Goal: Information Seeking & Learning: Learn about a topic

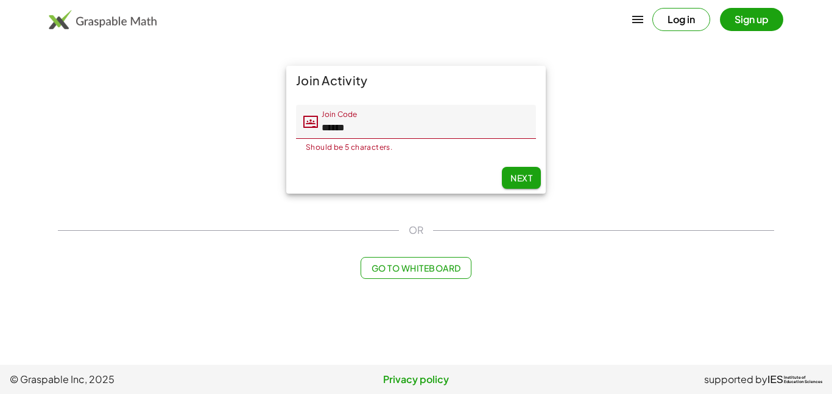
click at [374, 127] on input "******" at bounding box center [427, 122] width 218 height 34
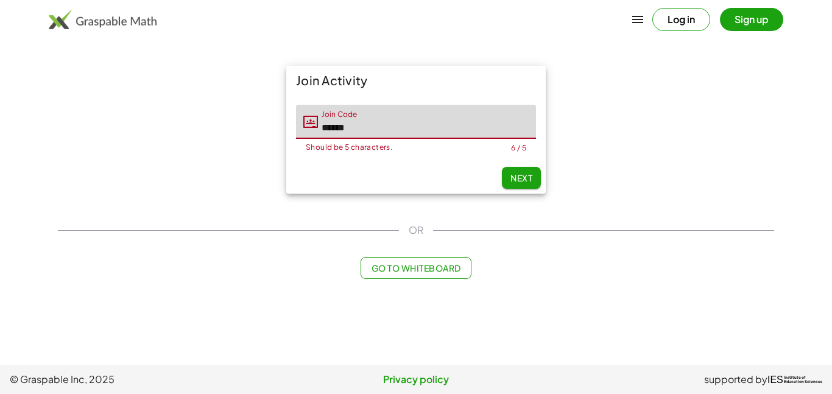
click at [349, 127] on input "******" at bounding box center [427, 122] width 218 height 34
click at [335, 128] on input "*******" at bounding box center [427, 122] width 218 height 34
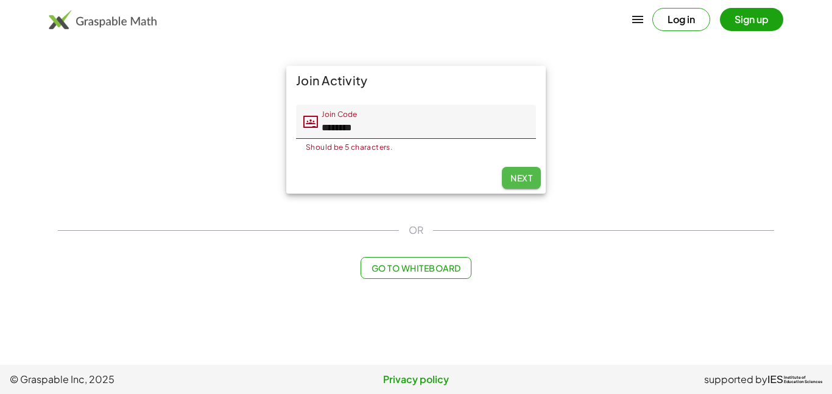
click at [528, 180] on span "Next" at bounding box center [522, 177] width 22 height 11
click at [519, 174] on span "Next" at bounding box center [522, 177] width 22 height 11
click at [442, 132] on input "********" at bounding box center [427, 122] width 218 height 34
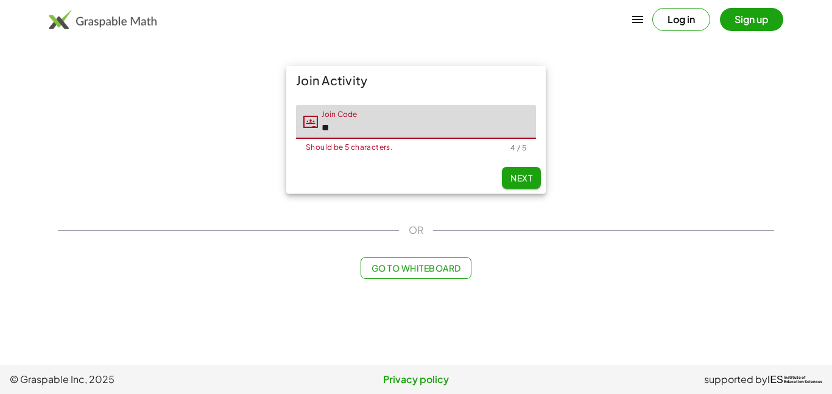
type input "*"
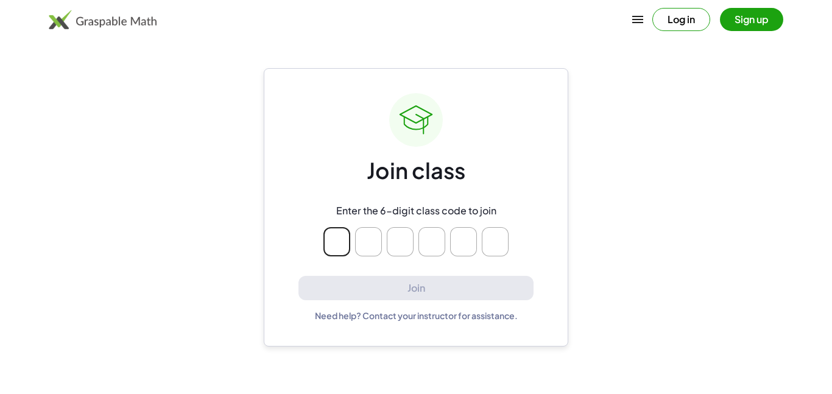
click at [341, 233] on input "Please enter OTP character 1" at bounding box center [337, 241] width 27 height 29
type input "*"
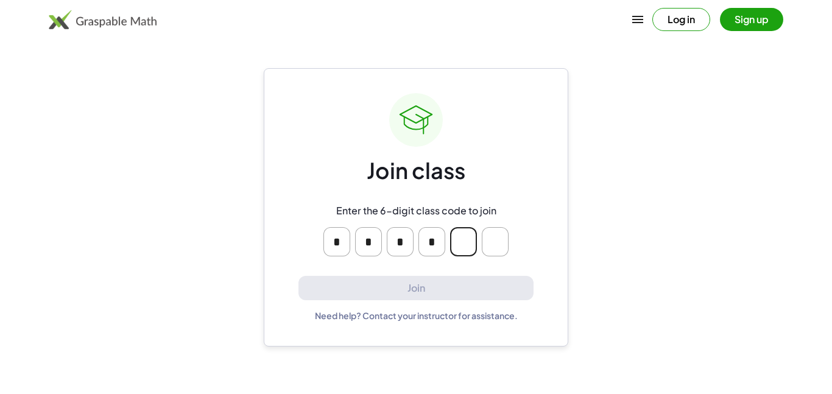
type input "*"
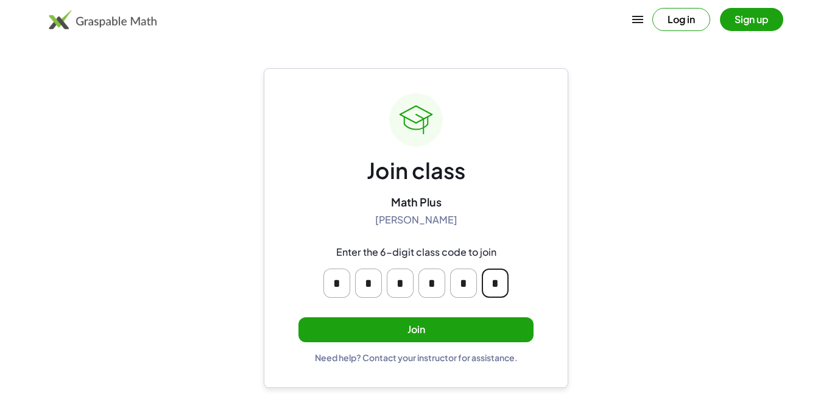
type input "*"
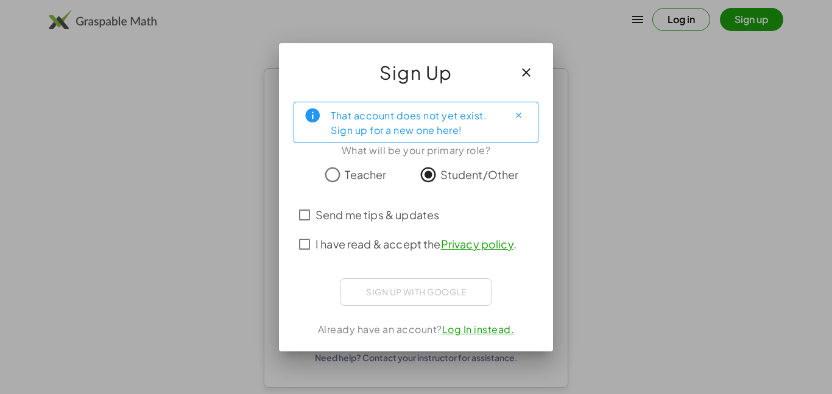
click at [399, 214] on span "Send me tips & updates" at bounding box center [378, 215] width 124 height 16
click at [382, 242] on span "I have read & accept the Privacy policy ." at bounding box center [416, 244] width 201 height 16
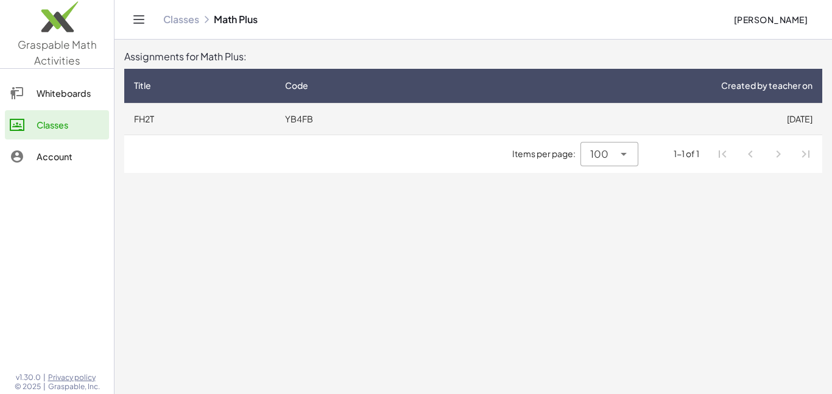
click at [168, 113] on td "FH2T" at bounding box center [199, 119] width 151 height 32
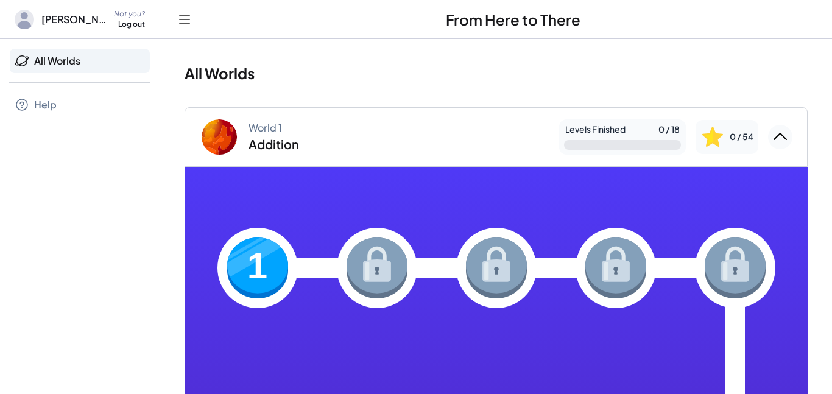
click at [280, 252] on img at bounding box center [257, 268] width 61 height 61
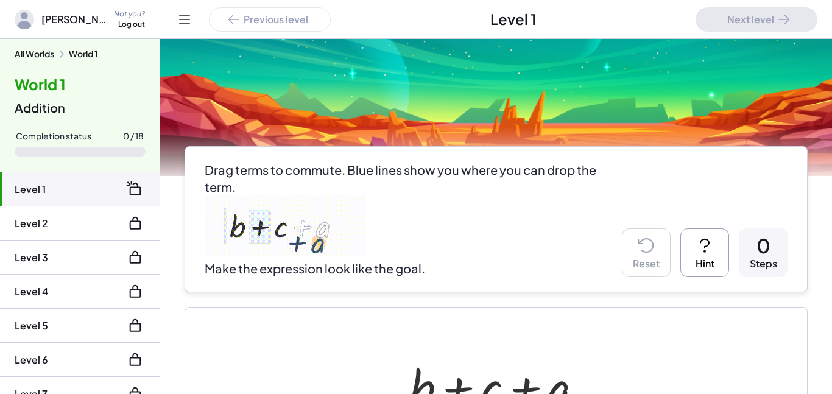
click at [333, 225] on img at bounding box center [285, 226] width 161 height 61
click at [346, 227] on img at bounding box center [285, 226] width 161 height 61
click at [230, 254] on img at bounding box center [285, 226] width 161 height 61
click at [40, 241] on li "Level 2" at bounding box center [80, 258] width 160 height 34
click at [49, 187] on li "Level 1" at bounding box center [80, 189] width 160 height 34
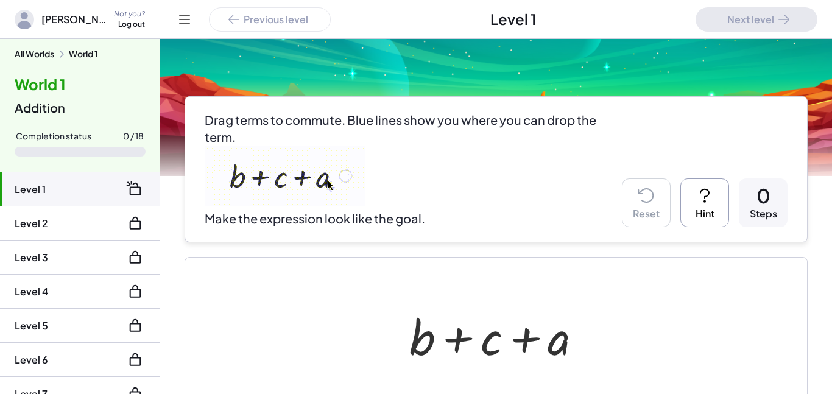
scroll to position [49, 0]
click at [308, 174] on img at bounding box center [285, 176] width 161 height 61
click at [300, 183] on img at bounding box center [285, 176] width 161 height 61
click at [264, 194] on img at bounding box center [285, 176] width 161 height 61
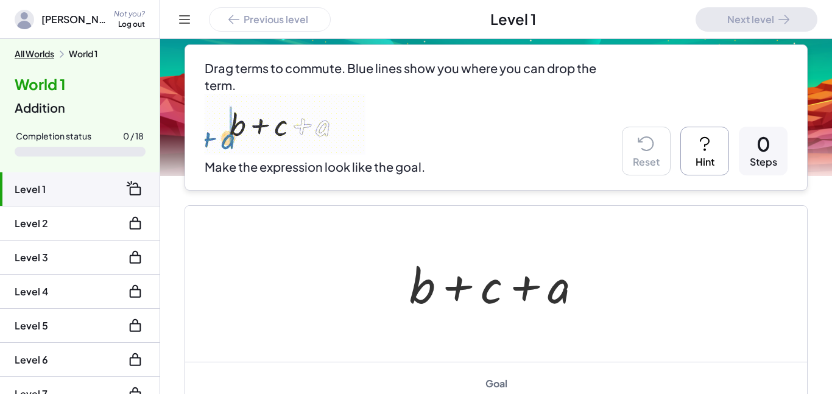
scroll to position [102, 0]
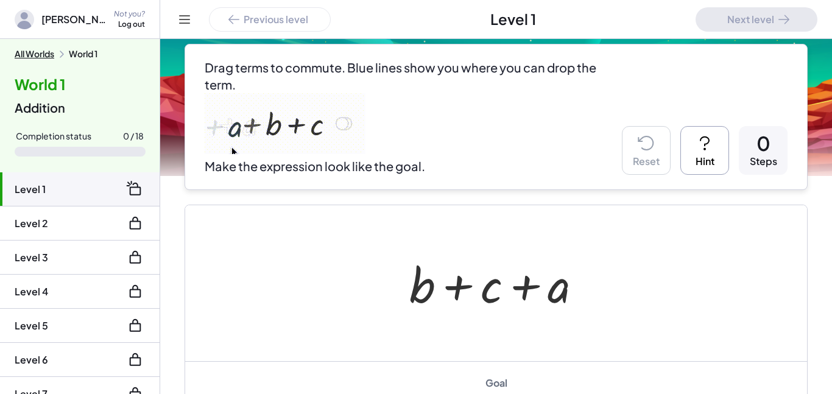
click at [712, 151] on icon at bounding box center [704, 142] width 19 height 19
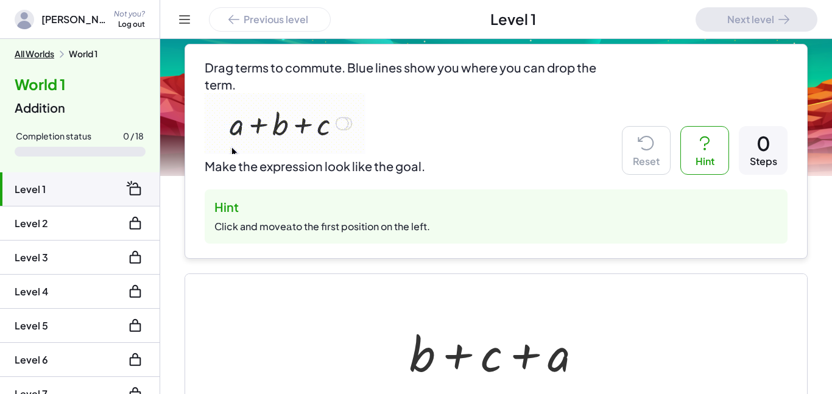
click at [317, 132] on img at bounding box center [285, 123] width 161 height 61
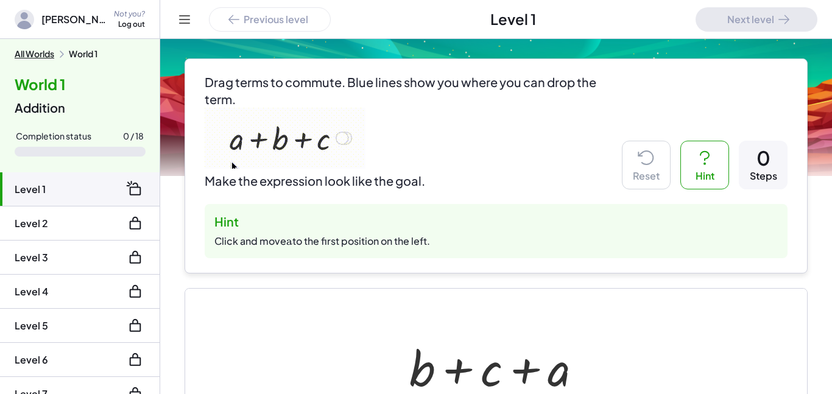
scroll to position [84, 0]
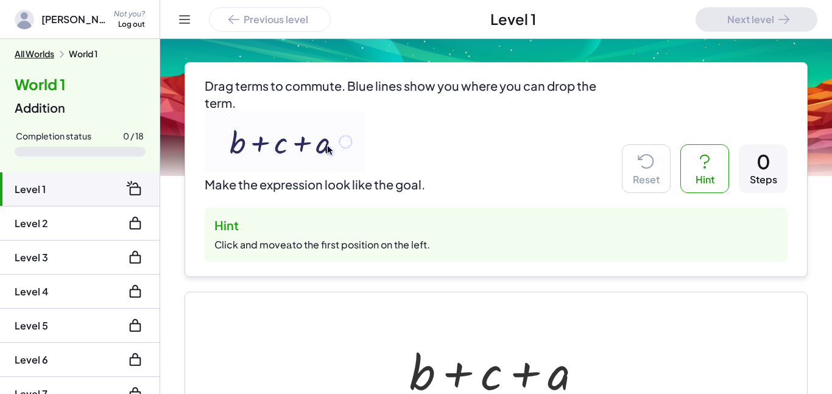
click at [329, 143] on img at bounding box center [285, 142] width 161 height 61
click at [326, 147] on img at bounding box center [285, 142] width 161 height 61
click at [330, 138] on img at bounding box center [285, 142] width 161 height 61
click at [302, 172] on img at bounding box center [285, 142] width 161 height 61
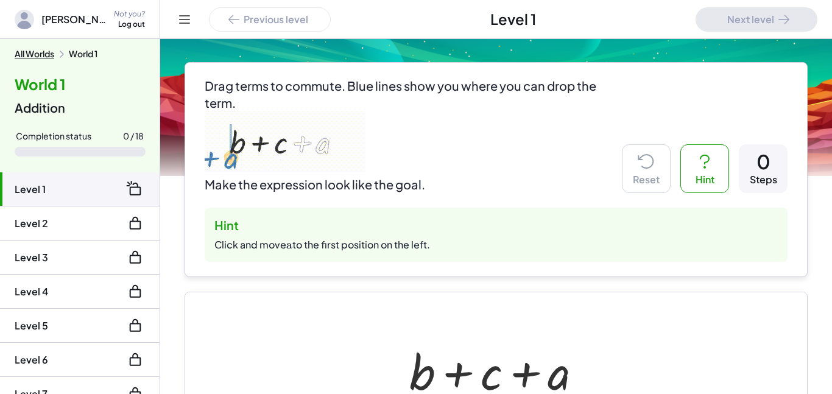
click at [342, 143] on img at bounding box center [285, 142] width 161 height 61
click at [339, 142] on img at bounding box center [285, 142] width 161 height 61
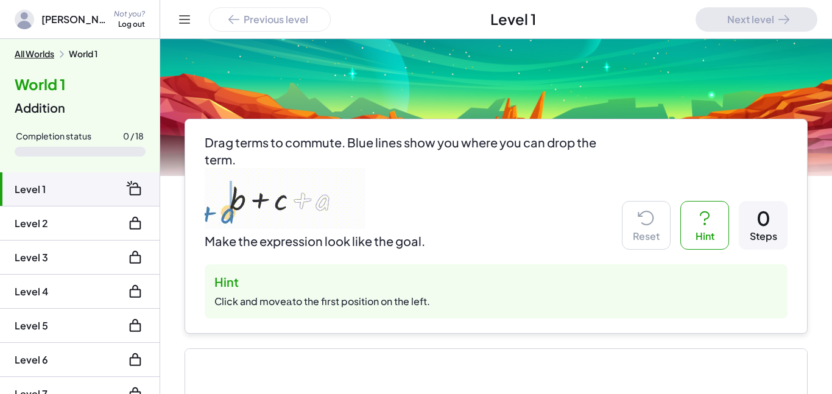
scroll to position [26, 0]
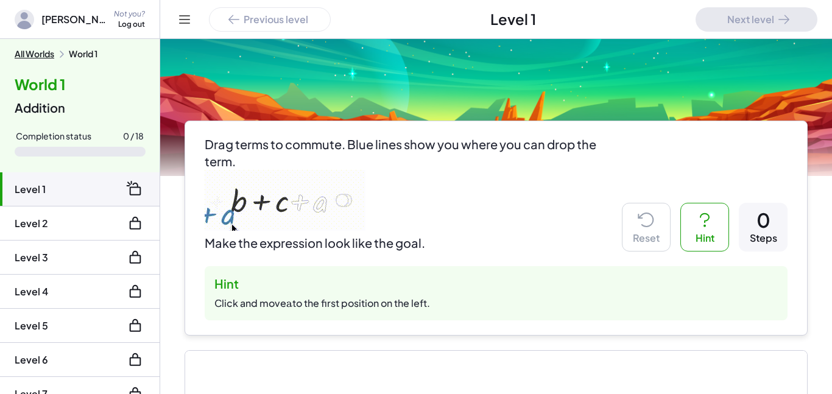
click at [757, 236] on div "Steps" at bounding box center [763, 238] width 27 height 13
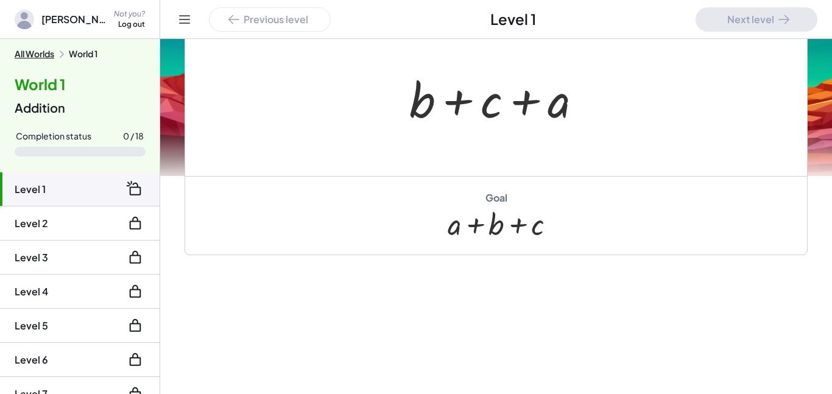
scroll to position [358, 0]
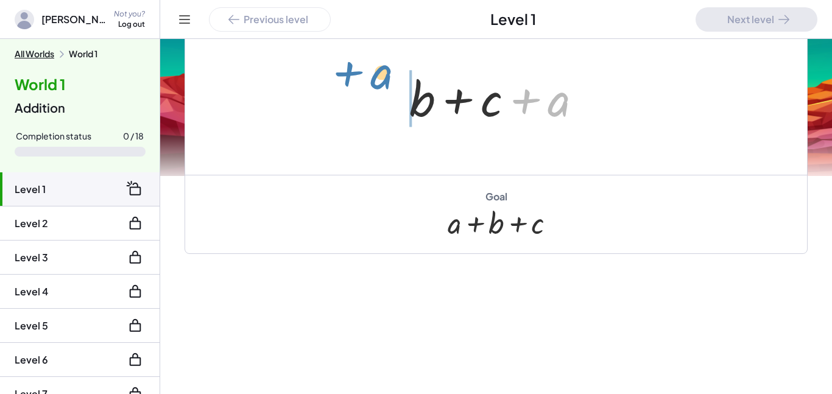
drag, startPoint x: 563, startPoint y: 100, endPoint x: 387, endPoint y: 74, distance: 178.0
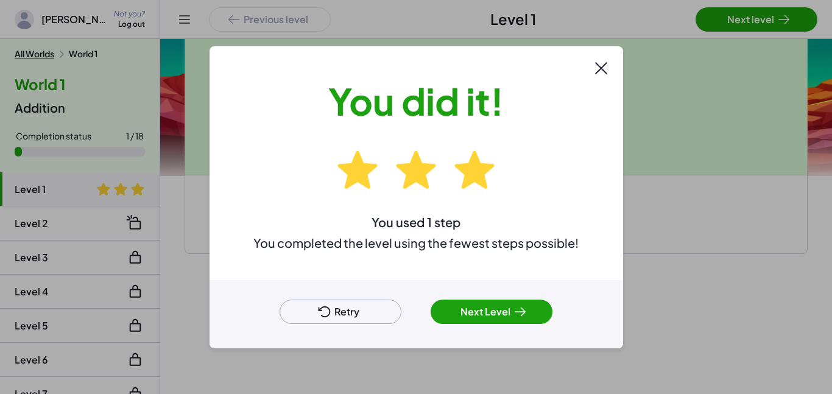
click at [517, 314] on icon at bounding box center [520, 312] width 15 height 15
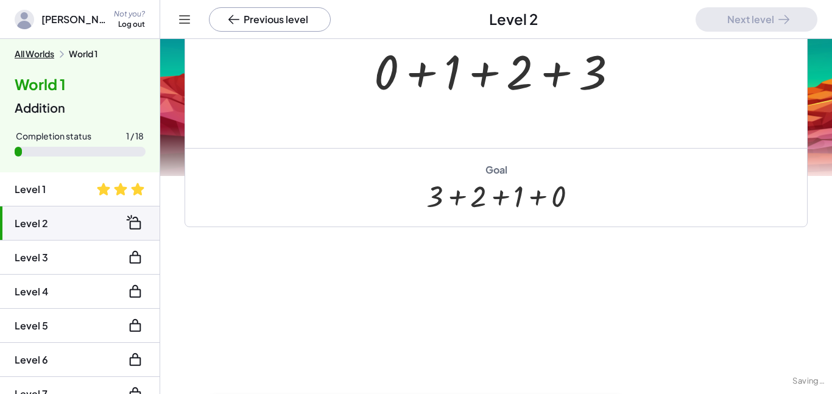
scroll to position [249, 0]
drag, startPoint x: 574, startPoint y: 67, endPoint x: 328, endPoint y: 64, distance: 245.6
click at [328, 64] on div "+ 3 + 0 + 1 + 2 + 3" at bounding box center [496, 70] width 622 height 156
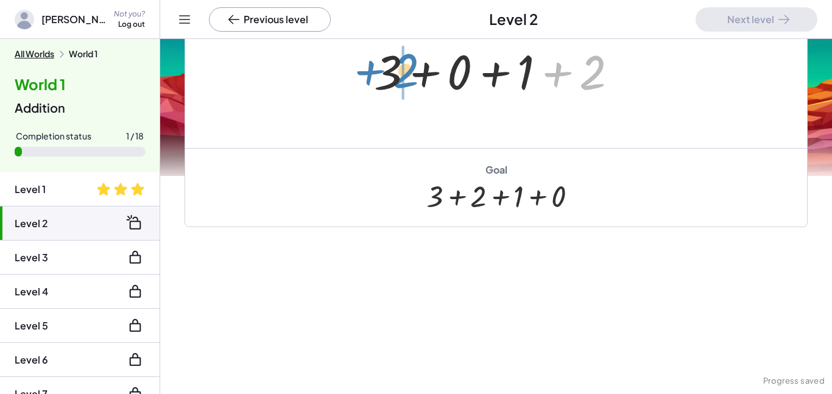
drag, startPoint x: 594, startPoint y: 68, endPoint x: 410, endPoint y: 66, distance: 184.0
click at [410, 66] on div at bounding box center [501, 70] width 266 height 63
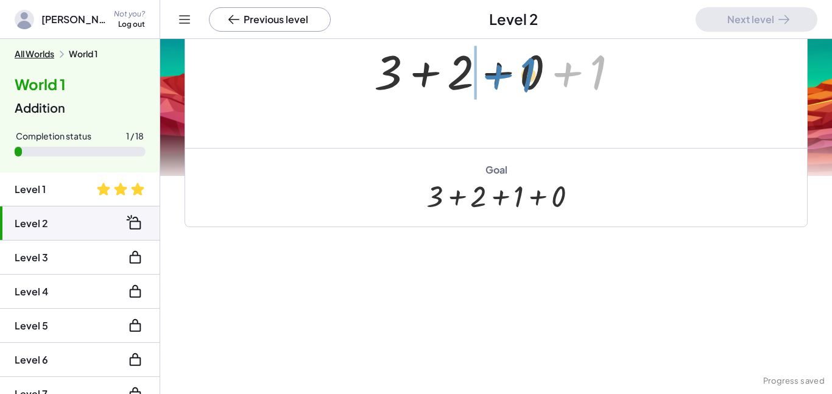
drag, startPoint x: 597, startPoint y: 69, endPoint x: 528, endPoint y: 72, distance: 69.5
click at [528, 72] on div at bounding box center [501, 70] width 266 height 63
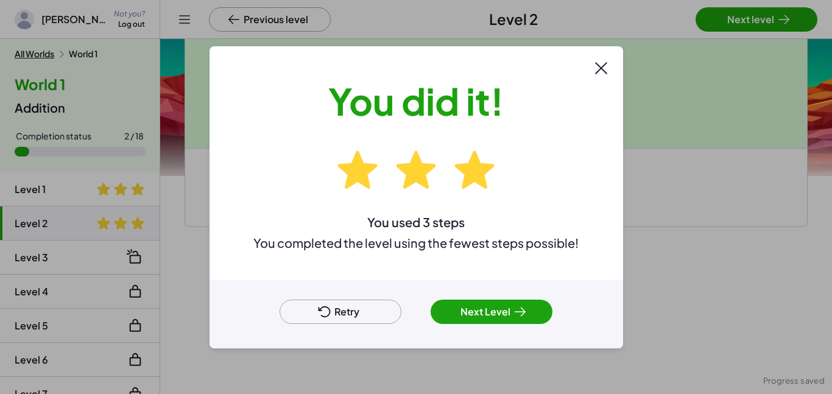
click at [509, 296] on div "Retry Next Level" at bounding box center [417, 314] width 414 height 68
click at [510, 305] on button "Next Level" at bounding box center [492, 312] width 122 height 24
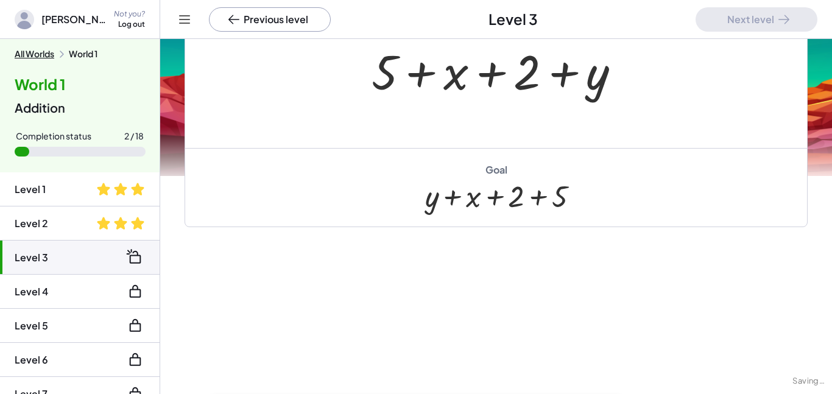
scroll to position [155, 0]
drag, startPoint x: 590, startPoint y: 81, endPoint x: 362, endPoint y: 73, distance: 228.1
click at [362, 73] on div "+ y + 5 + x + 2 + y" at bounding box center [496, 70] width 286 height 69
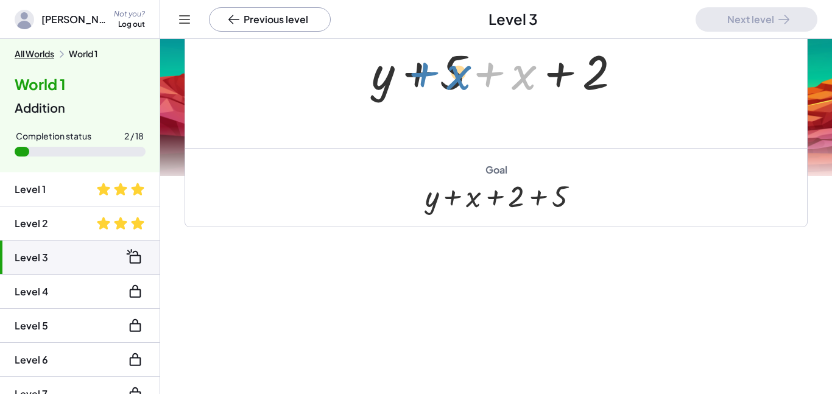
drag, startPoint x: 526, startPoint y: 76, endPoint x: 459, endPoint y: 77, distance: 67.6
click at [459, 77] on div at bounding box center [501, 70] width 271 height 63
drag, startPoint x: 529, startPoint y: 84, endPoint x: 443, endPoint y: 85, distance: 85.9
click at [443, 85] on div at bounding box center [501, 70] width 271 height 63
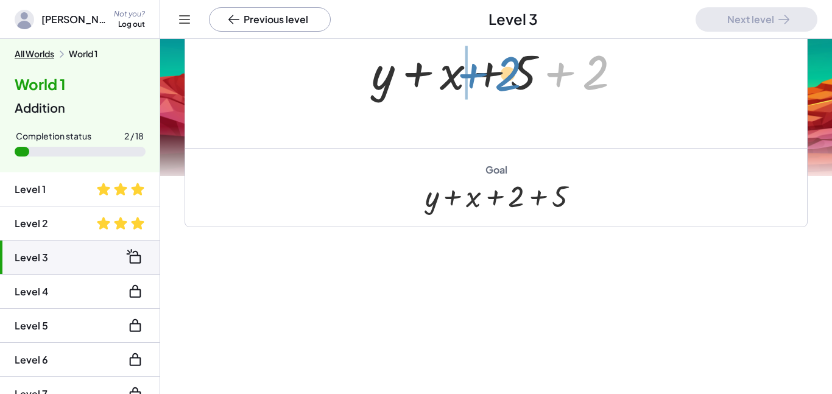
drag, startPoint x: 591, startPoint y: 66, endPoint x: 505, endPoint y: 68, distance: 86.5
click at [505, 68] on div at bounding box center [501, 70] width 271 height 63
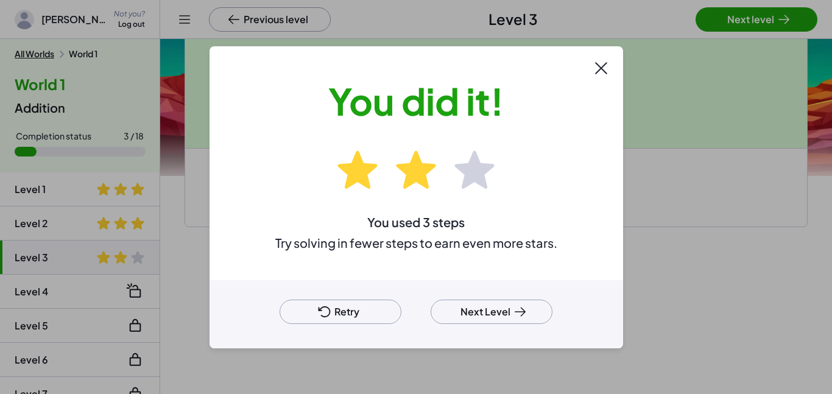
click at [497, 308] on button "Next Level" at bounding box center [492, 312] width 122 height 24
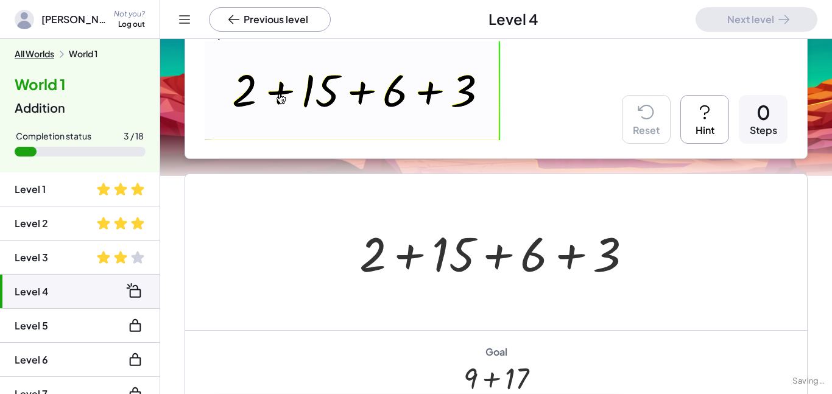
scroll to position [337, 0]
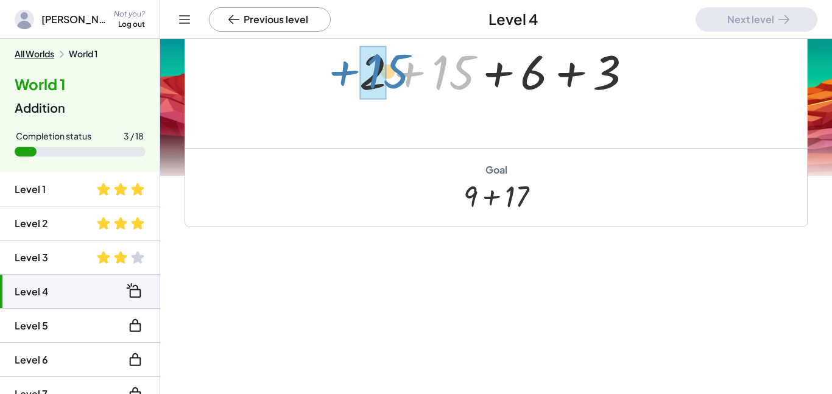
drag, startPoint x: 469, startPoint y: 83, endPoint x: 395, endPoint y: 83, distance: 73.1
click at [395, 83] on div at bounding box center [500, 70] width 295 height 63
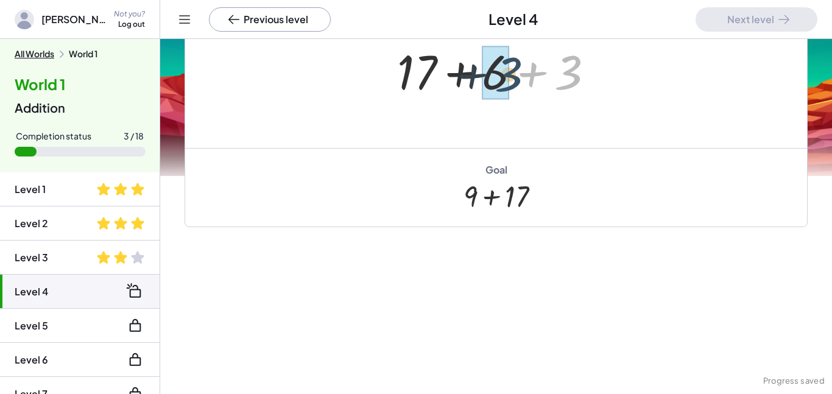
drag, startPoint x: 573, startPoint y: 66, endPoint x: 503, endPoint y: 69, distance: 70.1
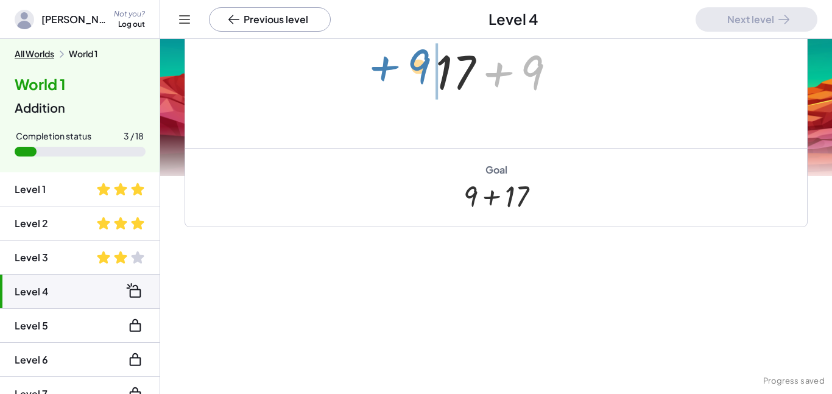
drag, startPoint x: 532, startPoint y: 65, endPoint x: 419, endPoint y: 61, distance: 112.8
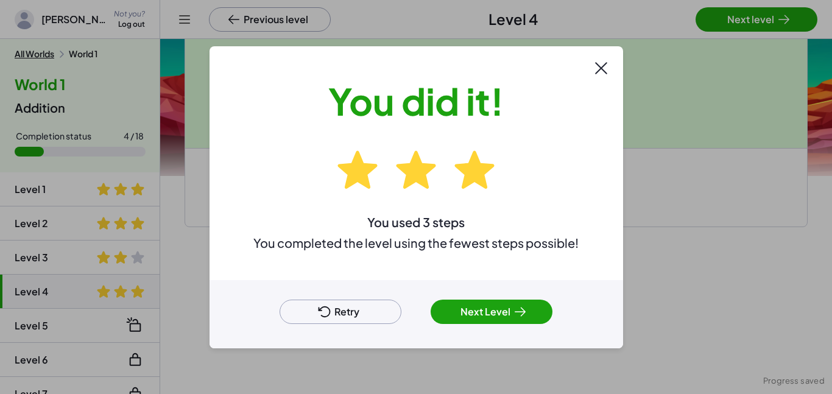
click at [742, 15] on div at bounding box center [416, 197] width 832 height 394
click at [533, 310] on button "Next Level" at bounding box center [492, 312] width 122 height 24
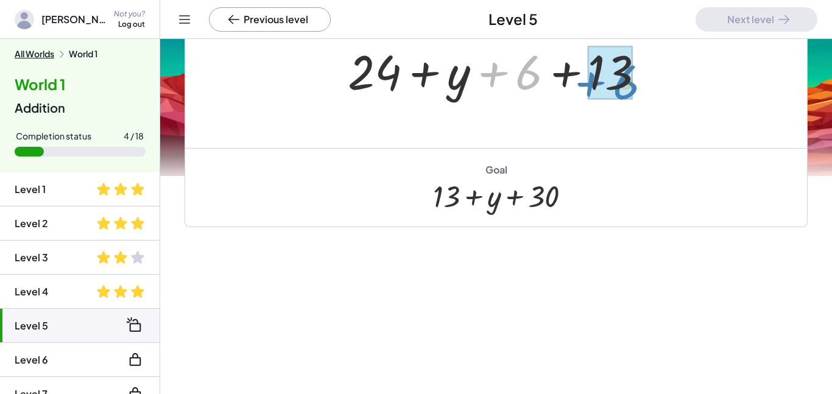
drag, startPoint x: 530, startPoint y: 72, endPoint x: 628, endPoint y: 82, distance: 98.0
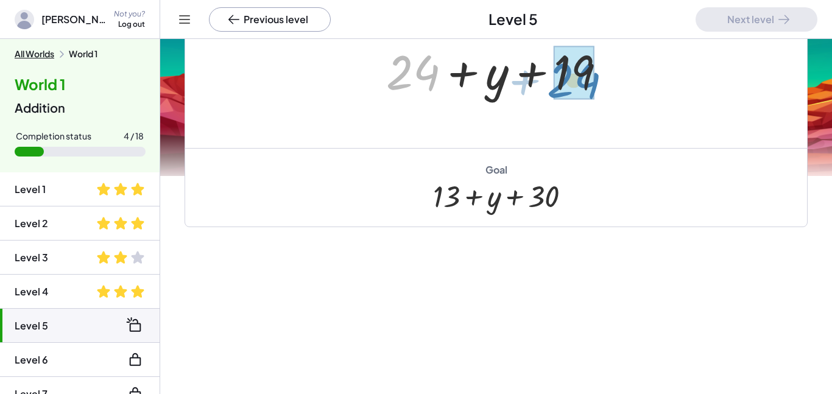
drag, startPoint x: 419, startPoint y: 63, endPoint x: 580, endPoint y: 71, distance: 161.1
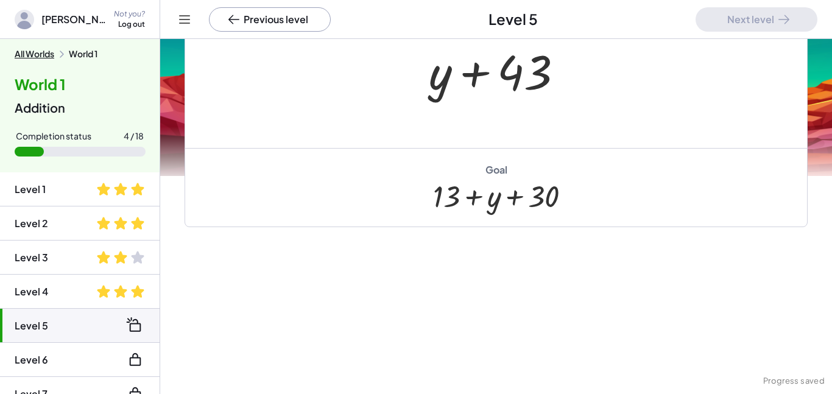
click at [438, 74] on div at bounding box center [501, 70] width 157 height 63
drag, startPoint x: 444, startPoint y: 85, endPoint x: 467, endPoint y: 85, distance: 23.2
click at [467, 85] on div at bounding box center [501, 70] width 157 height 63
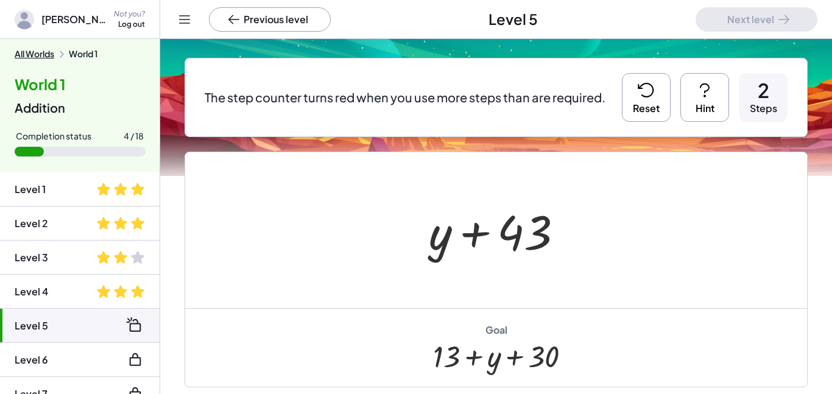
scroll to position [0, 0]
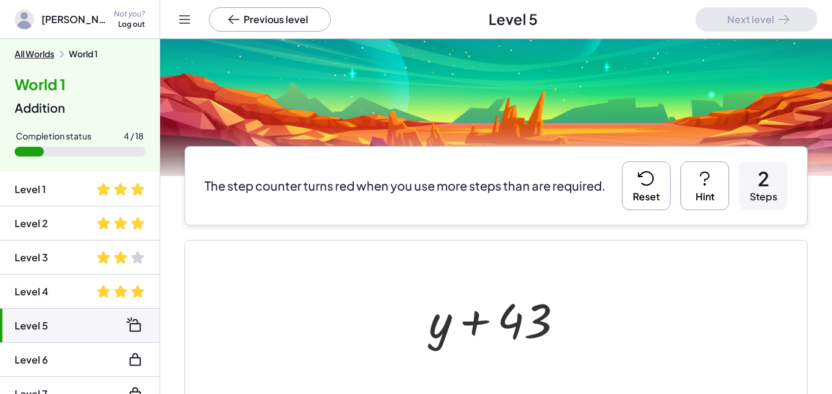
click at [655, 199] on button "Reset" at bounding box center [646, 185] width 49 height 49
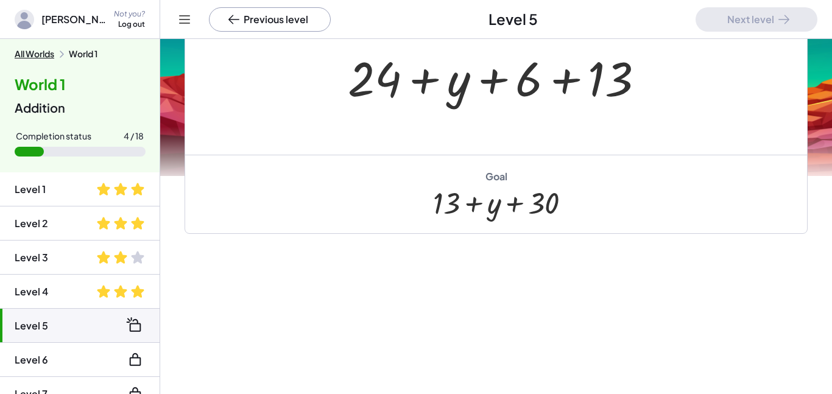
scroll to position [249, 0]
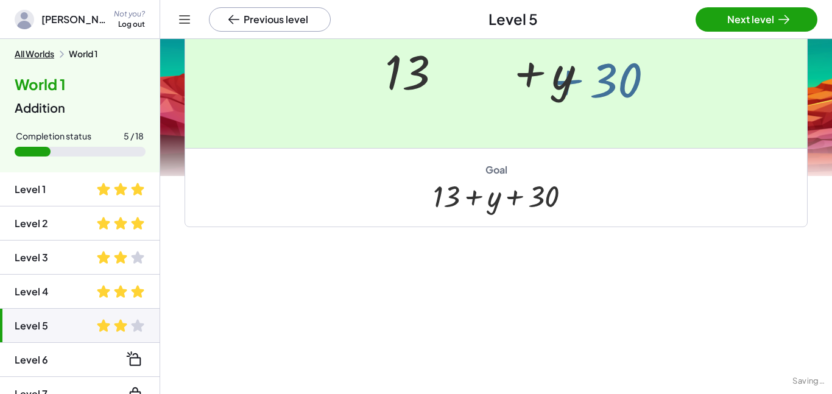
click at [775, 22] on div at bounding box center [416, 197] width 832 height 394
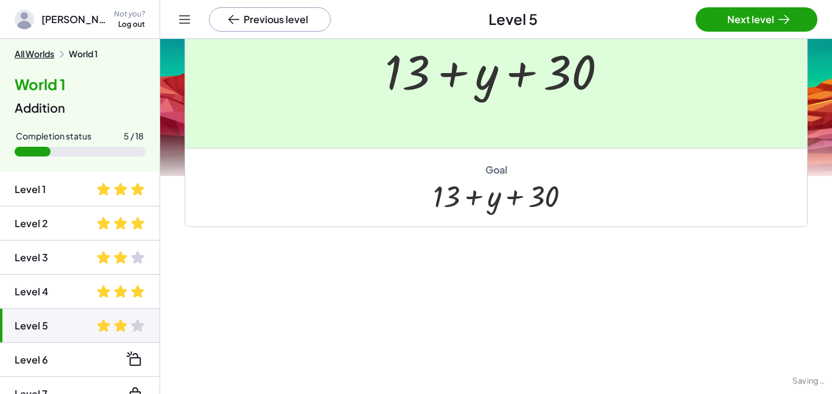
click at [746, 19] on div at bounding box center [416, 197] width 832 height 394
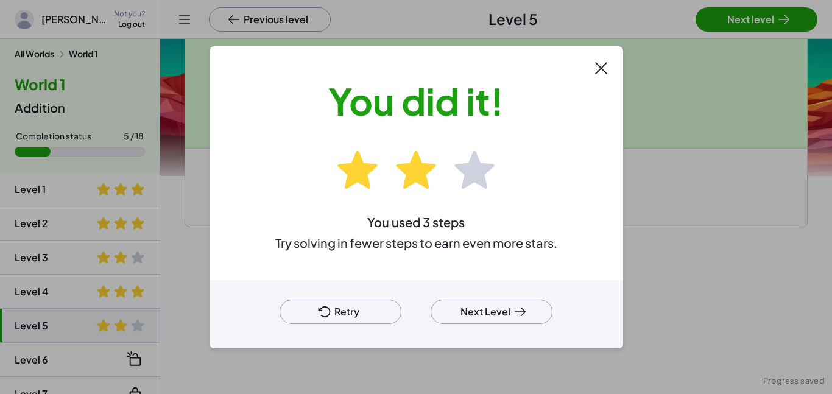
click at [500, 308] on button "Next Level" at bounding box center [492, 312] width 122 height 24
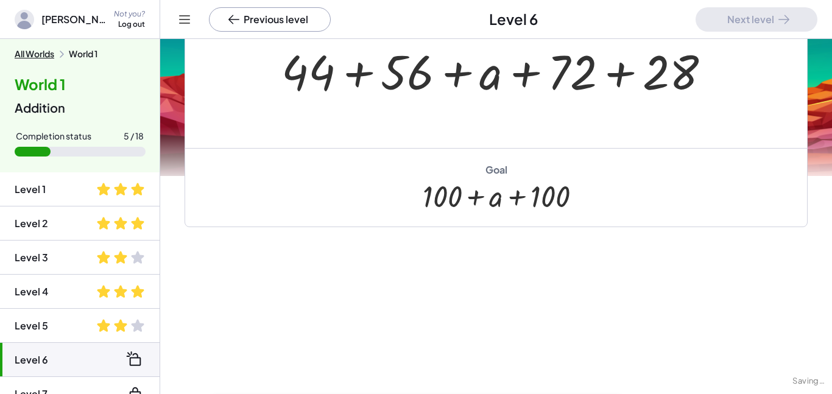
scroll to position [155, 0]
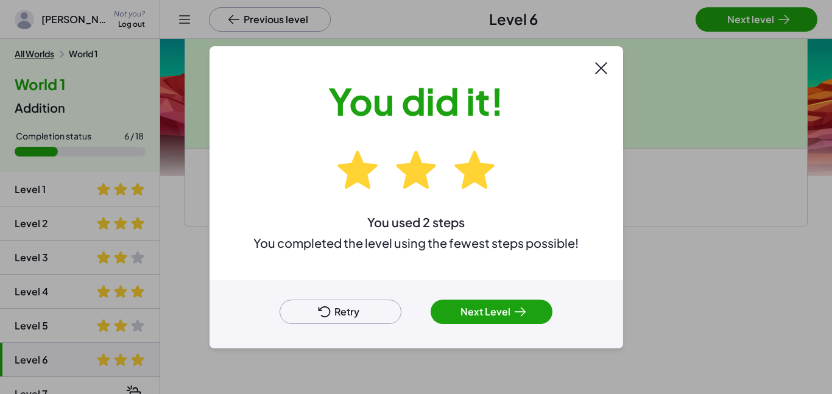
click at [484, 309] on button "Next Level" at bounding box center [492, 312] width 122 height 24
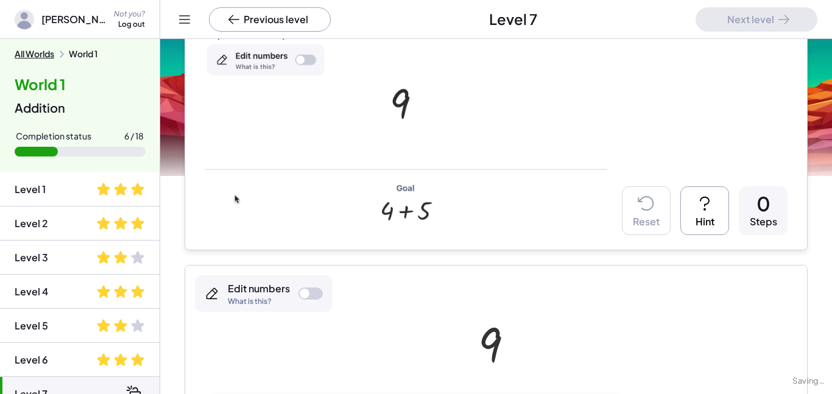
scroll to position [249, 0]
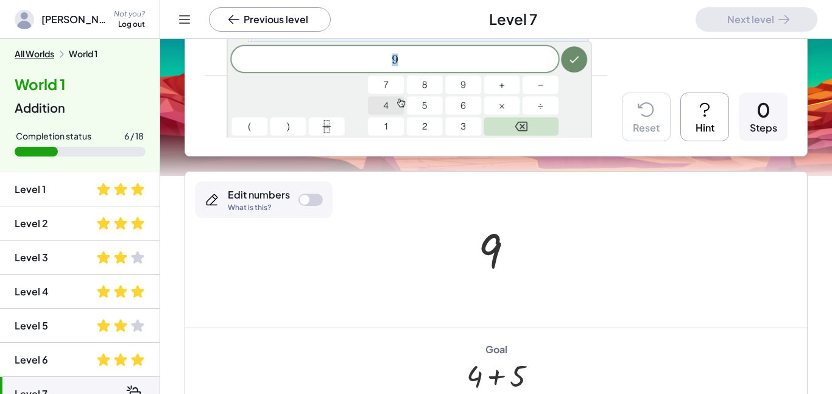
click at [571, 58] on img at bounding box center [406, 42] width 403 height 191
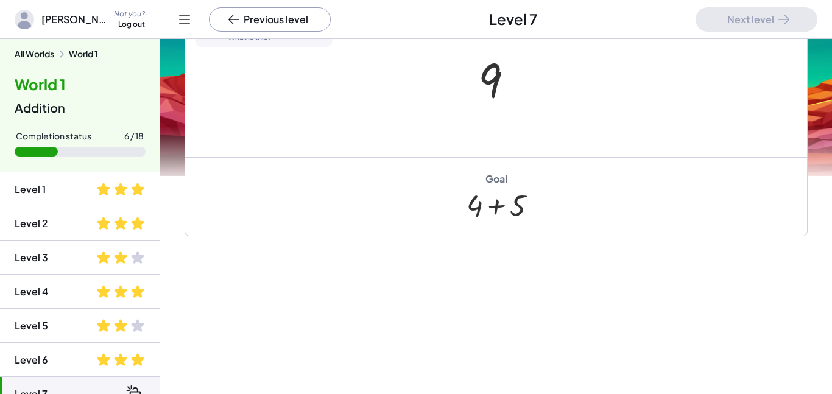
scroll to position [428, 0]
drag, startPoint x: 492, startPoint y: 66, endPoint x: 495, endPoint y: 112, distance: 45.2
drag, startPoint x: 493, startPoint y: 73, endPoint x: 496, endPoint y: 204, distance: 130.4
drag, startPoint x: 495, startPoint y: 73, endPoint x: 406, endPoint y: 83, distance: 89.0
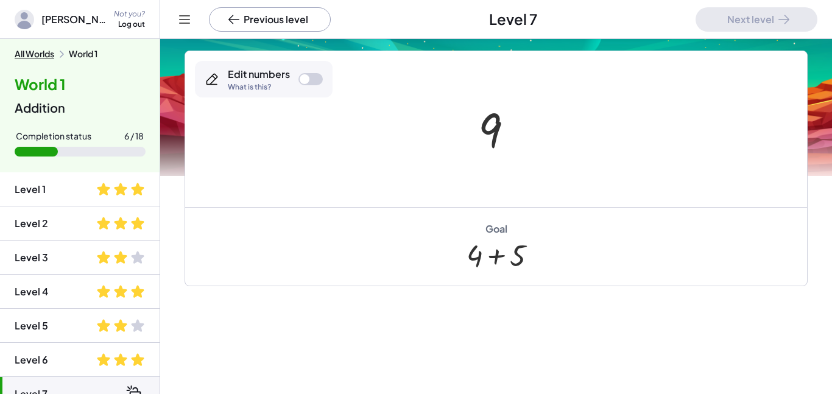
scroll to position [292, 0]
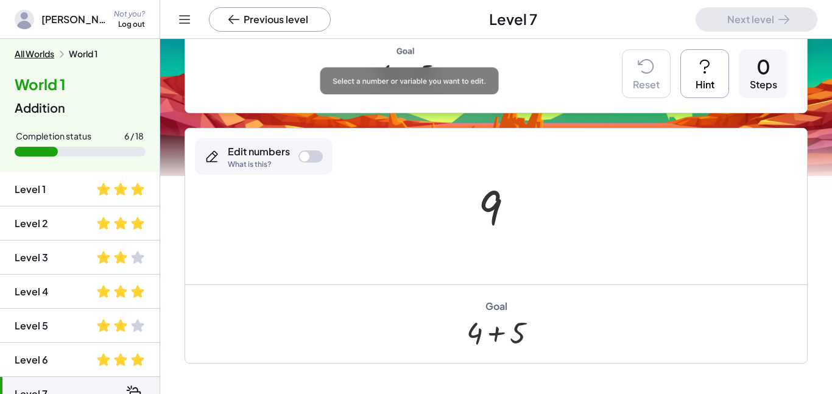
click at [303, 147] on div "Edit numbers What is this?" at bounding box center [264, 156] width 138 height 37
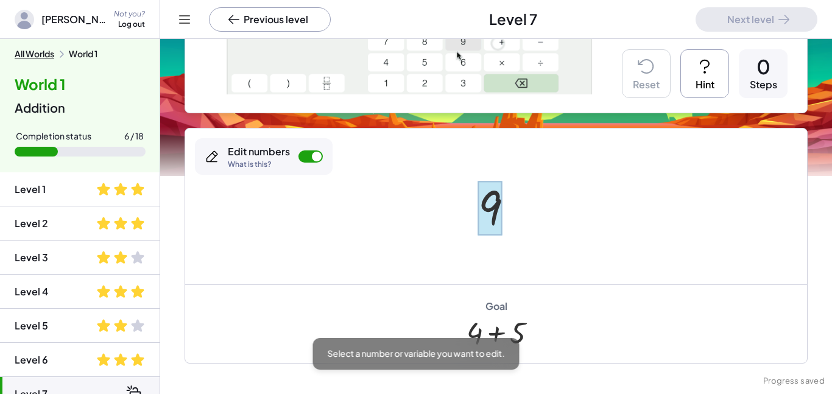
click at [486, 195] on div at bounding box center [490, 208] width 24 height 54
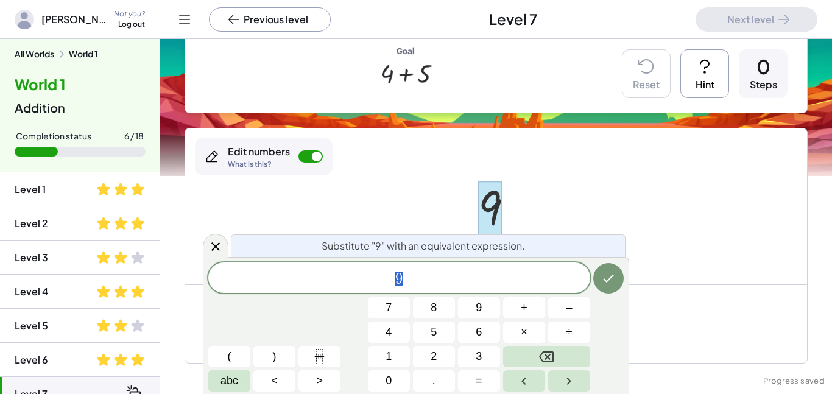
scroll to position [1, 0]
click at [392, 336] on button "4" at bounding box center [389, 332] width 42 height 21
click at [611, 272] on icon "Done" at bounding box center [608, 278] width 15 height 15
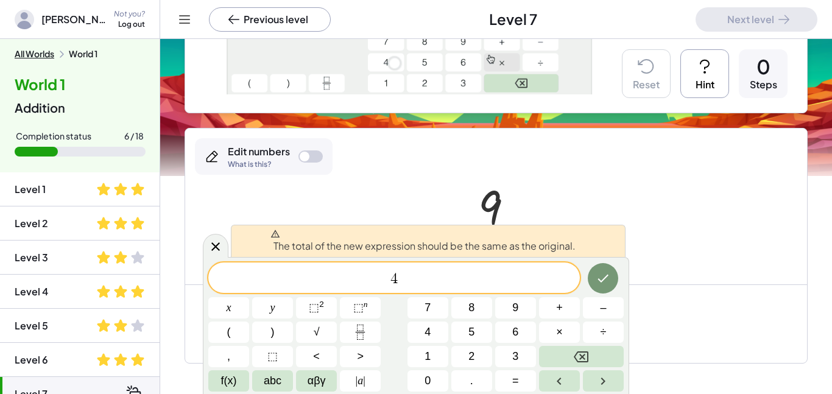
click at [427, 210] on div at bounding box center [496, 207] width 622 height 156
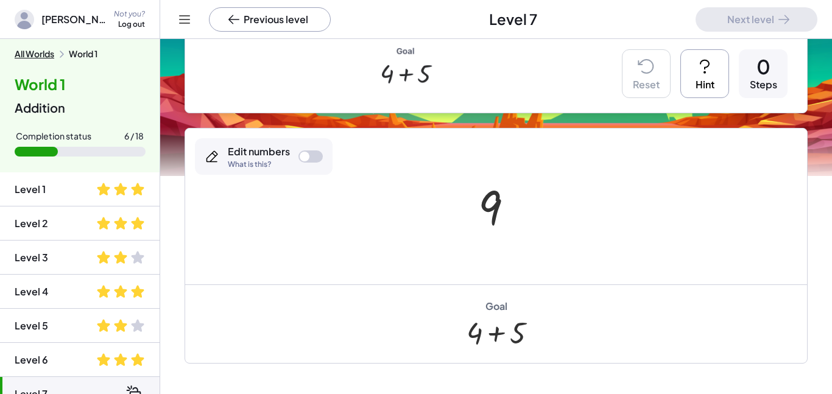
click at [491, 203] on div at bounding box center [500, 207] width 57 height 60
drag, startPoint x: 491, startPoint y: 203, endPoint x: 491, endPoint y: 214, distance: 11.6
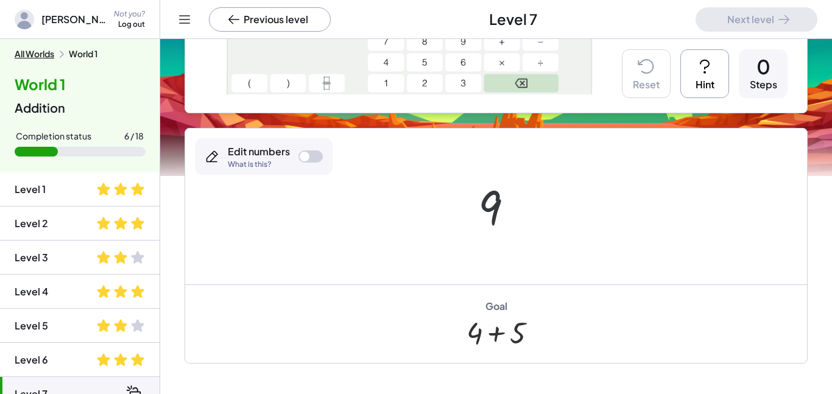
click at [491, 214] on div at bounding box center [500, 207] width 57 height 60
click at [713, 87] on button "Hint" at bounding box center [705, 73] width 49 height 49
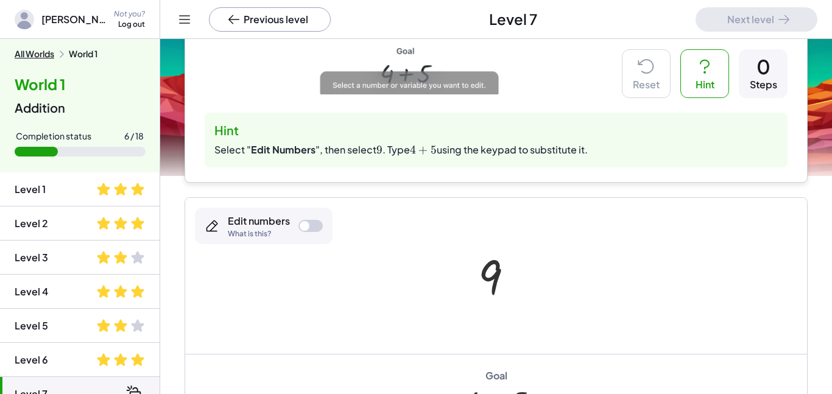
click at [269, 218] on div "Edit numbers" at bounding box center [259, 220] width 62 height 13
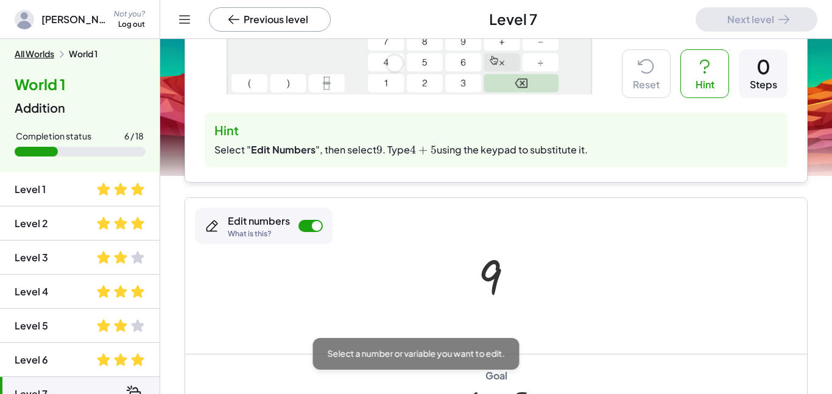
click at [269, 219] on div "Edit numbers" at bounding box center [259, 220] width 62 height 13
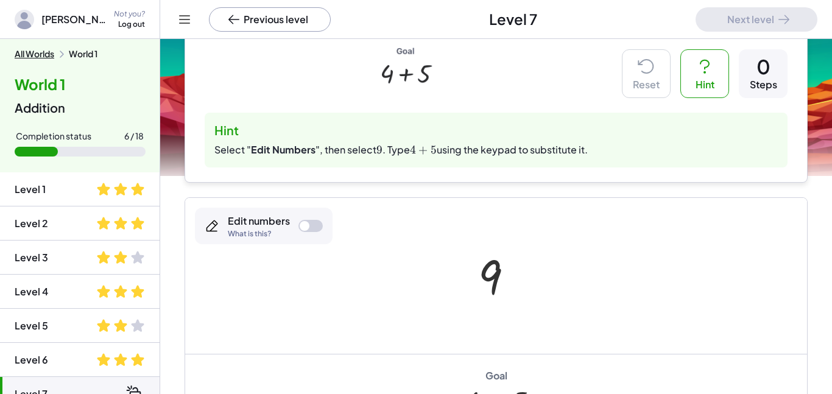
click at [294, 224] on div "Edit numbers What is this?" at bounding box center [264, 226] width 138 height 37
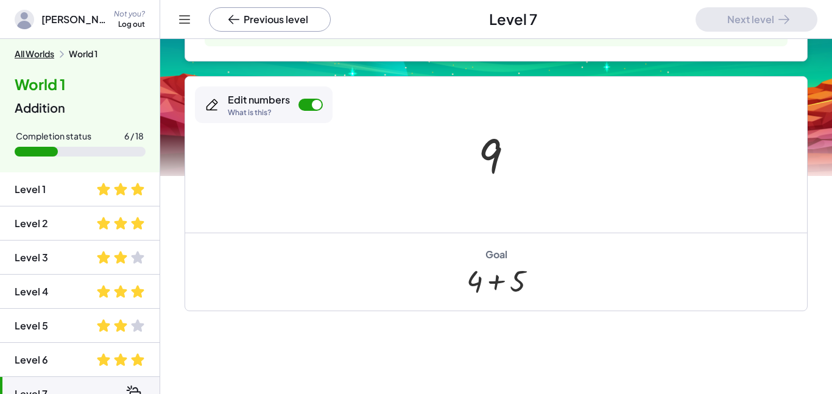
scroll to position [419, 0]
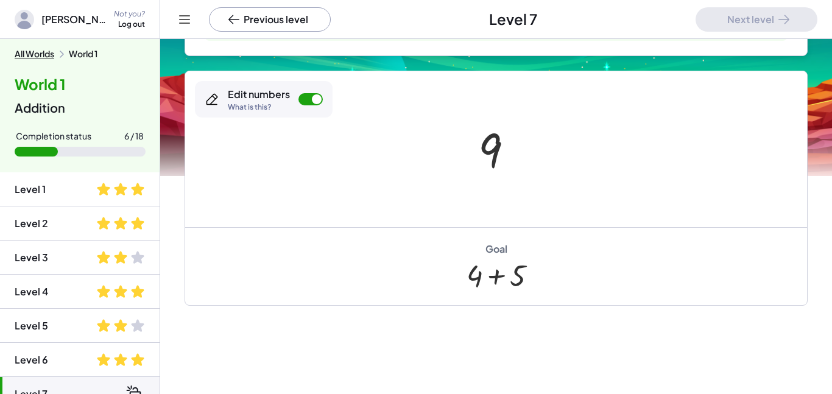
click at [207, 101] on icon at bounding box center [212, 99] width 10 height 10
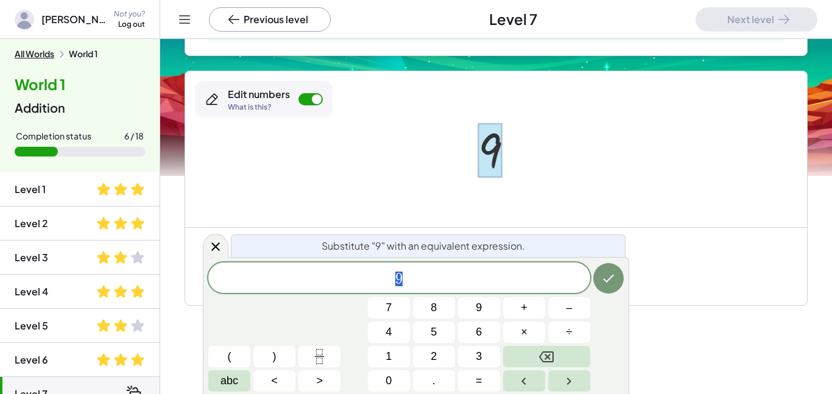
scroll to position [1, 0]
click at [572, 365] on button "Backspace" at bounding box center [546, 356] width 87 height 21
click at [387, 333] on span "4" at bounding box center [389, 332] width 6 height 16
click at [528, 306] on button "+" at bounding box center [524, 307] width 42 height 21
click at [436, 335] on span "5" at bounding box center [434, 332] width 6 height 16
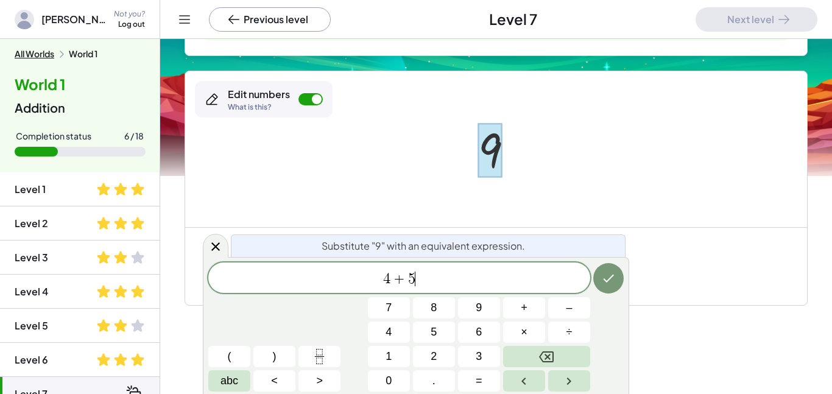
click at [614, 281] on icon "Done" at bounding box center [608, 278] width 15 height 15
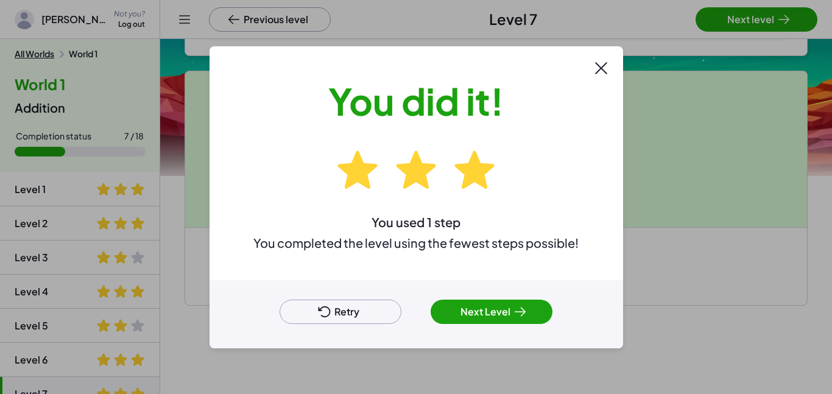
click at [487, 315] on button "Next Level" at bounding box center [492, 312] width 122 height 24
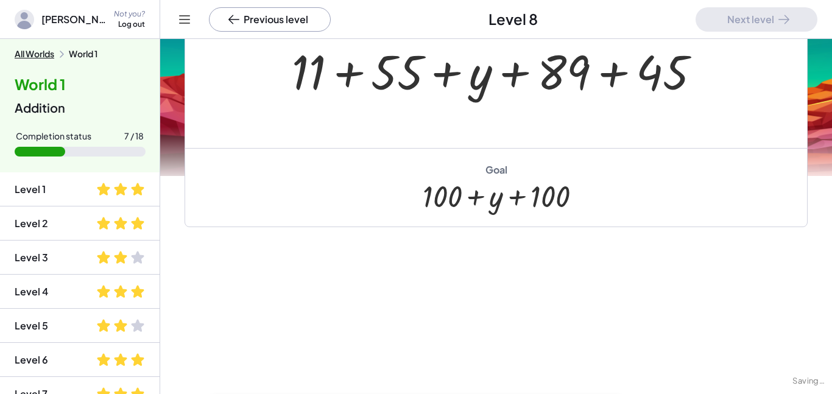
scroll to position [155, 0]
click at [567, 69] on div at bounding box center [501, 70] width 431 height 63
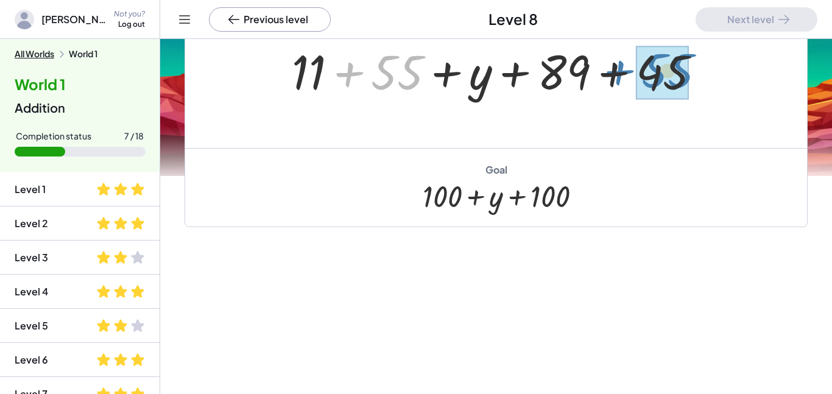
drag, startPoint x: 380, startPoint y: 70, endPoint x: 656, endPoint y: 71, distance: 276.0
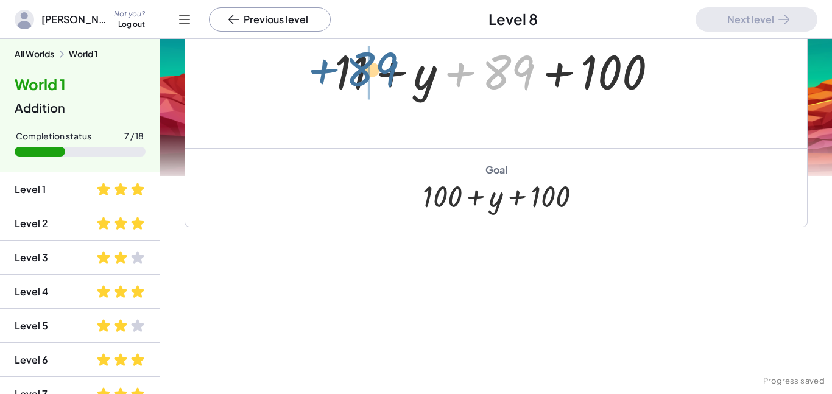
drag, startPoint x: 512, startPoint y: 65, endPoint x: 374, endPoint y: 62, distance: 138.4
click at [374, 62] on div at bounding box center [501, 70] width 346 height 63
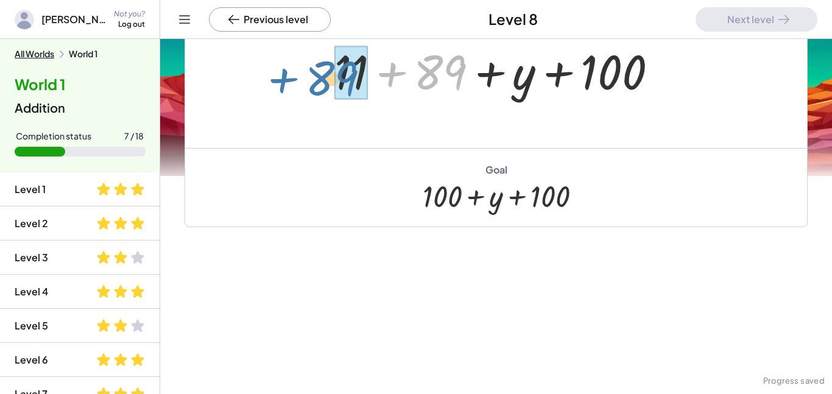
drag, startPoint x: 448, startPoint y: 71, endPoint x: 338, endPoint y: 77, distance: 109.9
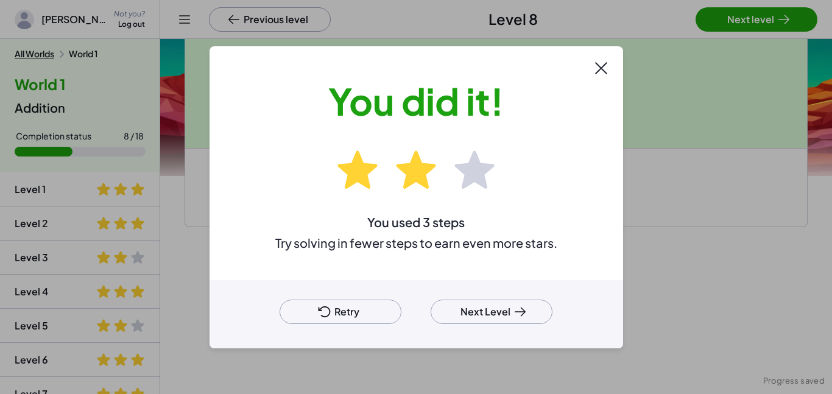
click at [517, 314] on icon at bounding box center [520, 312] width 15 height 15
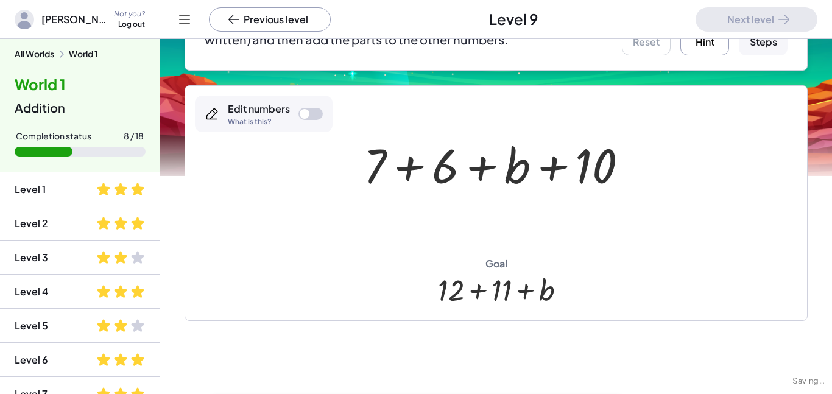
scroll to position [249, 0]
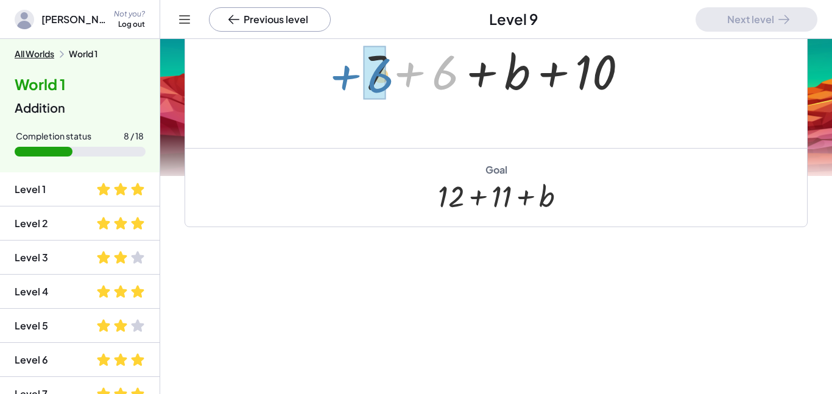
drag, startPoint x: 444, startPoint y: 73, endPoint x: 380, endPoint y: 76, distance: 64.1
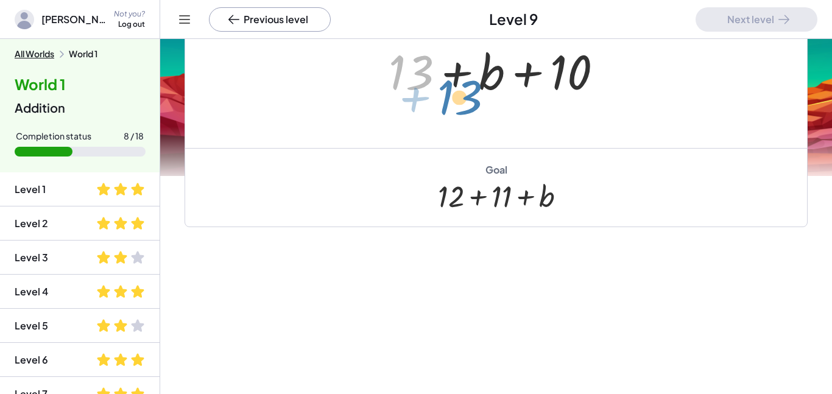
drag, startPoint x: 410, startPoint y: 77, endPoint x: 431, endPoint y: 82, distance: 21.3
click at [431, 82] on div at bounding box center [501, 70] width 236 height 63
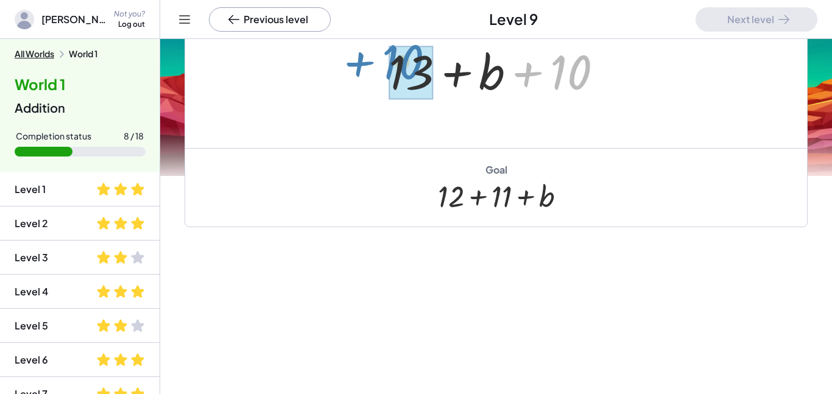
drag, startPoint x: 566, startPoint y: 63, endPoint x: 403, endPoint y: 55, distance: 163.5
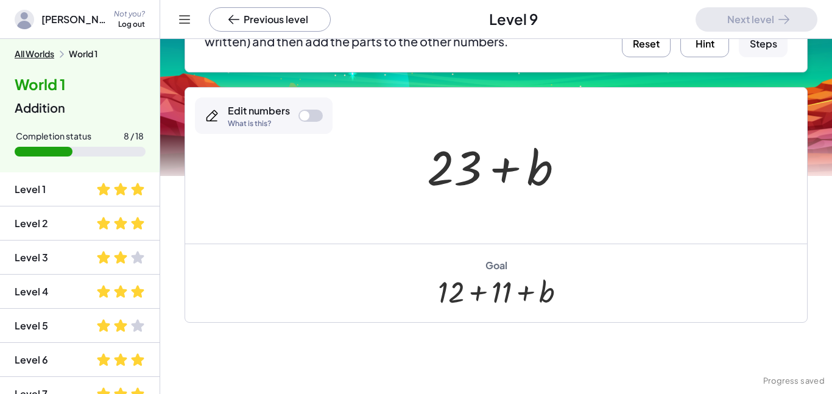
scroll to position [151, 0]
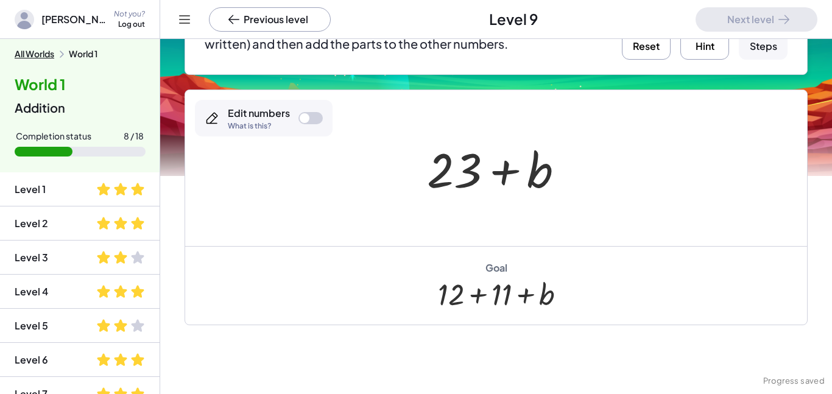
click at [646, 52] on button "Reset" at bounding box center [646, 35] width 49 height 49
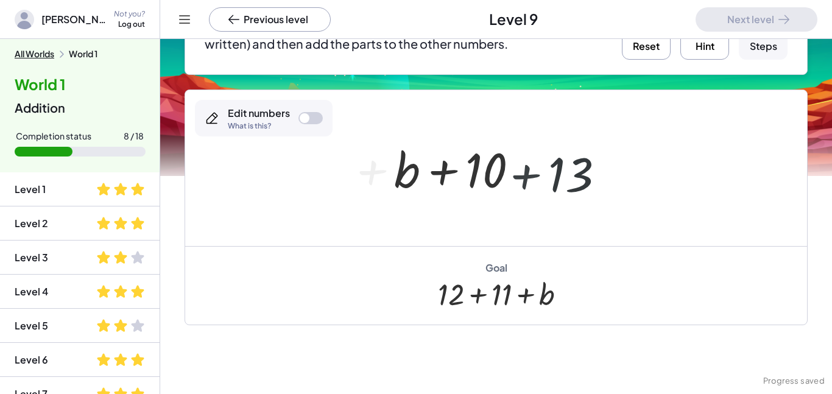
click at [648, 57] on button "Reset" at bounding box center [646, 35] width 49 height 49
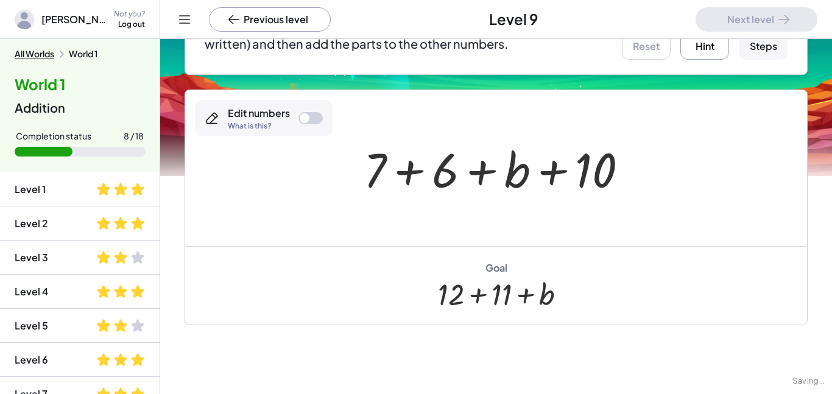
click at [313, 116] on div at bounding box center [311, 118] width 24 height 12
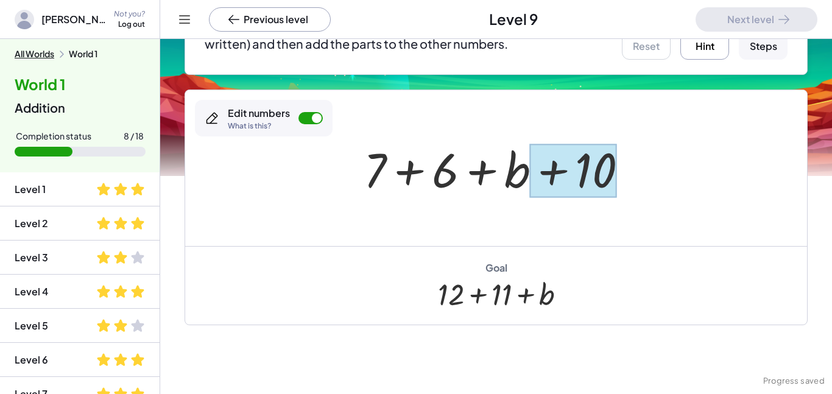
click at [556, 161] on div at bounding box center [573, 171] width 87 height 54
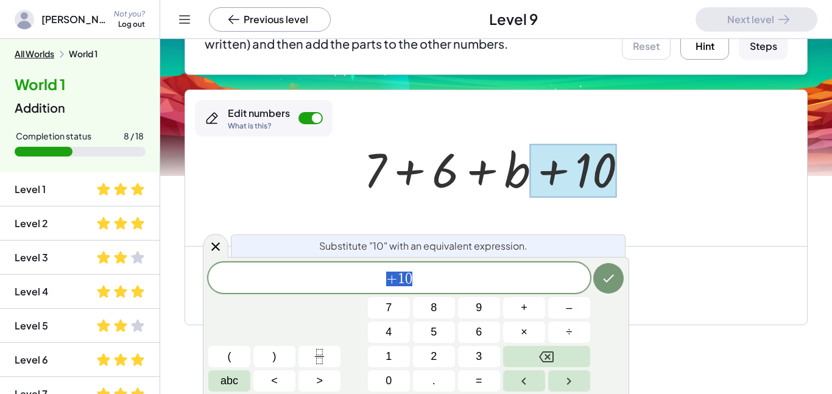
scroll to position [2, 0]
click at [553, 351] on icon "Backspace" at bounding box center [546, 357] width 15 height 15
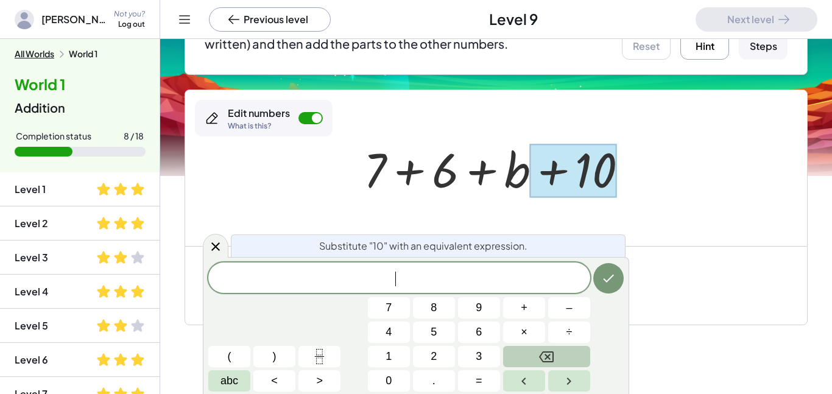
click at [553, 351] on icon "Backspace" at bounding box center [546, 357] width 15 height 15
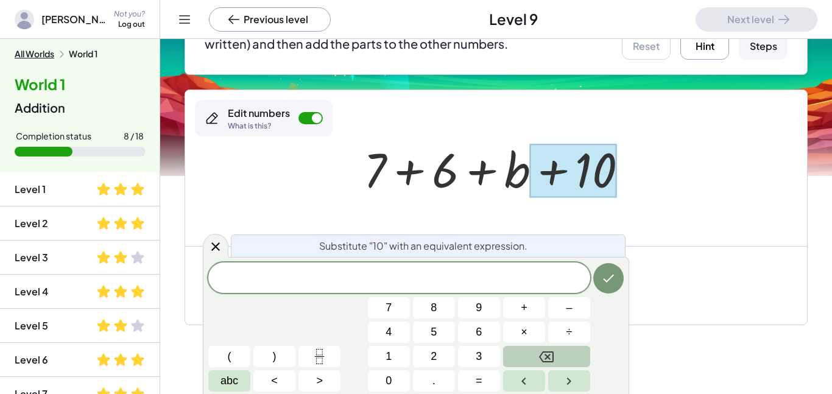
click at [553, 351] on icon "Backspace" at bounding box center [546, 357] width 15 height 15
click at [215, 244] on icon at bounding box center [215, 246] width 15 height 15
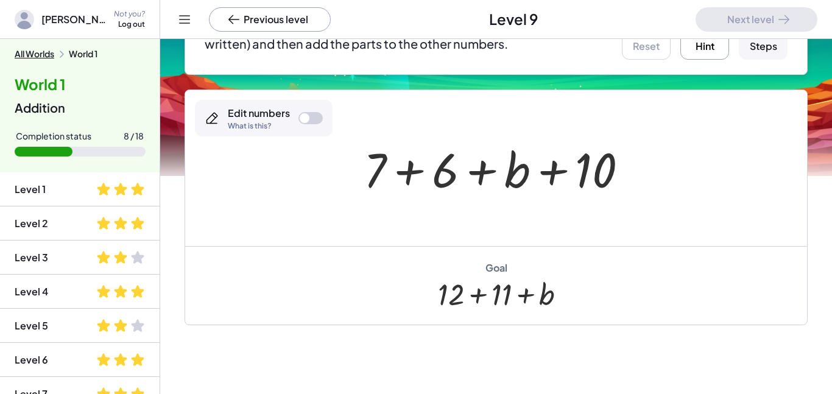
click at [512, 225] on div at bounding box center [496, 168] width 622 height 156
click at [473, 278] on div at bounding box center [496, 294] width 116 height 34
drag, startPoint x: 598, startPoint y: 175, endPoint x: 615, endPoint y: 181, distance: 17.9
click at [615, 181] on div at bounding box center [501, 168] width 286 height 63
click at [451, 171] on div at bounding box center [501, 168] width 286 height 63
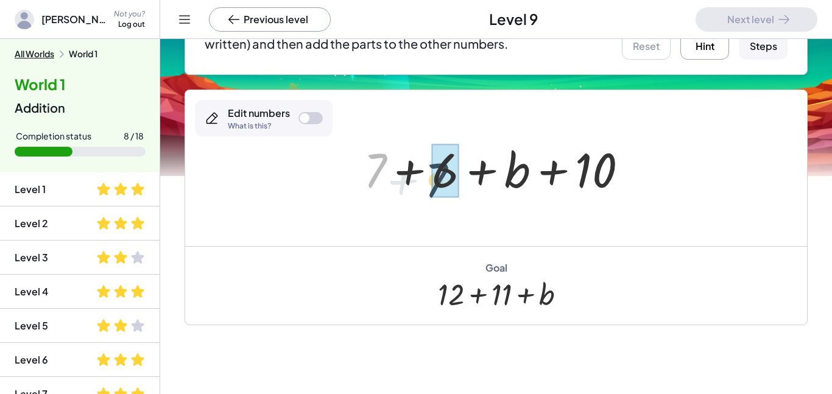
drag, startPoint x: 377, startPoint y: 171, endPoint x: 444, endPoint y: 180, distance: 67.0
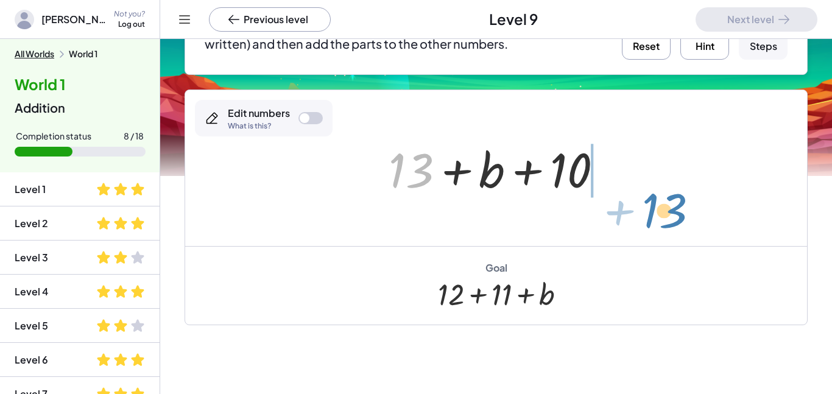
drag, startPoint x: 423, startPoint y: 172, endPoint x: 656, endPoint y: 186, distance: 233.8
click at [656, 186] on div "+ 7 + 6 + b + 10 + 13 + + b + 10 13" at bounding box center [496, 168] width 622 height 156
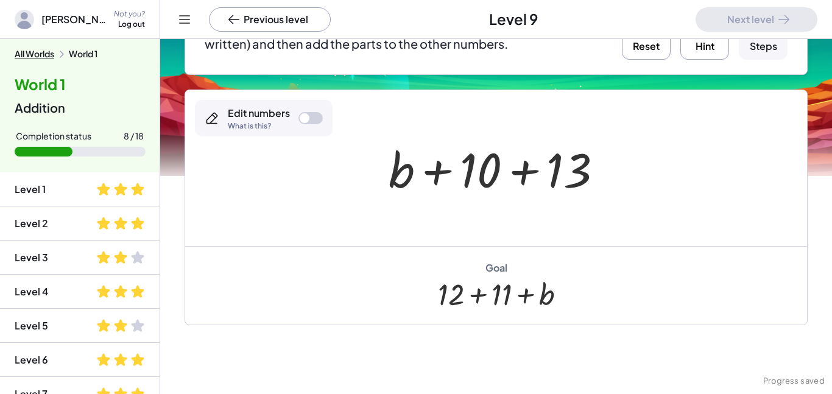
click at [636, 51] on button "Reset" at bounding box center [646, 35] width 49 height 49
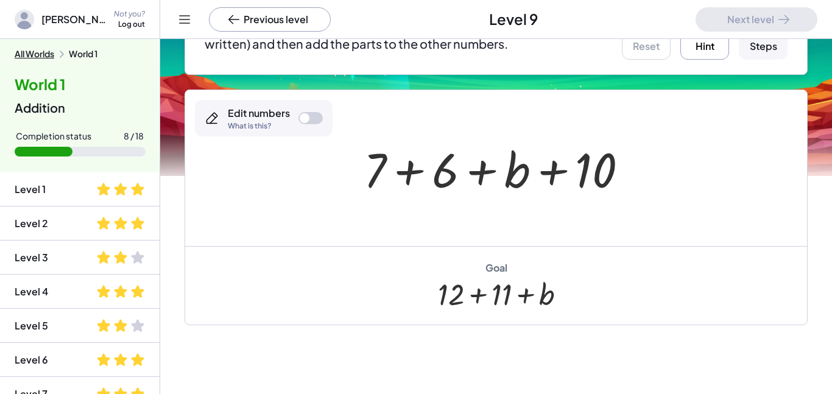
click at [697, 40] on button "Hint" at bounding box center [705, 35] width 49 height 49
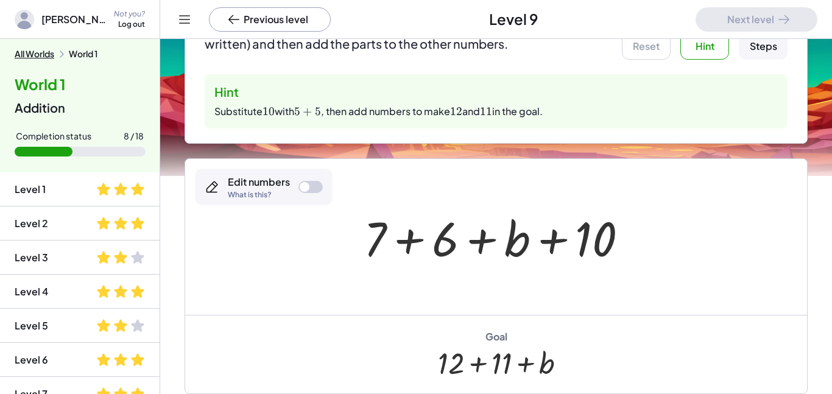
click at [308, 184] on div at bounding box center [305, 187] width 10 height 10
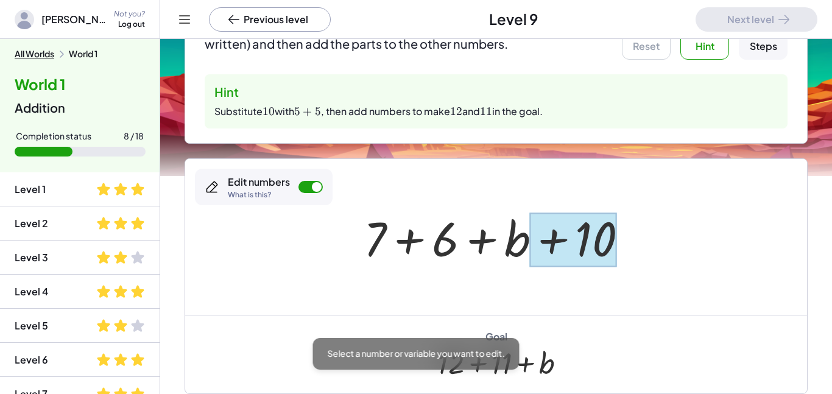
click at [606, 241] on div at bounding box center [573, 240] width 87 height 54
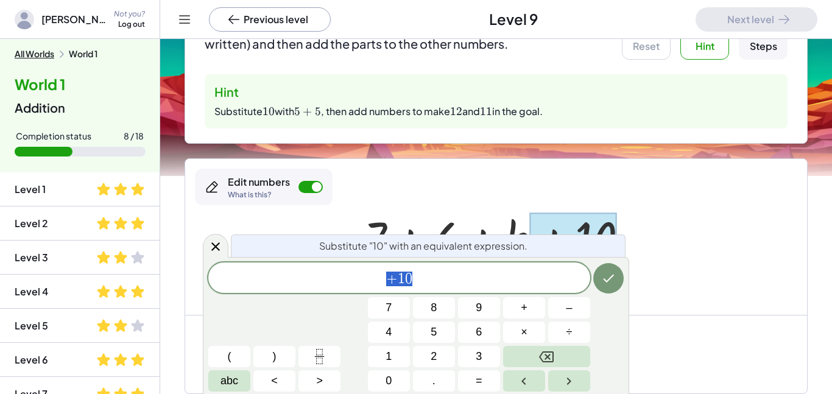
scroll to position [2, 0]
click at [537, 352] on button "Backspace" at bounding box center [546, 356] width 87 height 21
click at [438, 332] on button "5" at bounding box center [434, 332] width 42 height 21
click at [515, 311] on button "+" at bounding box center [524, 307] width 42 height 21
click at [437, 335] on button "5" at bounding box center [434, 332] width 42 height 21
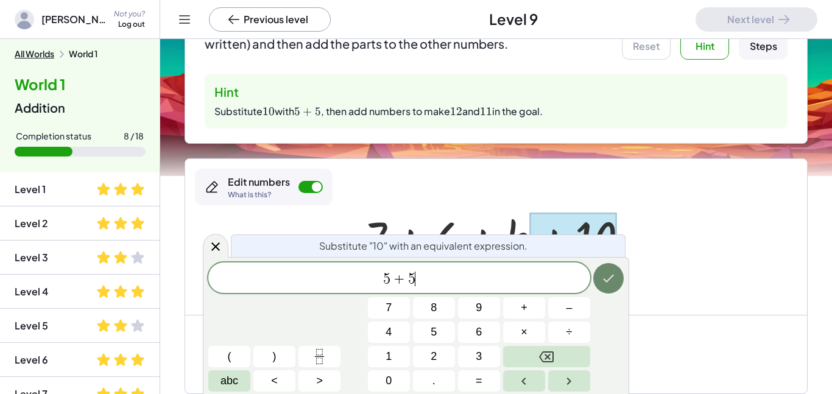
click at [615, 278] on icon "Done" at bounding box center [608, 278] width 15 height 15
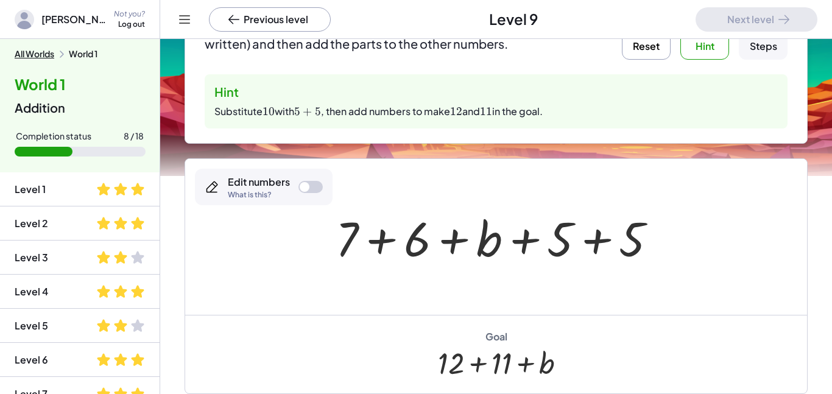
click at [486, 233] on div at bounding box center [501, 237] width 343 height 63
drag, startPoint x: 574, startPoint y: 233, endPoint x: 611, endPoint y: 224, distance: 38.3
click at [611, 224] on div at bounding box center [501, 237] width 343 height 63
drag, startPoint x: 339, startPoint y: 238, endPoint x: 410, endPoint y: 245, distance: 71.1
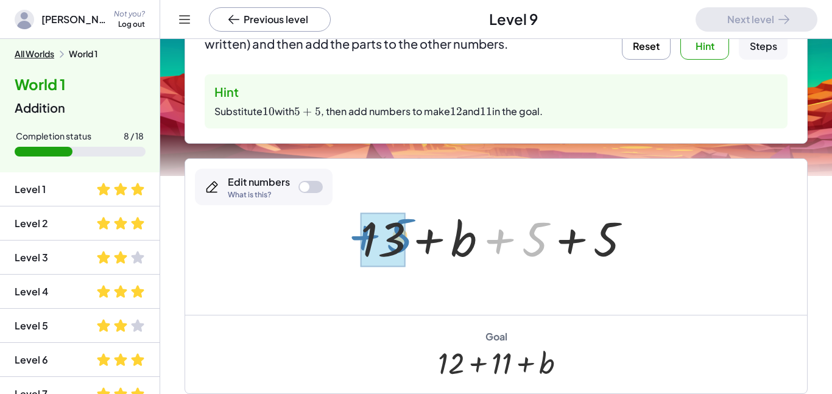
drag, startPoint x: 537, startPoint y: 238, endPoint x: 399, endPoint y: 234, distance: 137.8
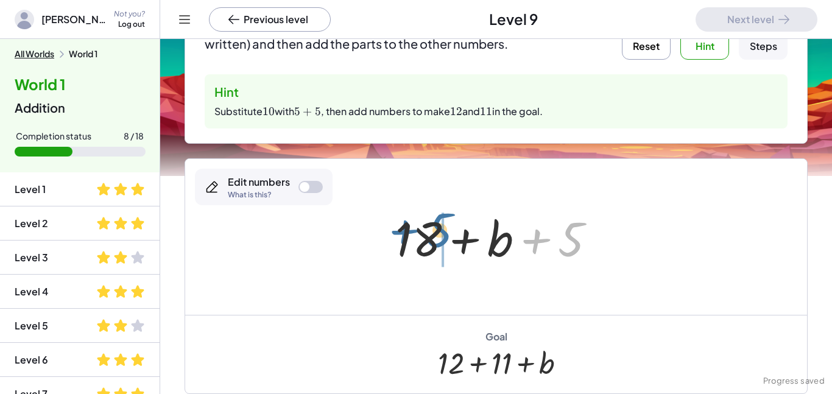
drag, startPoint x: 570, startPoint y: 239, endPoint x: 435, endPoint y: 229, distance: 135.0
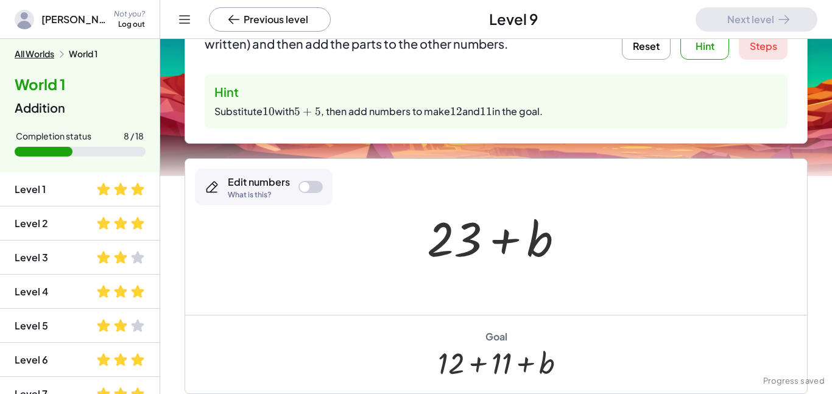
click at [650, 44] on button "Reset" at bounding box center [646, 35] width 49 height 49
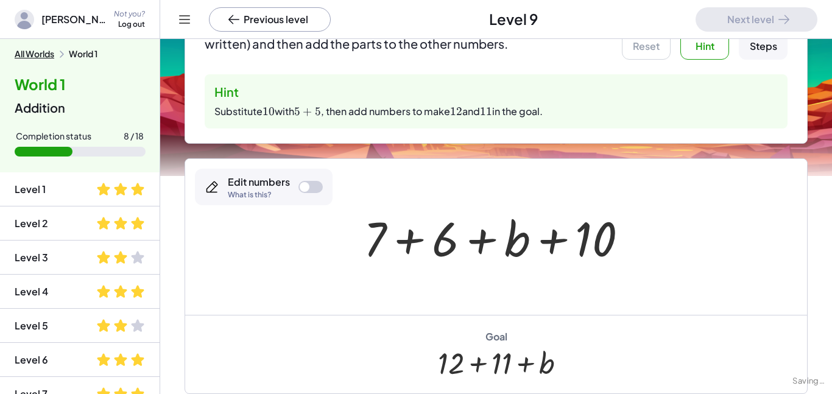
click at [758, 43] on div "Steps" at bounding box center [763, 46] width 27 height 13
click at [597, 239] on div at bounding box center [501, 237] width 286 height 63
click at [305, 182] on div at bounding box center [305, 187] width 10 height 10
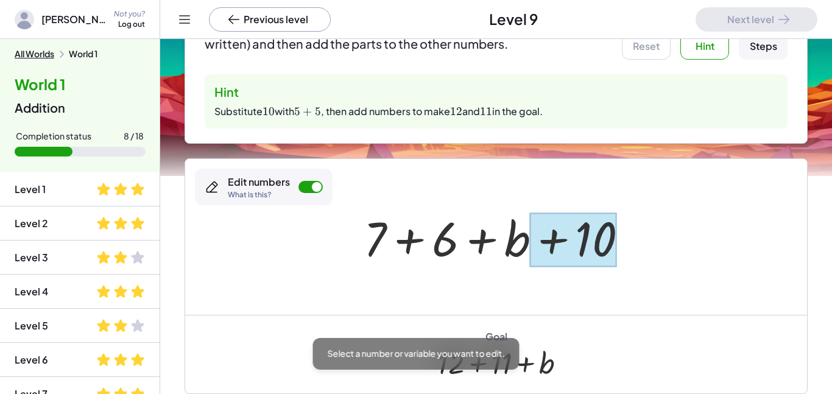
click at [573, 238] on div at bounding box center [573, 240] width 87 height 54
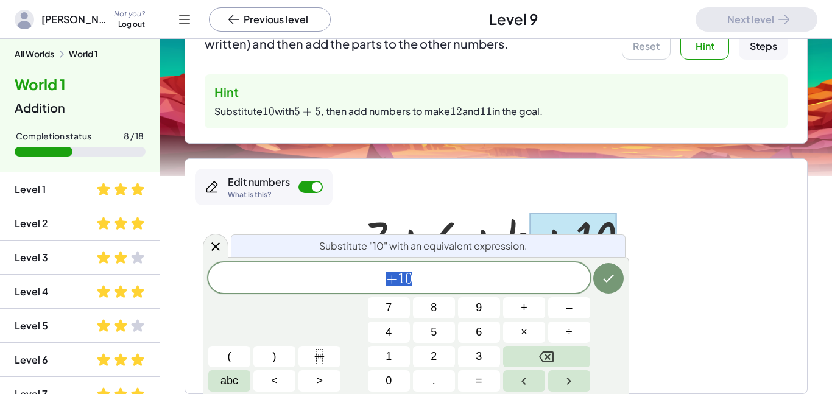
scroll to position [3, 0]
click at [535, 356] on button "Backspace" at bounding box center [546, 356] width 87 height 21
click at [444, 325] on button "5" at bounding box center [434, 332] width 42 height 21
click at [525, 306] on span "+" at bounding box center [524, 308] width 7 height 16
click at [433, 330] on span "5" at bounding box center [434, 332] width 6 height 16
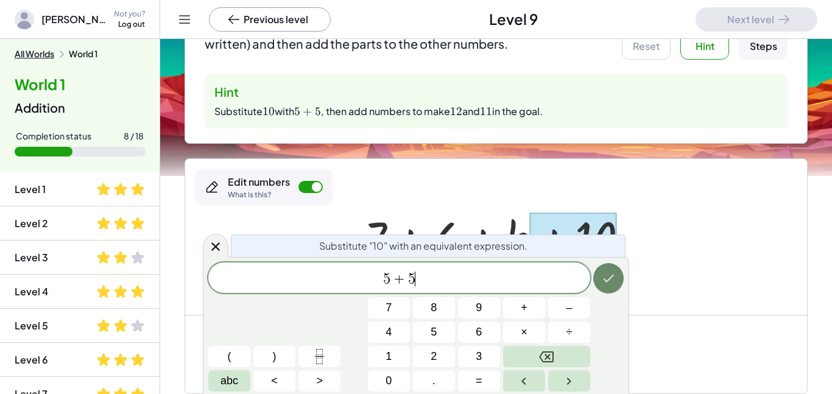
click at [619, 269] on button "Done" at bounding box center [609, 278] width 30 height 30
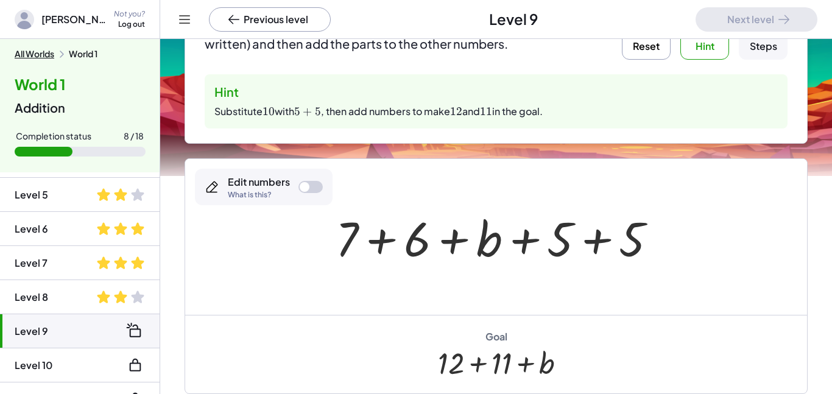
scroll to position [136, 0]
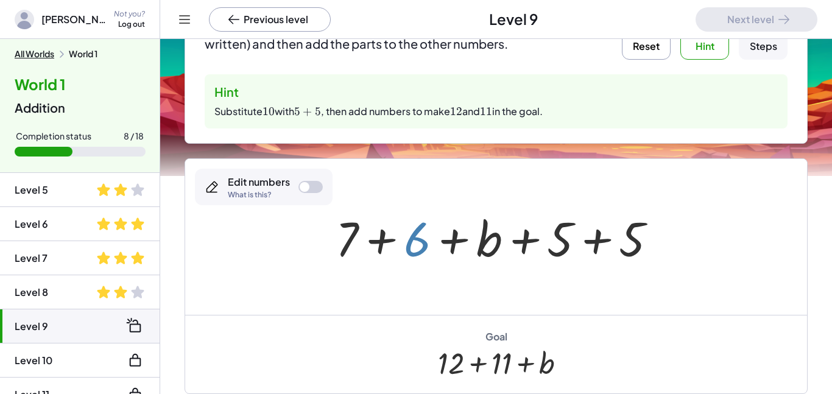
click at [417, 233] on div at bounding box center [501, 237] width 343 height 63
drag, startPoint x: 561, startPoint y: 238, endPoint x: 446, endPoint y: 238, distance: 114.6
click at [446, 238] on div at bounding box center [501, 237] width 343 height 63
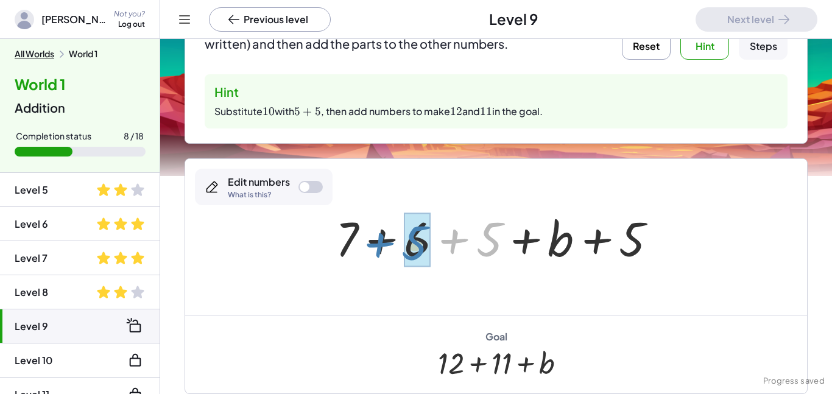
drag, startPoint x: 494, startPoint y: 235, endPoint x: 419, endPoint y: 238, distance: 75.0
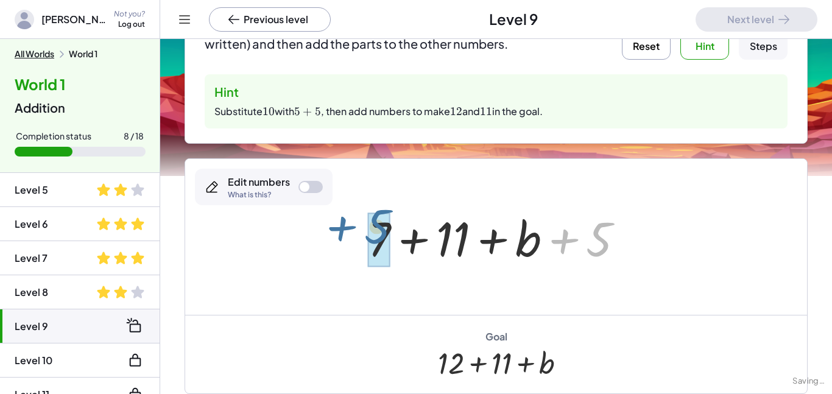
drag, startPoint x: 589, startPoint y: 235, endPoint x: 364, endPoint y: 222, distance: 224.6
click at [364, 222] on div at bounding box center [501, 237] width 278 height 63
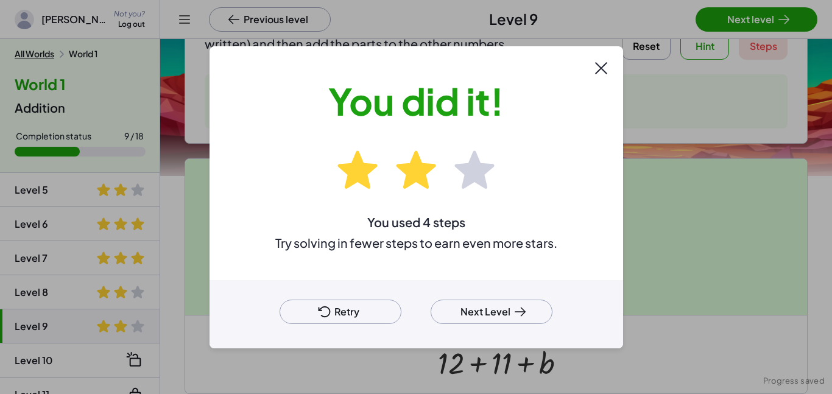
click at [744, 17] on div at bounding box center [416, 197] width 832 height 394
click at [501, 317] on button "Next Level" at bounding box center [492, 312] width 122 height 24
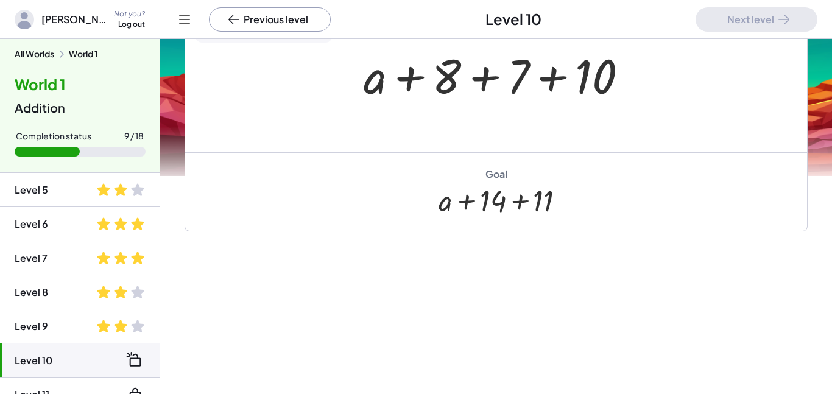
click at [103, 192] on span at bounding box center [103, 190] width 15 height 15
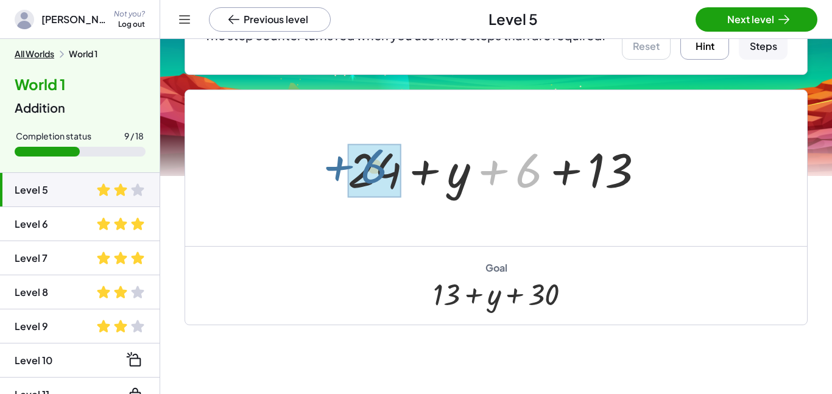
drag, startPoint x: 530, startPoint y: 171, endPoint x: 374, endPoint y: 172, distance: 156.6
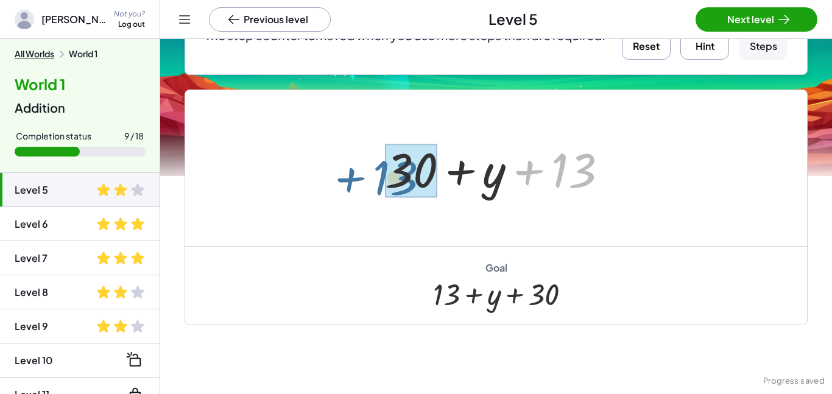
drag, startPoint x: 565, startPoint y: 169, endPoint x: 382, endPoint y: 177, distance: 183.6
click at [382, 177] on div at bounding box center [501, 168] width 244 height 63
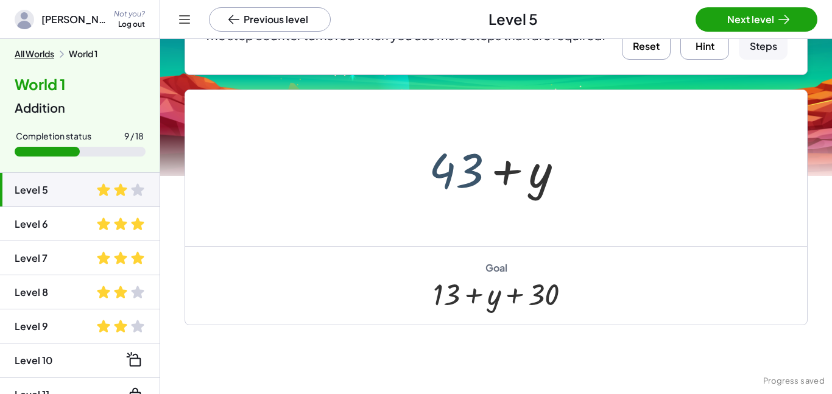
click at [472, 171] on div at bounding box center [501, 168] width 157 height 63
click at [631, 48] on button "Reset" at bounding box center [646, 35] width 49 height 49
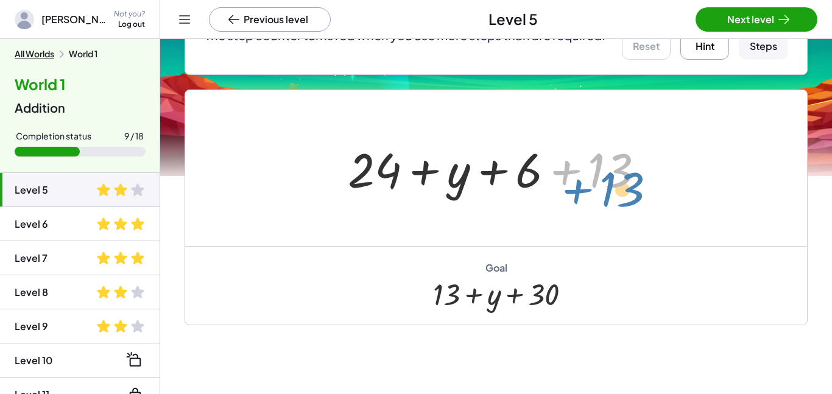
drag, startPoint x: 543, startPoint y: 174, endPoint x: 556, endPoint y: 193, distance: 23.3
click at [556, 193] on div at bounding box center [501, 168] width 318 height 63
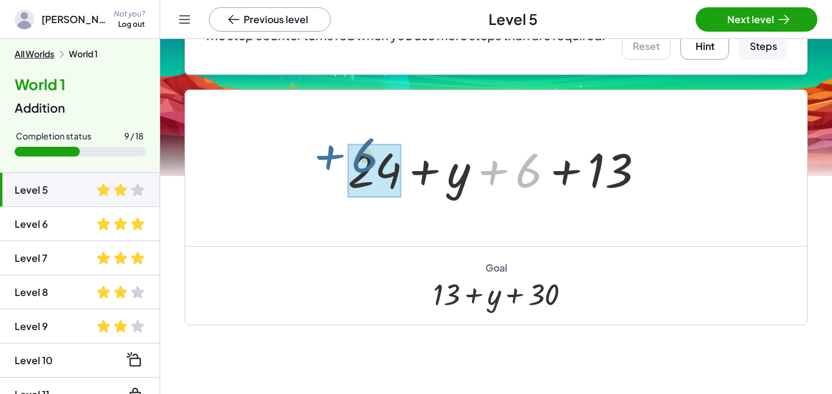
drag, startPoint x: 524, startPoint y: 175, endPoint x: 360, endPoint y: 161, distance: 165.1
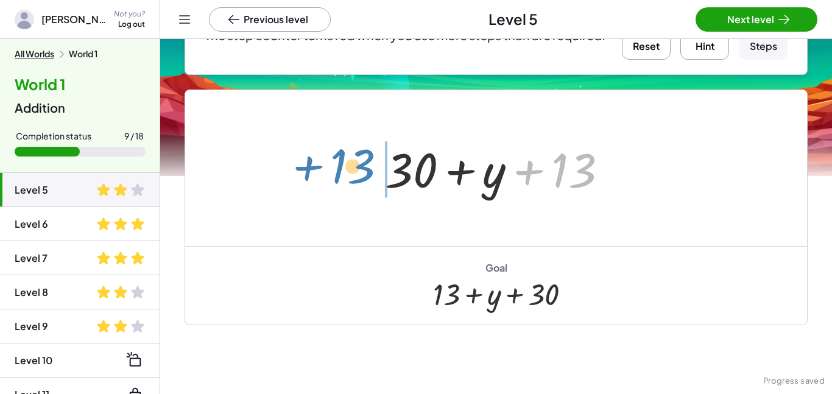
drag, startPoint x: 582, startPoint y: 168, endPoint x: 362, endPoint y: 165, distance: 220.0
click at [362, 165] on div "+ 24 + y + 6 + 13 + 13 + + y + 13 30" at bounding box center [496, 168] width 622 height 156
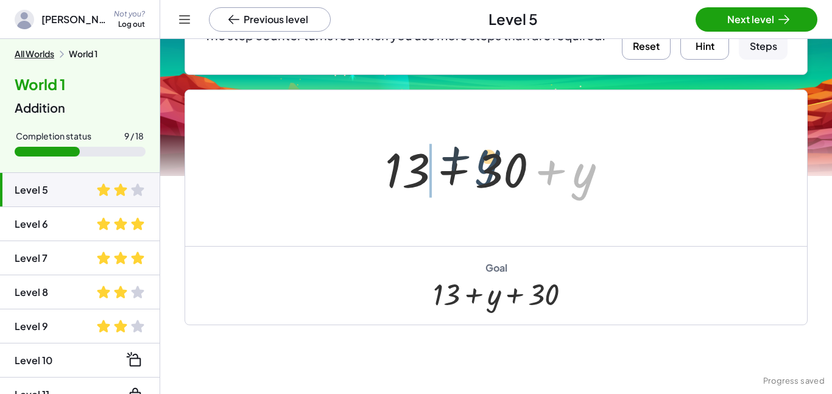
drag, startPoint x: 579, startPoint y: 180, endPoint x: 478, endPoint y: 167, distance: 102.0
click at [478, 167] on div at bounding box center [501, 168] width 244 height 63
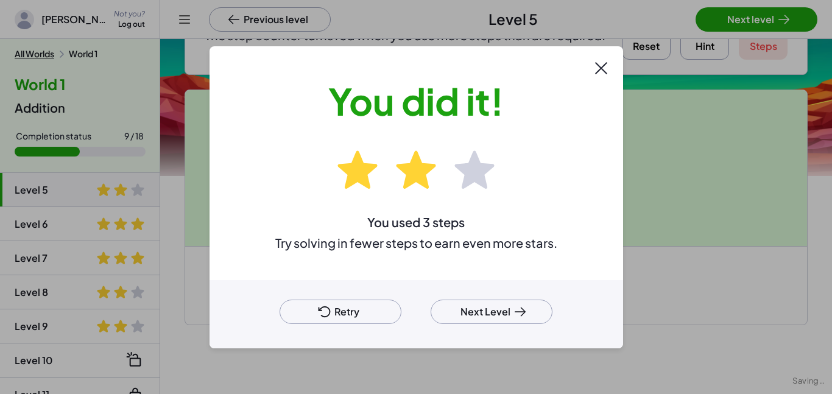
click at [728, 15] on div at bounding box center [416, 197] width 832 height 394
click at [498, 316] on button "Next Level" at bounding box center [492, 312] width 122 height 24
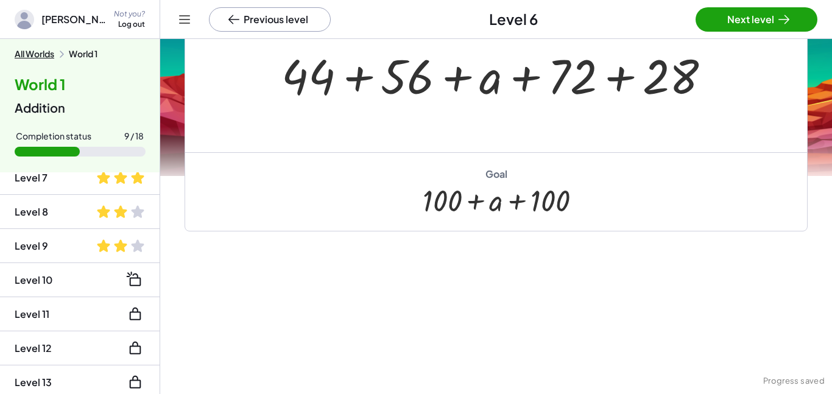
scroll to position [214, 0]
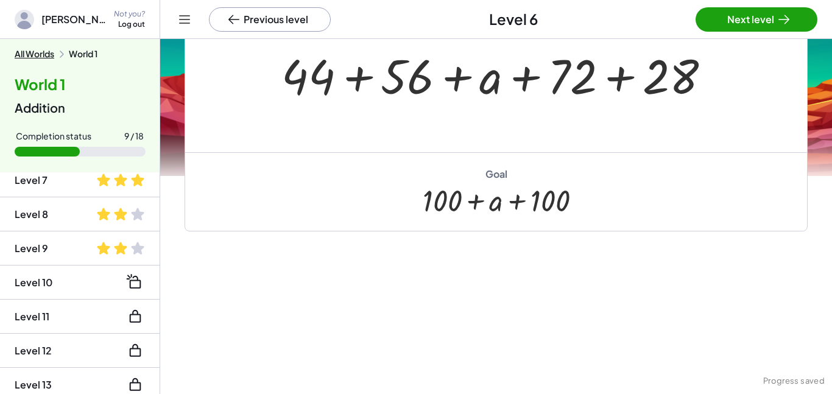
click at [132, 243] on span at bounding box center [137, 248] width 15 height 15
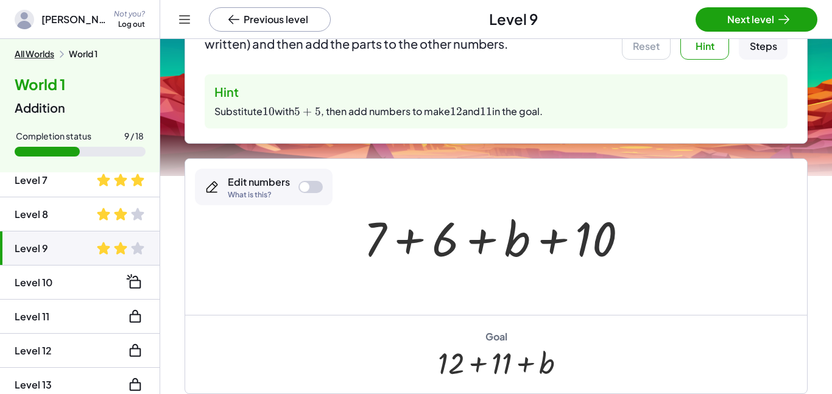
click at [590, 239] on div at bounding box center [501, 237] width 286 height 63
click at [305, 182] on div at bounding box center [305, 187] width 10 height 10
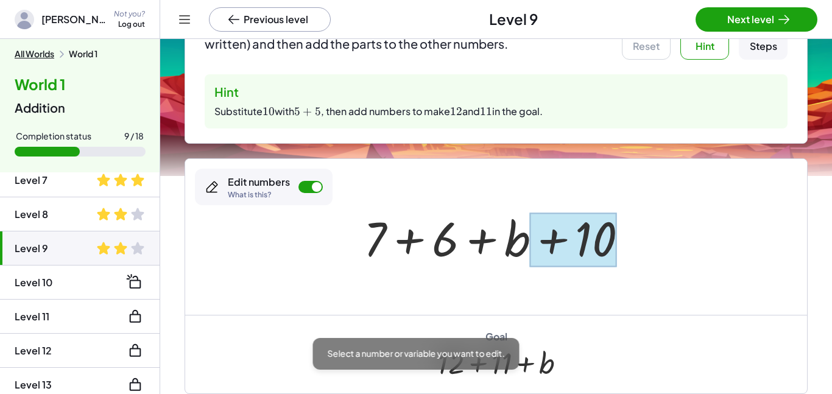
click at [603, 223] on div at bounding box center [573, 240] width 87 height 54
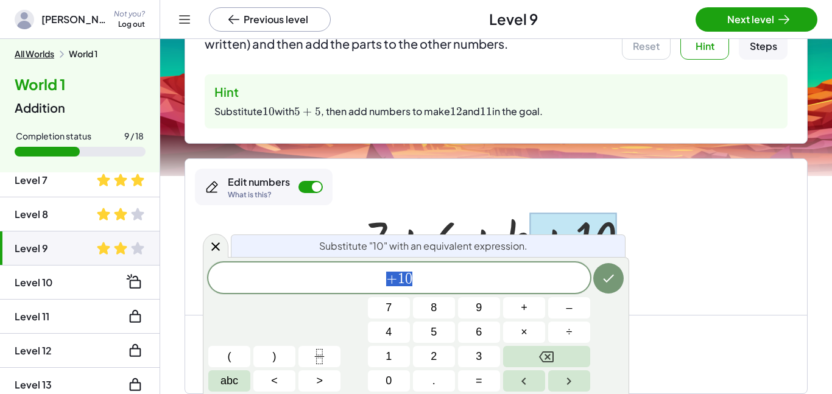
scroll to position [4, 0]
click at [572, 352] on button "Backspace" at bounding box center [546, 356] width 87 height 21
click at [435, 327] on span "5" at bounding box center [434, 332] width 6 height 16
click at [531, 310] on button "+" at bounding box center [524, 307] width 42 height 21
click at [433, 332] on span "5" at bounding box center [434, 332] width 6 height 16
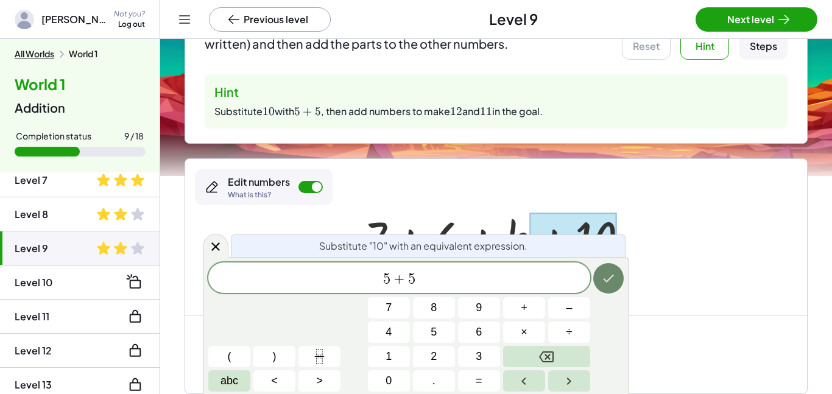
click at [617, 280] on button "Done" at bounding box center [609, 278] width 30 height 30
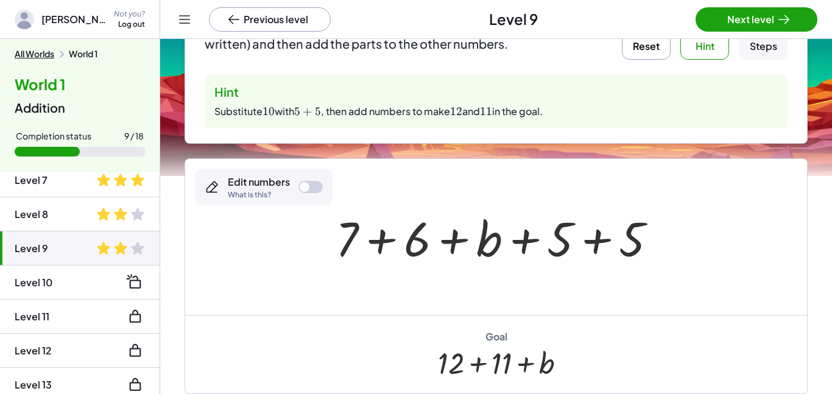
click at [312, 188] on div at bounding box center [311, 187] width 24 height 12
click at [315, 186] on div at bounding box center [317, 187] width 10 height 10
drag, startPoint x: 561, startPoint y: 239, endPoint x: 422, endPoint y: 238, distance: 138.9
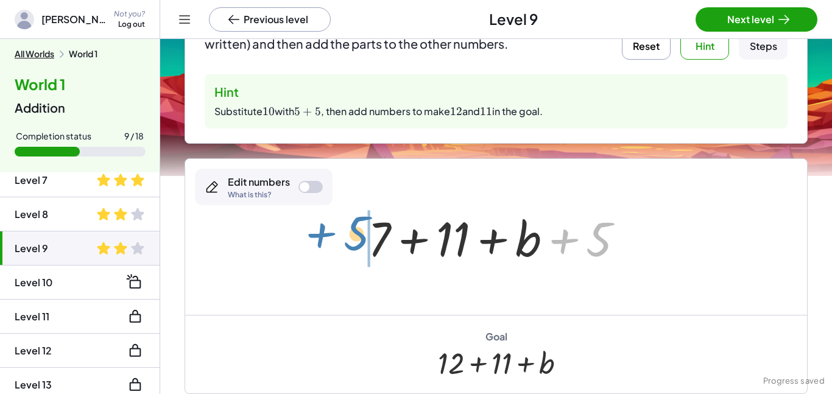
drag, startPoint x: 601, startPoint y: 242, endPoint x: 361, endPoint y: 237, distance: 240.1
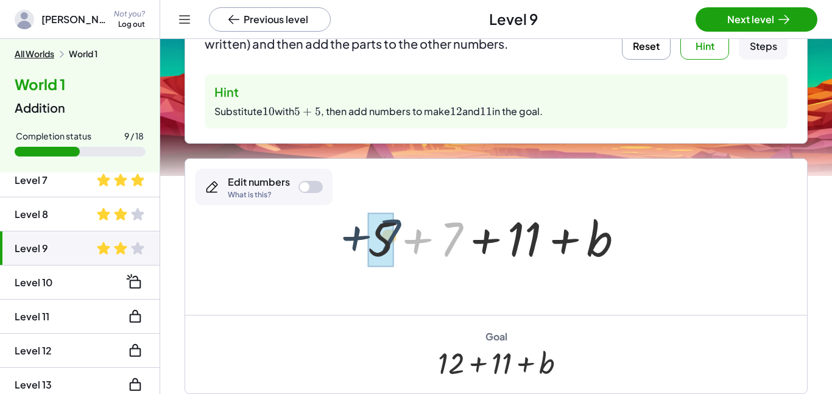
drag, startPoint x: 448, startPoint y: 241, endPoint x: 382, endPoint y: 238, distance: 65.9
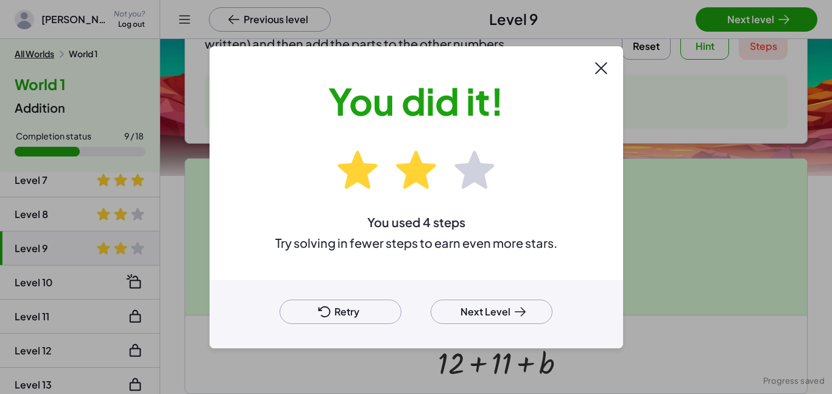
click at [502, 325] on div "Retry Next Level" at bounding box center [417, 314] width 414 height 68
click at [502, 314] on button "Next Level" at bounding box center [492, 312] width 122 height 24
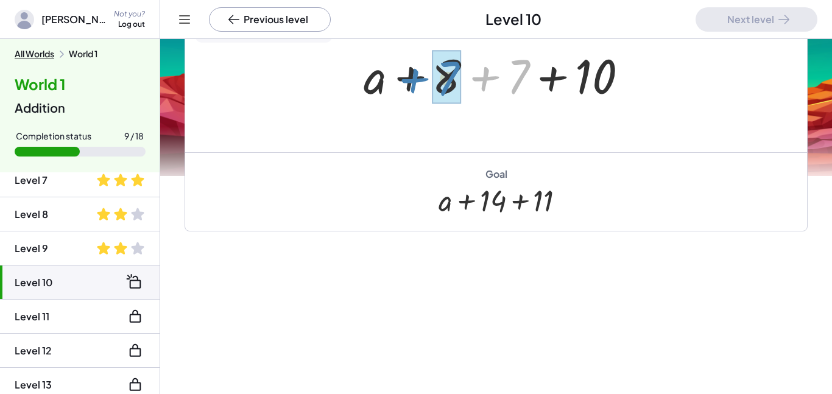
drag, startPoint x: 517, startPoint y: 68, endPoint x: 446, endPoint y: 70, distance: 70.7
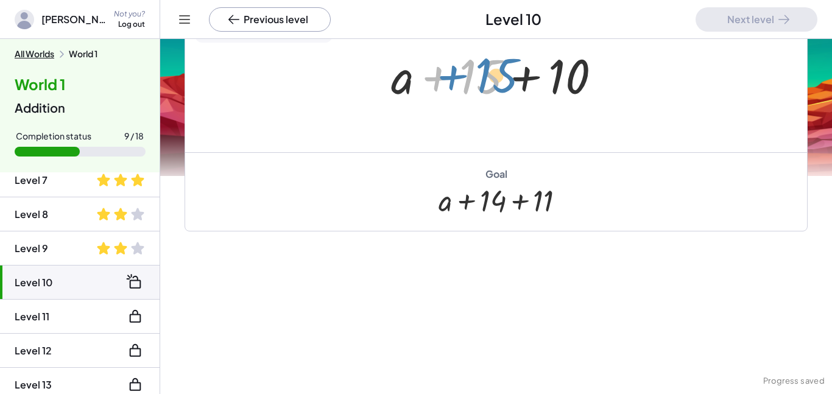
drag, startPoint x: 488, startPoint y: 82, endPoint x: 502, endPoint y: 80, distance: 14.1
click at [502, 80] on div at bounding box center [501, 74] width 232 height 63
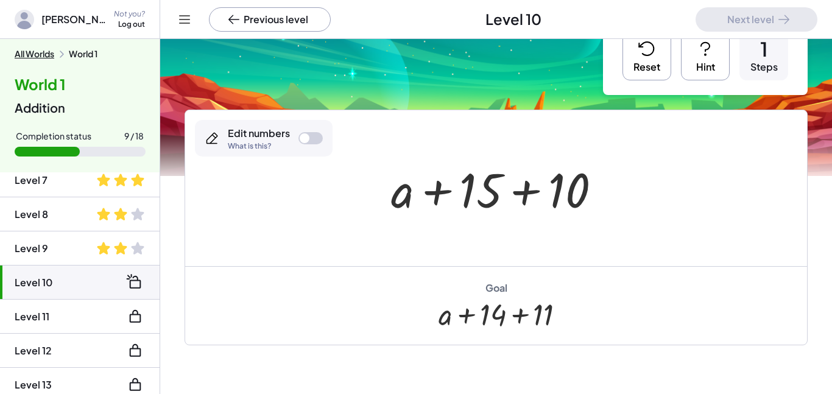
scroll to position [53, 0]
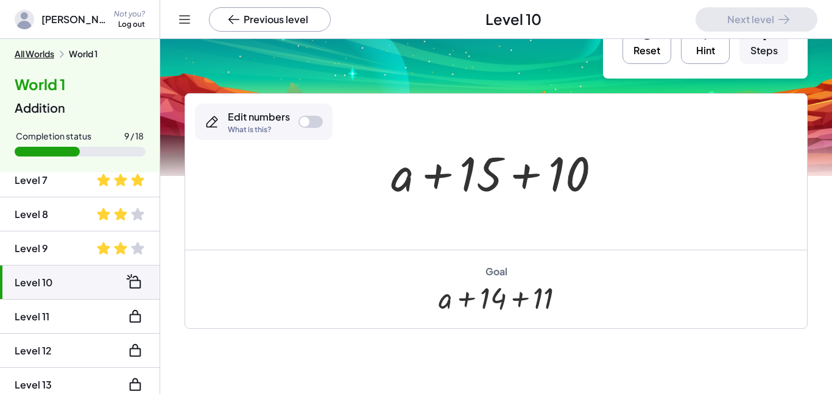
click at [647, 45] on button "Reset" at bounding box center [647, 39] width 49 height 49
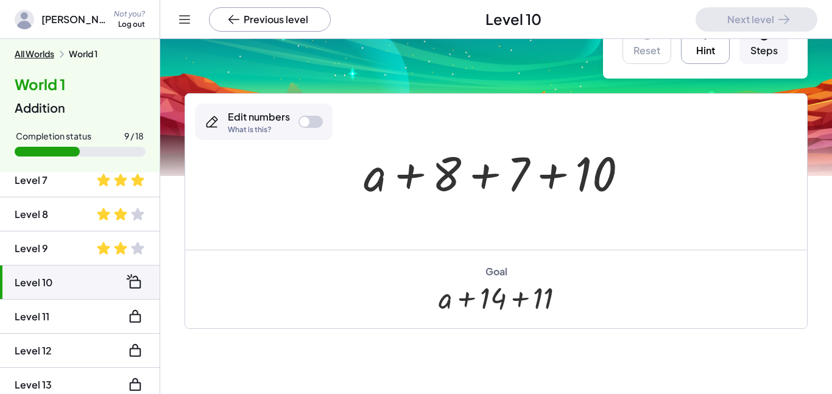
click at [312, 125] on div at bounding box center [311, 122] width 24 height 12
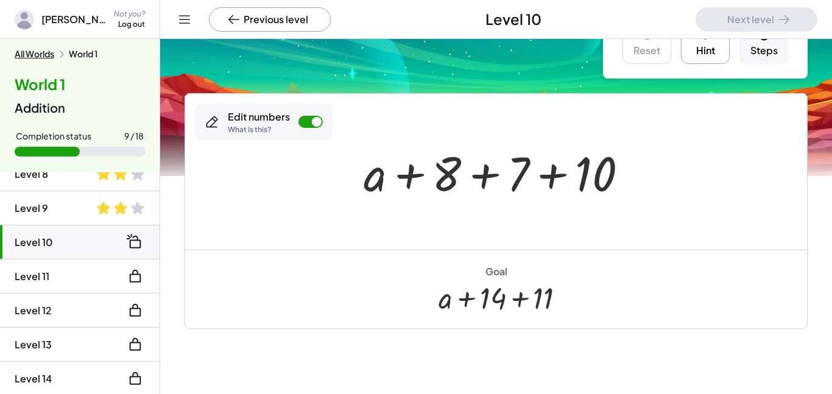
scroll to position [253, 0]
click at [704, 50] on button "Hint" at bounding box center [705, 39] width 49 height 49
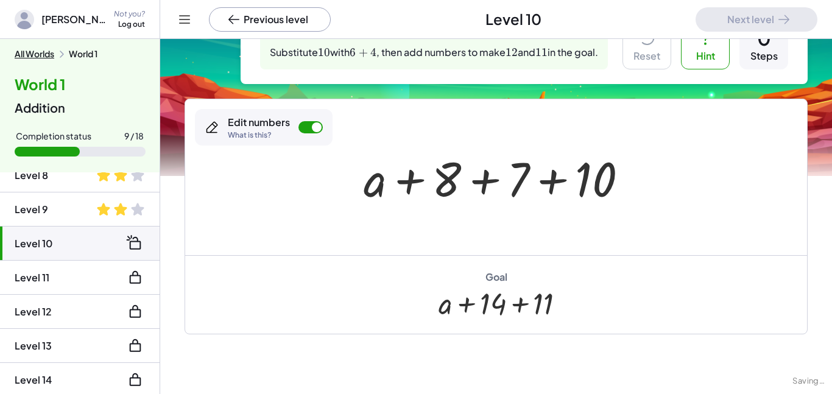
scroll to position [58, 0]
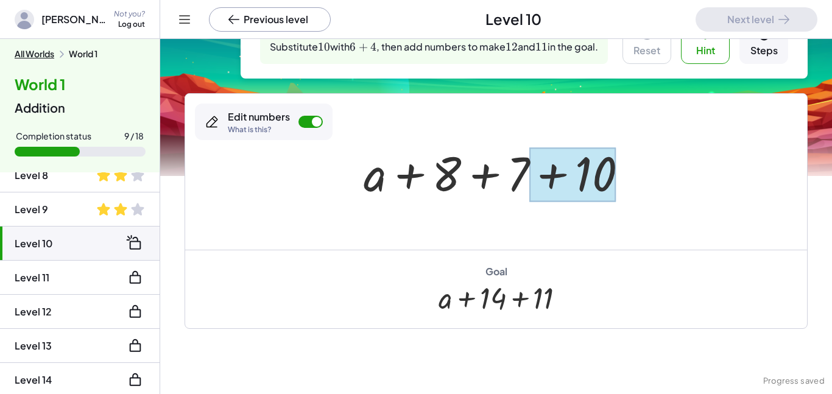
click at [595, 169] on div at bounding box center [573, 174] width 87 height 54
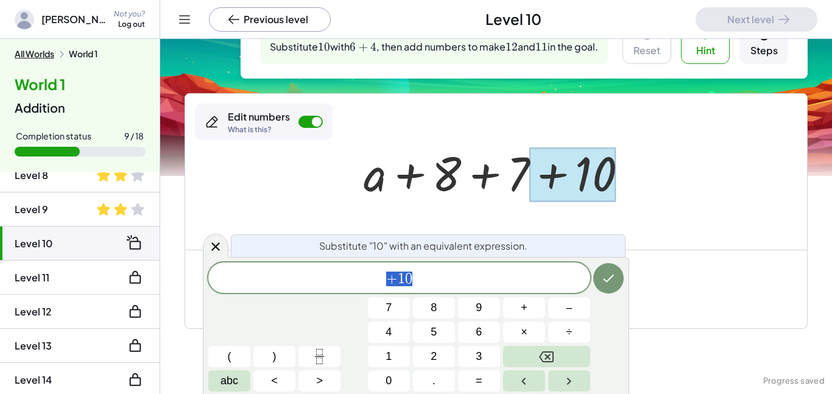
scroll to position [4, 0]
click at [559, 360] on button "Backspace" at bounding box center [546, 356] width 87 height 21
click at [468, 330] on button "6" at bounding box center [479, 332] width 42 height 21
click at [521, 303] on span "+" at bounding box center [524, 308] width 7 height 16
click at [395, 333] on button "4" at bounding box center [389, 332] width 42 height 21
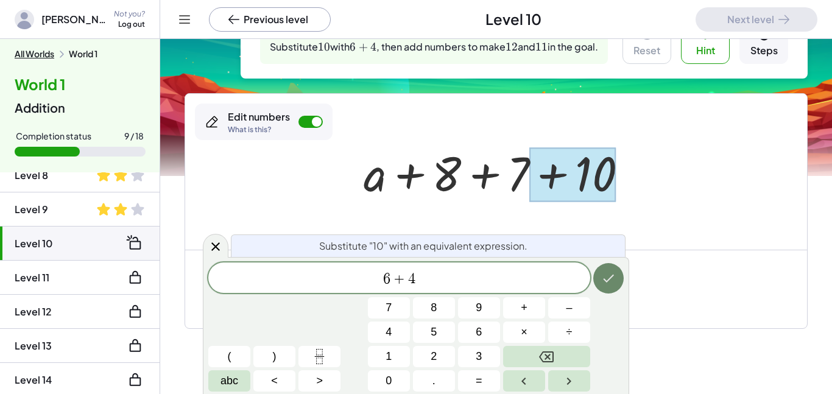
click at [604, 280] on icon "Done" at bounding box center [608, 279] width 11 height 8
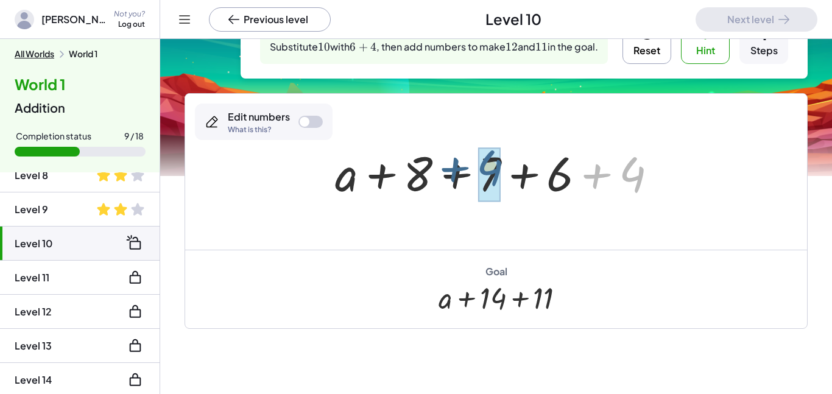
drag, startPoint x: 633, startPoint y: 158, endPoint x: 486, endPoint y: 151, distance: 146.4
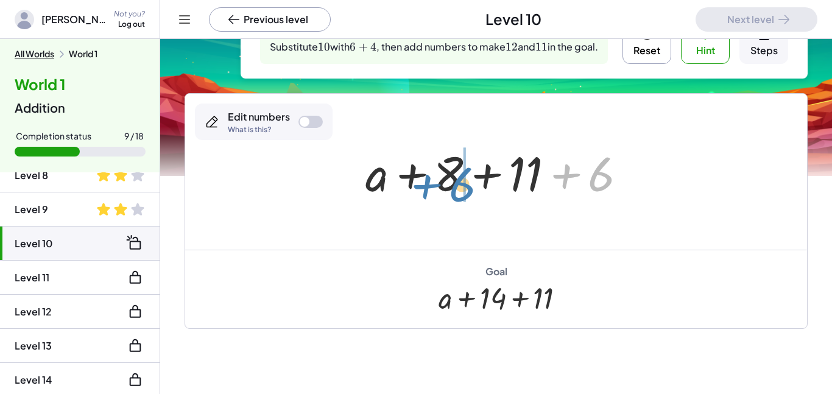
drag, startPoint x: 597, startPoint y: 169, endPoint x: 455, endPoint y: 177, distance: 141.6
click at [455, 177] on div at bounding box center [501, 172] width 283 height 63
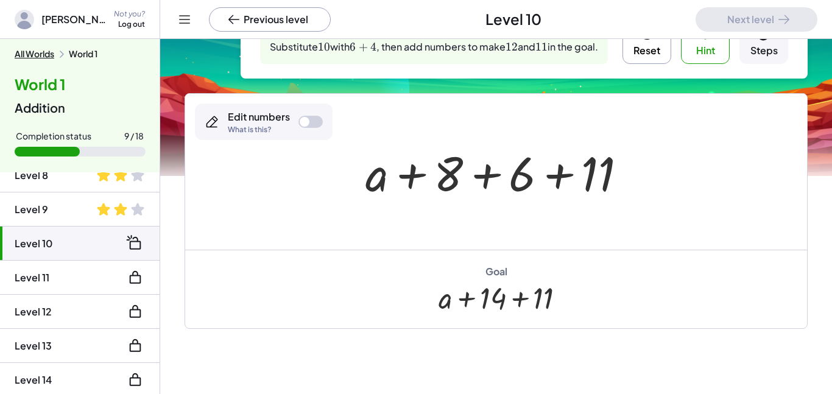
click at [632, 45] on button "Reset" at bounding box center [647, 39] width 49 height 49
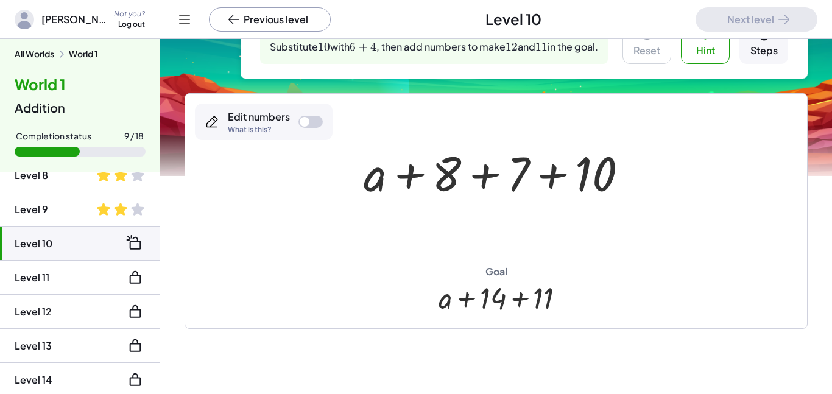
click at [310, 117] on div at bounding box center [311, 122] width 24 height 12
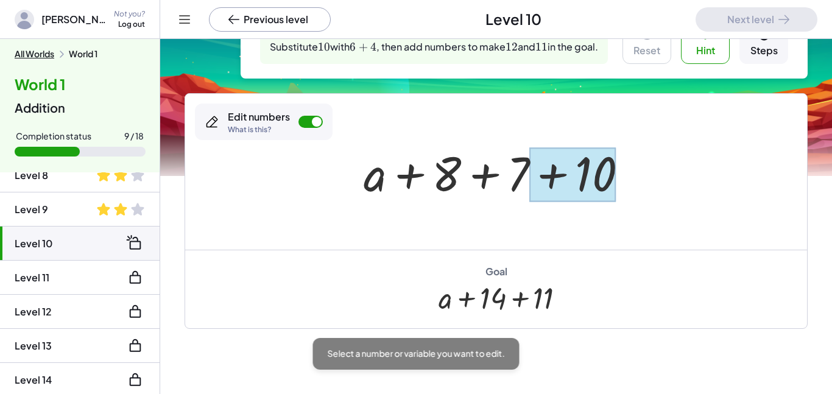
click at [574, 165] on div at bounding box center [573, 174] width 87 height 54
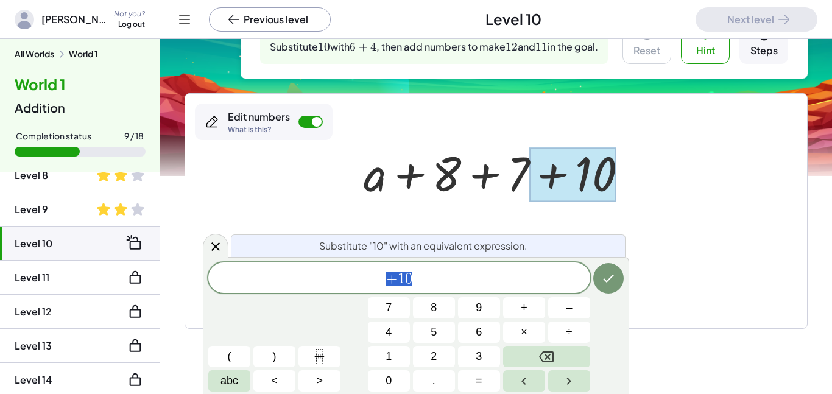
scroll to position [5, 0]
click at [530, 350] on button "Backspace" at bounding box center [546, 356] width 87 height 21
click at [483, 330] on button "6" at bounding box center [479, 332] width 42 height 21
click at [520, 307] on button "+" at bounding box center [524, 307] width 42 height 21
click at [383, 325] on button "4" at bounding box center [389, 332] width 42 height 21
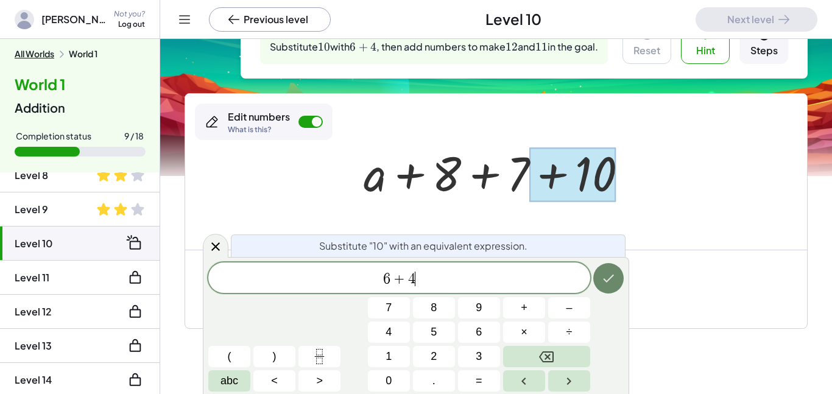
click at [609, 282] on icon "Done" at bounding box center [608, 278] width 15 height 15
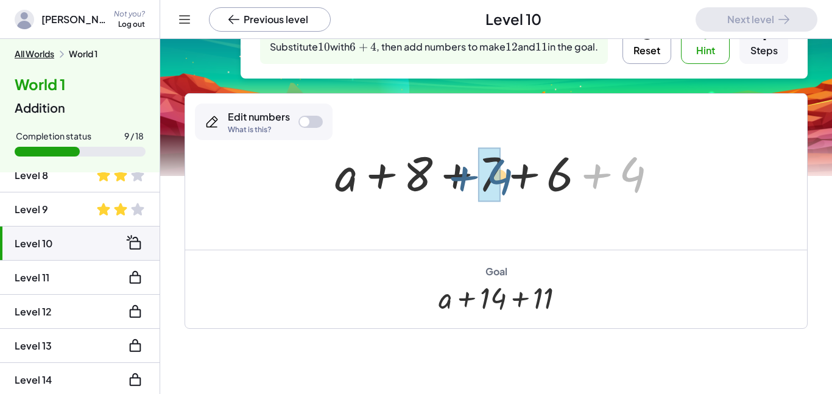
drag, startPoint x: 631, startPoint y: 167, endPoint x: 492, endPoint y: 161, distance: 139.1
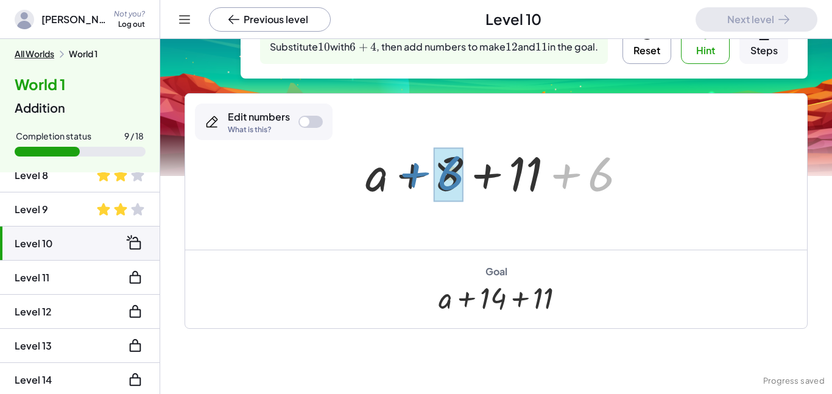
drag, startPoint x: 597, startPoint y: 169, endPoint x: 445, endPoint y: 168, distance: 151.1
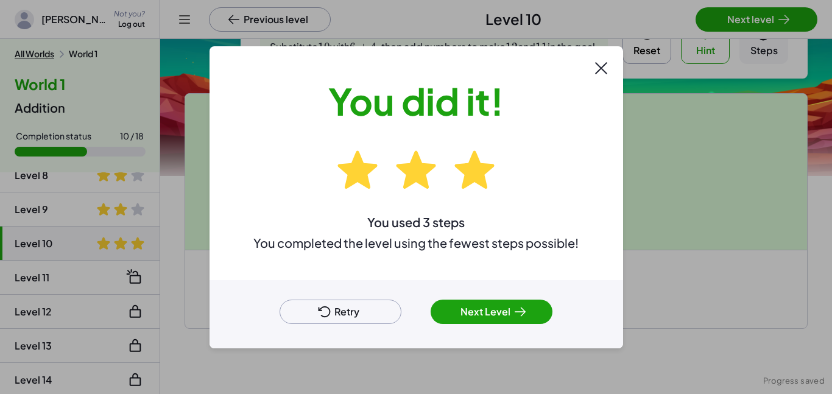
click at [494, 301] on button "Next Level" at bounding box center [492, 312] width 122 height 24
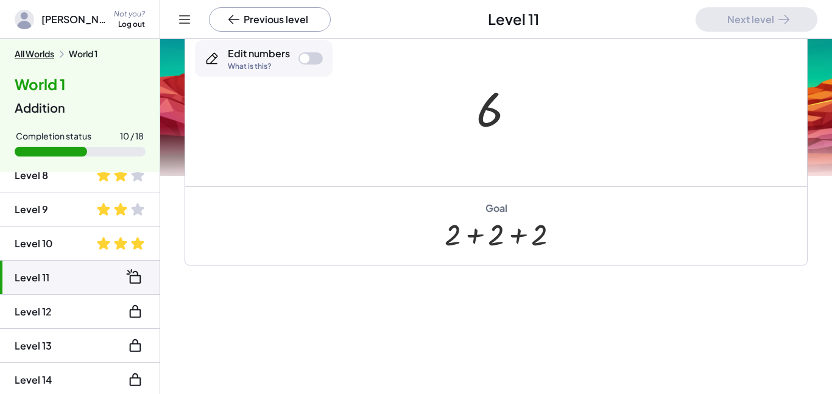
scroll to position [268, 0]
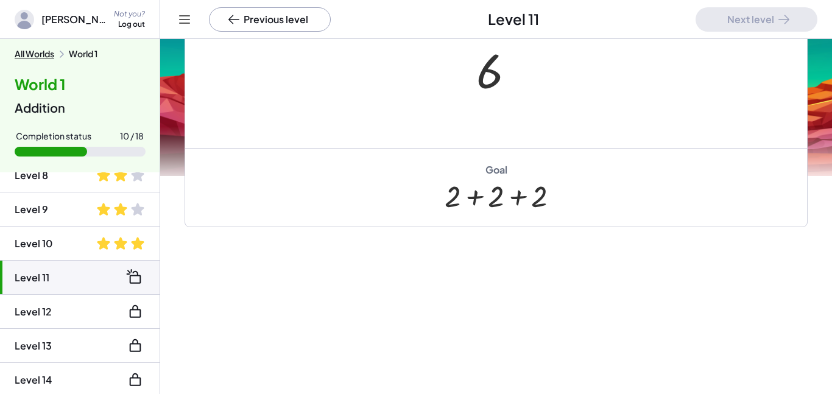
click at [482, 76] on div at bounding box center [500, 70] width 60 height 60
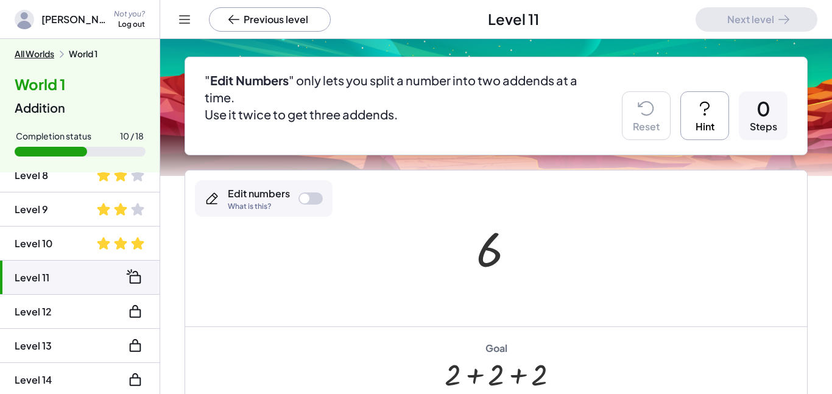
scroll to position [99, 0]
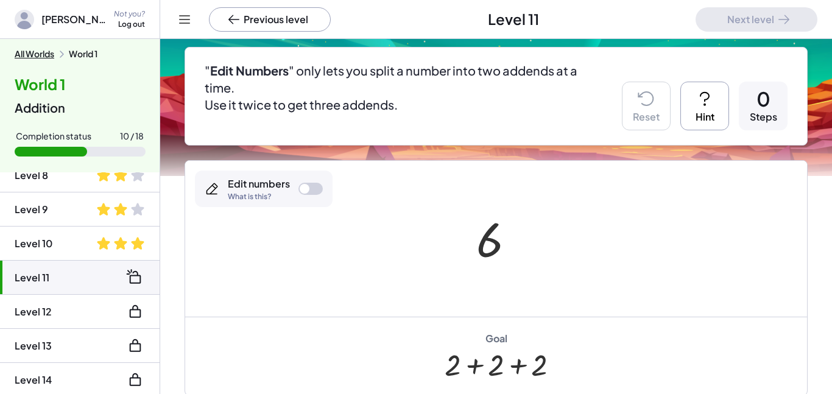
click at [709, 114] on button "Hint" at bounding box center [705, 106] width 49 height 49
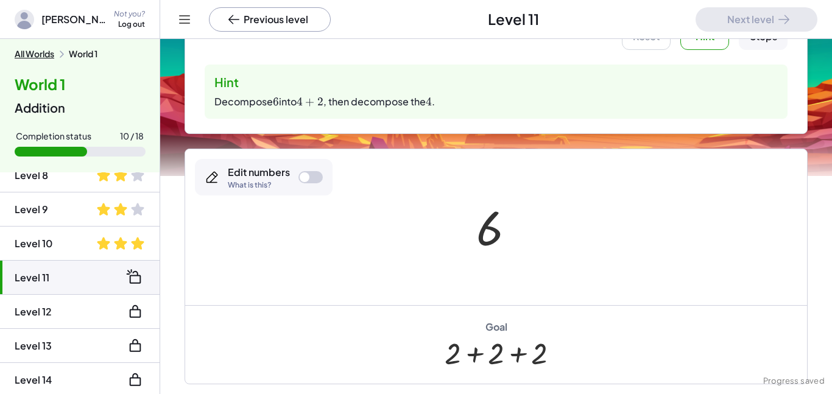
scroll to position [188, 0]
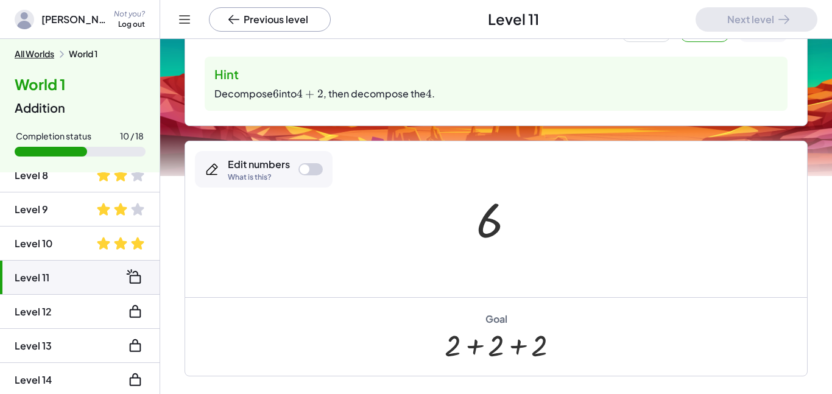
click at [302, 160] on div "Edit numbers What is this?" at bounding box center [264, 169] width 138 height 37
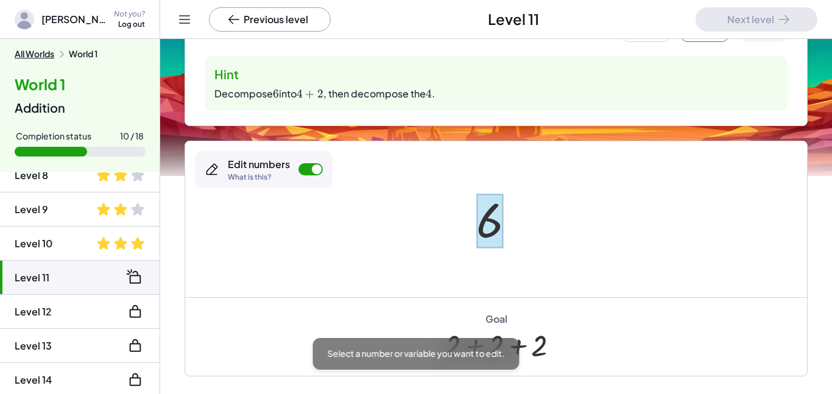
click at [483, 227] on div at bounding box center [490, 221] width 27 height 54
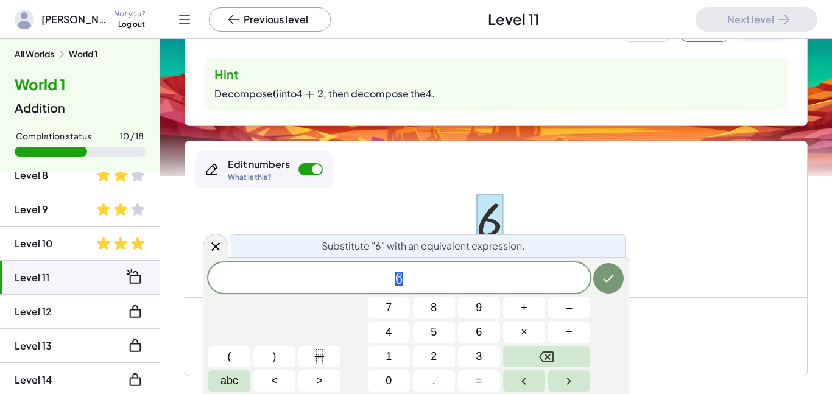
scroll to position [5, 0]
click at [542, 350] on icon "Backspace" at bounding box center [546, 357] width 15 height 15
click at [395, 328] on button "4" at bounding box center [389, 332] width 42 height 21
click at [523, 309] on span "+" at bounding box center [524, 308] width 7 height 16
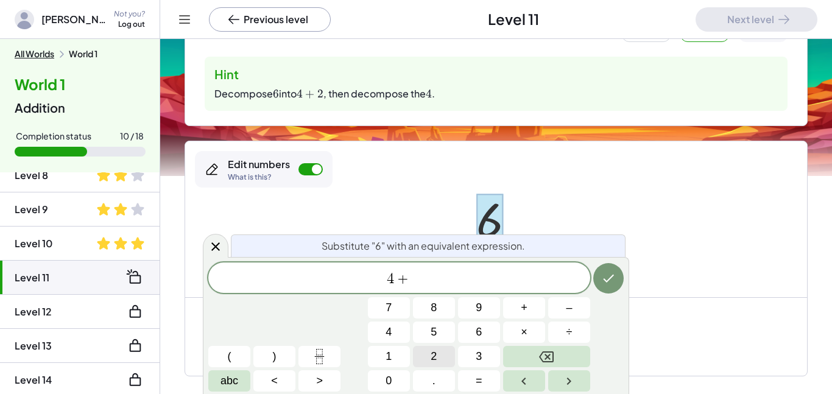
click at [415, 355] on button "2" at bounding box center [434, 356] width 42 height 21
click at [607, 279] on icon "Done" at bounding box center [608, 278] width 15 height 15
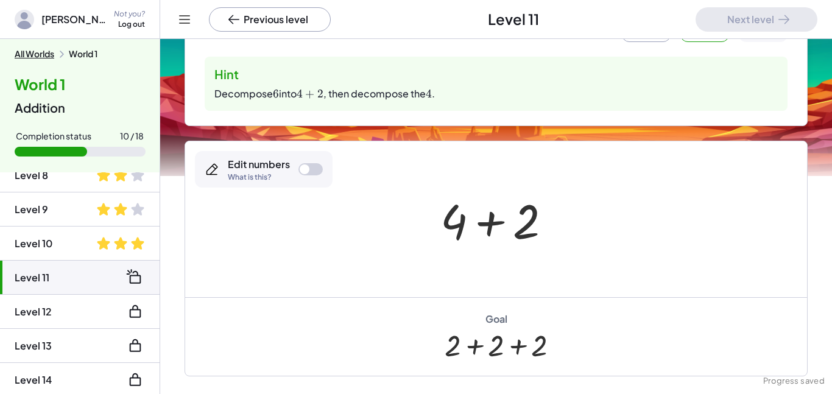
click at [444, 220] on div at bounding box center [500, 219] width 133 height 63
click at [311, 163] on div at bounding box center [311, 169] width 24 height 12
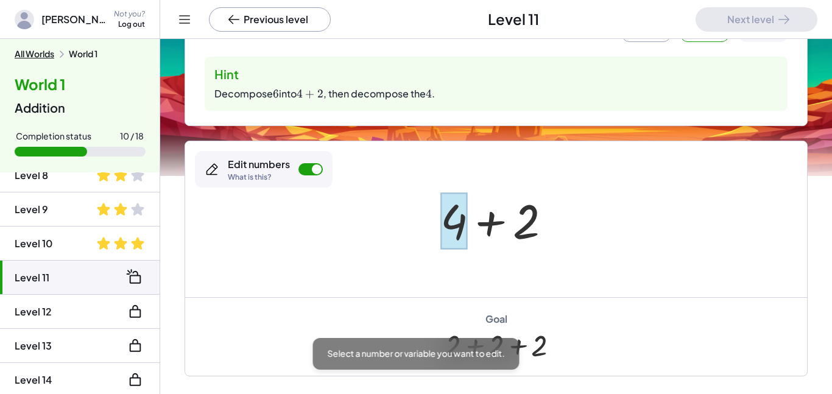
click at [449, 223] on div at bounding box center [454, 221] width 27 height 57
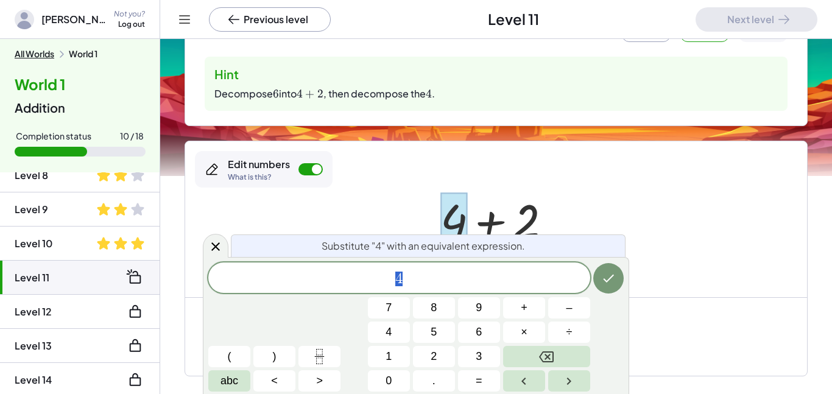
scroll to position [6, 0]
click at [549, 357] on icon "Backspace" at bounding box center [546, 357] width 15 height 11
click at [435, 355] on span "2" at bounding box center [434, 357] width 6 height 16
click at [534, 306] on button "+" at bounding box center [524, 307] width 42 height 21
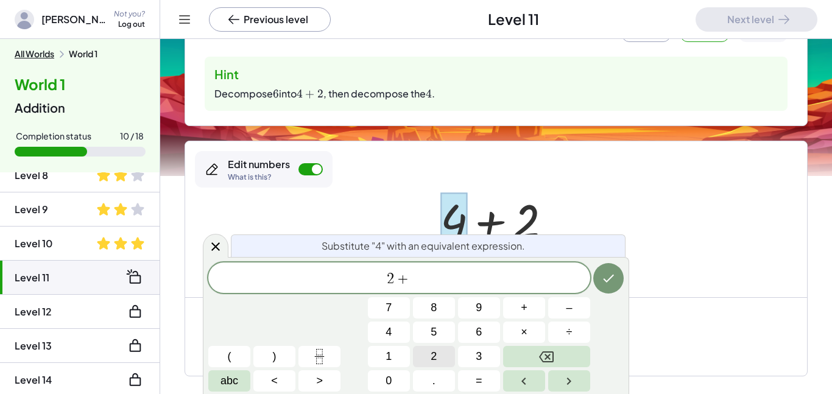
click at [425, 356] on button "2" at bounding box center [434, 356] width 42 height 21
click at [602, 276] on icon "Done" at bounding box center [608, 278] width 15 height 15
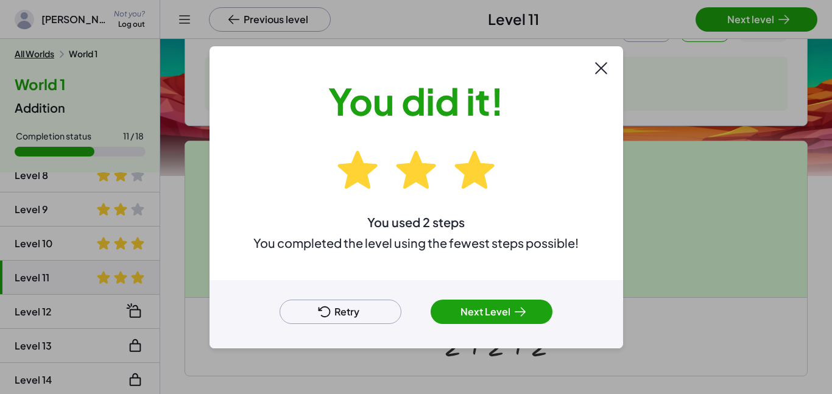
click at [527, 300] on button "Next Level" at bounding box center [492, 312] width 122 height 24
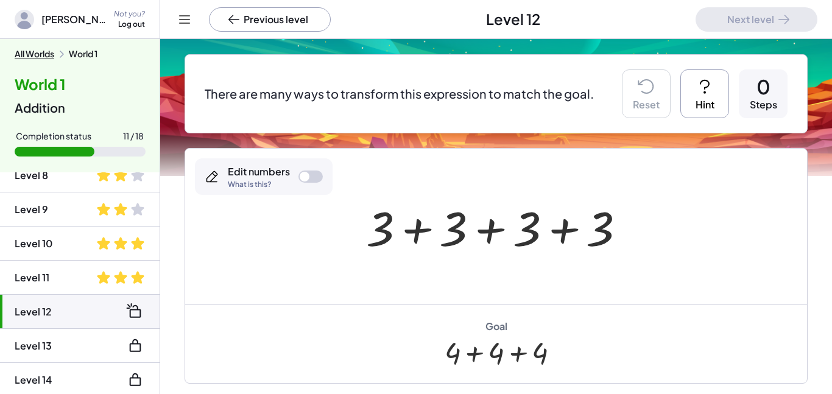
scroll to position [86, 0]
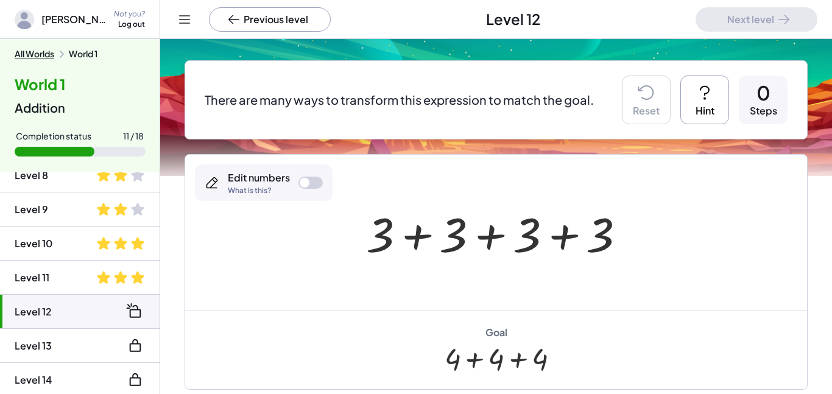
click at [715, 91] on button "Hint" at bounding box center [705, 100] width 49 height 49
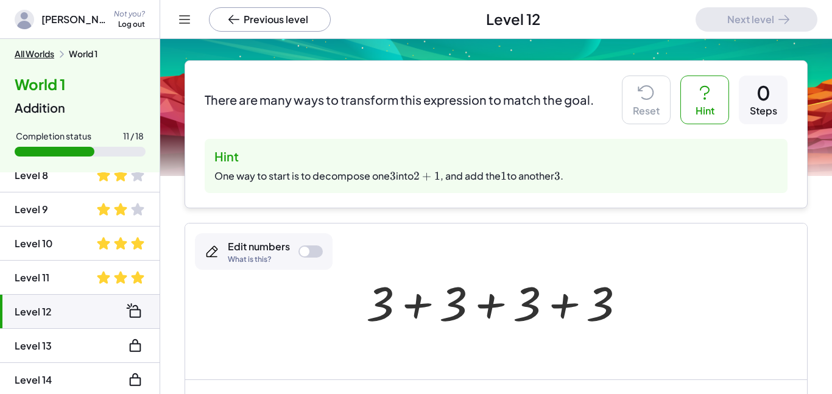
click at [312, 255] on div at bounding box center [311, 252] width 24 height 12
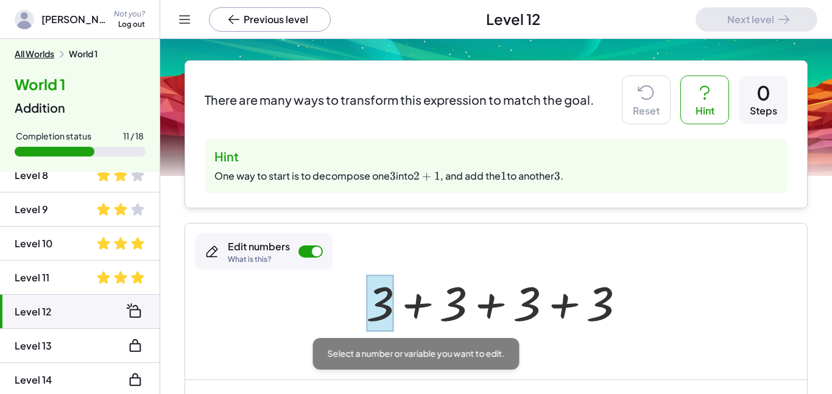
click at [383, 292] on div at bounding box center [380, 303] width 28 height 57
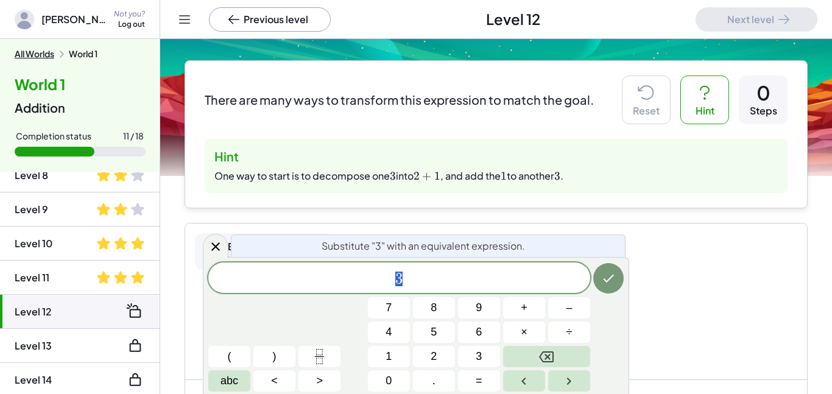
scroll to position [7, 0]
click at [555, 363] on button "Backspace" at bounding box center [546, 356] width 87 height 21
click at [441, 354] on button "2" at bounding box center [434, 356] width 42 height 21
click at [521, 311] on span "+" at bounding box center [524, 308] width 7 height 16
click at [381, 366] on button "1" at bounding box center [389, 356] width 42 height 21
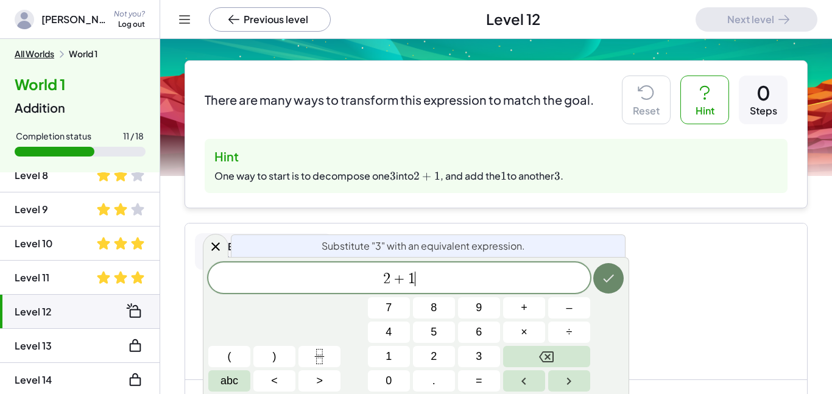
click at [616, 282] on button "Done" at bounding box center [609, 278] width 30 height 30
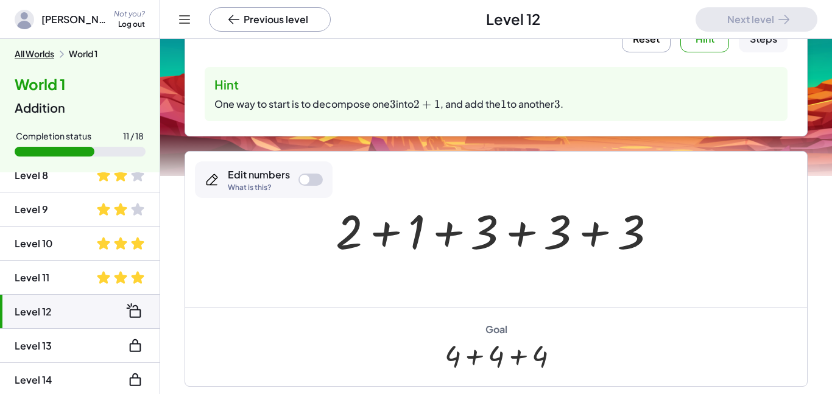
scroll to position [157, 0]
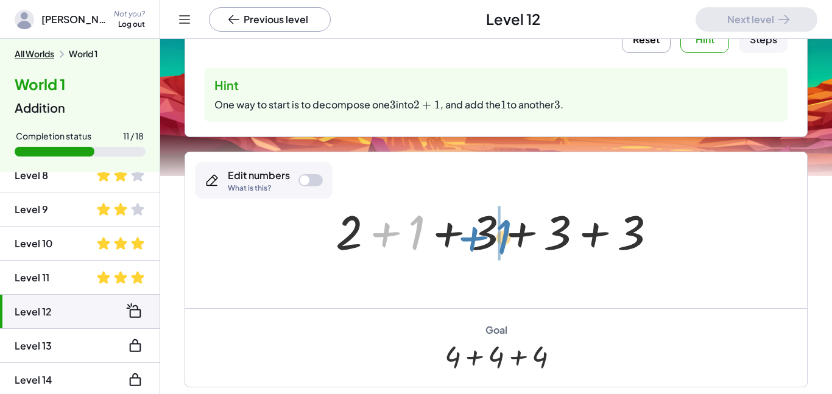
drag, startPoint x: 419, startPoint y: 225, endPoint x: 511, endPoint y: 229, distance: 92.1
click at [511, 229] on div at bounding box center [501, 230] width 342 height 63
drag, startPoint x: 431, startPoint y: 230, endPoint x: 506, endPoint y: 227, distance: 74.4
click at [506, 227] on div at bounding box center [501, 230] width 342 height 63
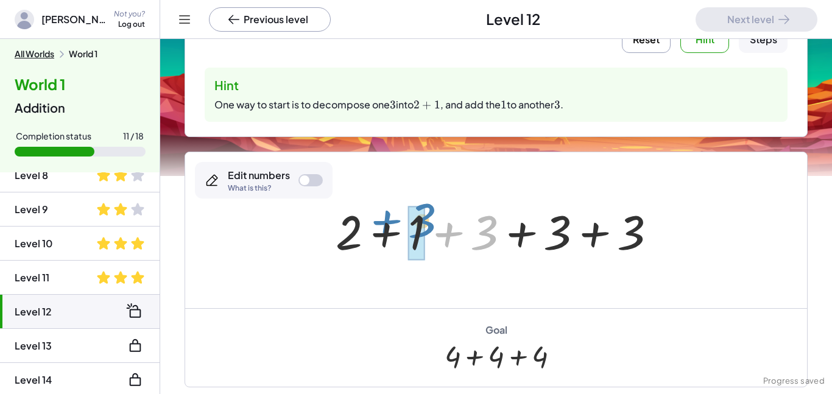
drag, startPoint x: 486, startPoint y: 233, endPoint x: 424, endPoint y: 221, distance: 63.5
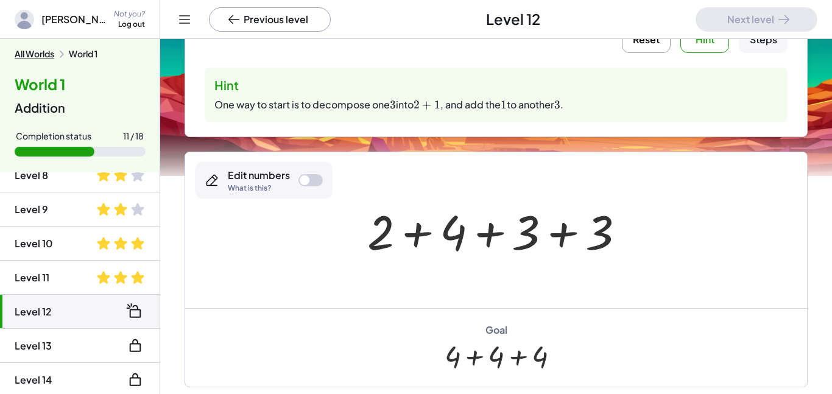
click at [306, 172] on div "Edit numbers What is this?" at bounding box center [264, 180] width 138 height 37
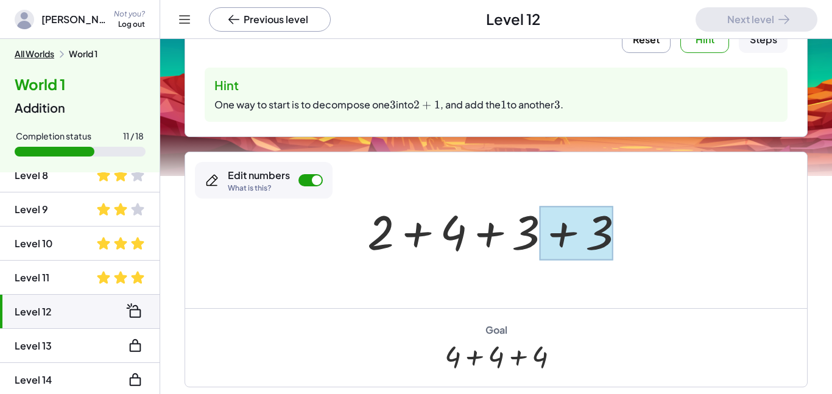
click at [545, 233] on div at bounding box center [576, 233] width 73 height 54
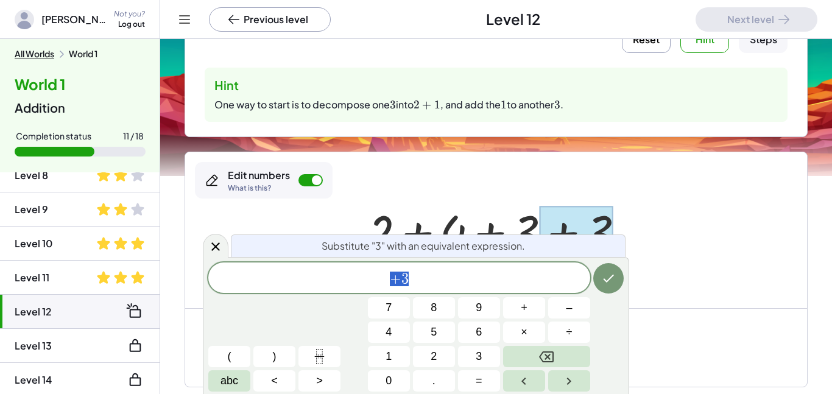
click at [681, 302] on div at bounding box center [496, 230] width 622 height 156
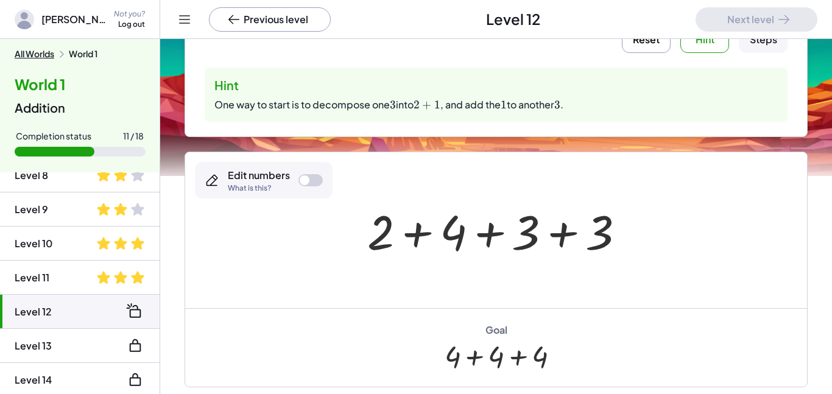
click at [531, 219] on div at bounding box center [500, 230] width 279 height 63
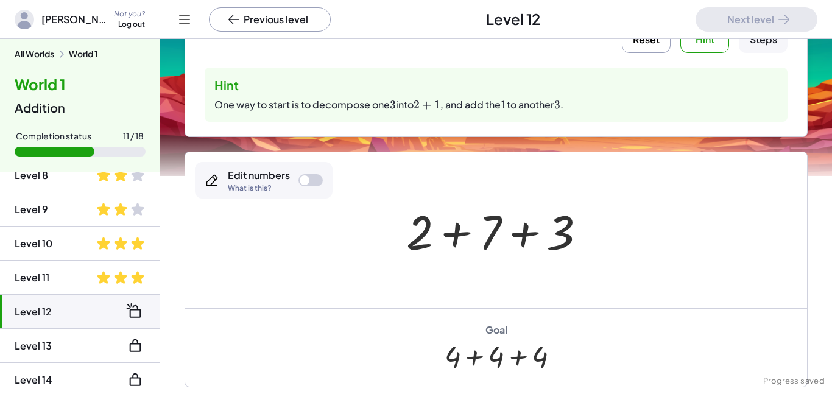
click at [655, 47] on button "Reset" at bounding box center [646, 28] width 49 height 49
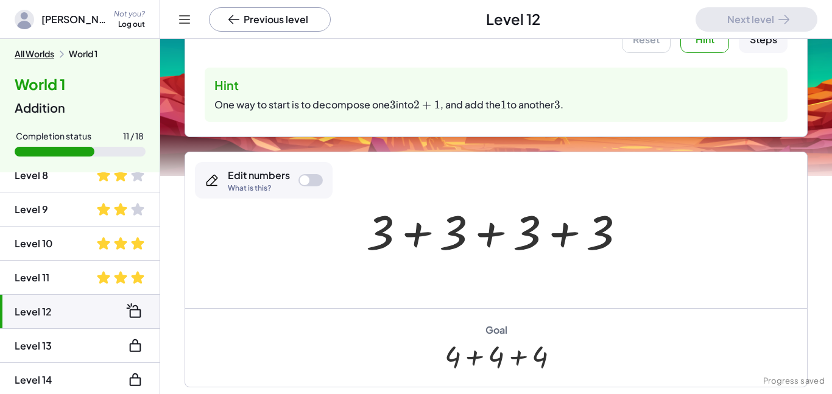
click at [307, 176] on div at bounding box center [305, 180] width 10 height 10
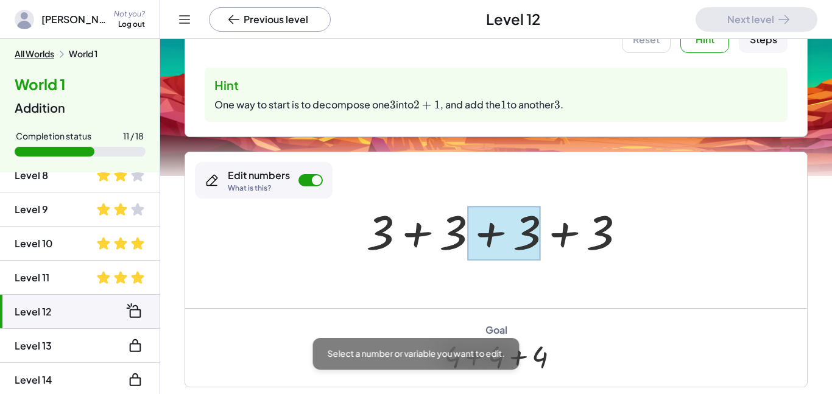
click at [506, 228] on div at bounding box center [503, 233] width 73 height 54
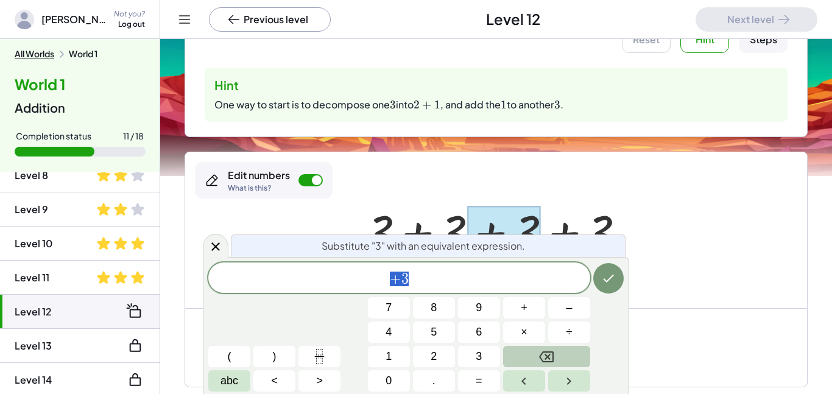
click at [576, 353] on button "Backspace" at bounding box center [546, 356] width 87 height 21
click at [440, 351] on button "2" at bounding box center [434, 356] width 42 height 21
click at [541, 305] on button "+" at bounding box center [524, 307] width 42 height 21
click at [396, 356] on button "1" at bounding box center [389, 356] width 42 height 21
click at [613, 270] on button "Done" at bounding box center [609, 278] width 30 height 30
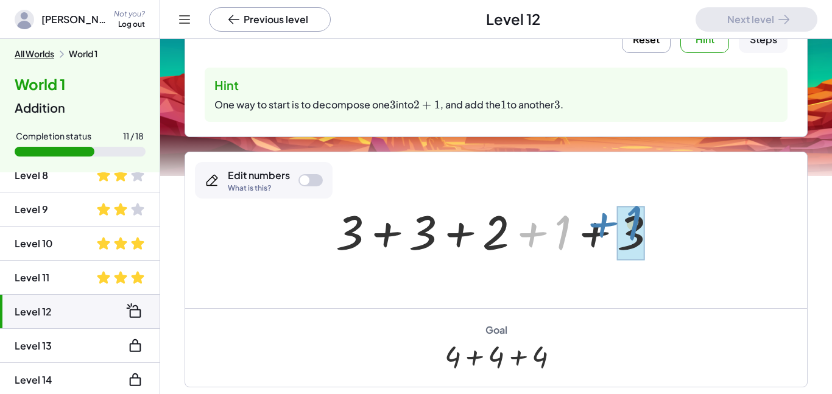
drag, startPoint x: 558, startPoint y: 230, endPoint x: 636, endPoint y: 222, distance: 78.4
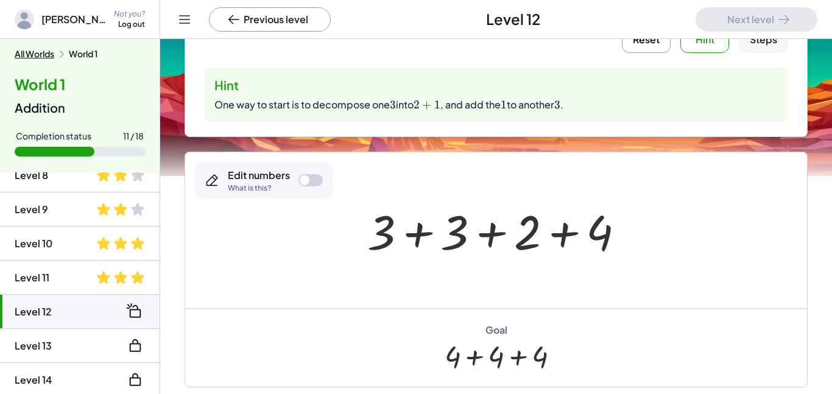
click at [288, 180] on div "Edit numbers" at bounding box center [259, 175] width 62 height 13
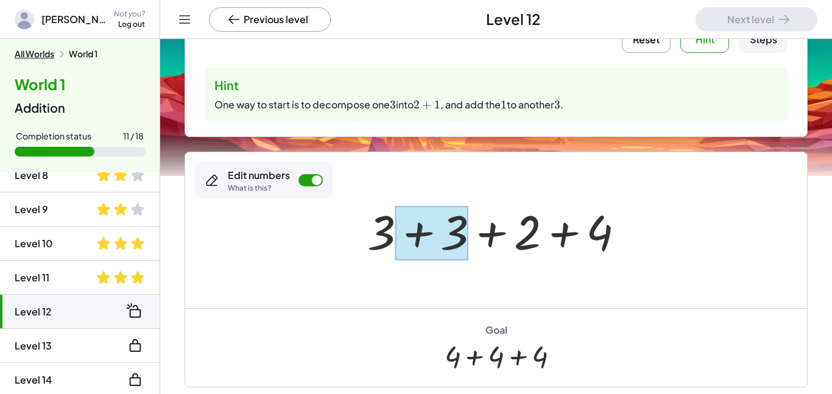
click at [438, 229] on div at bounding box center [431, 233] width 73 height 54
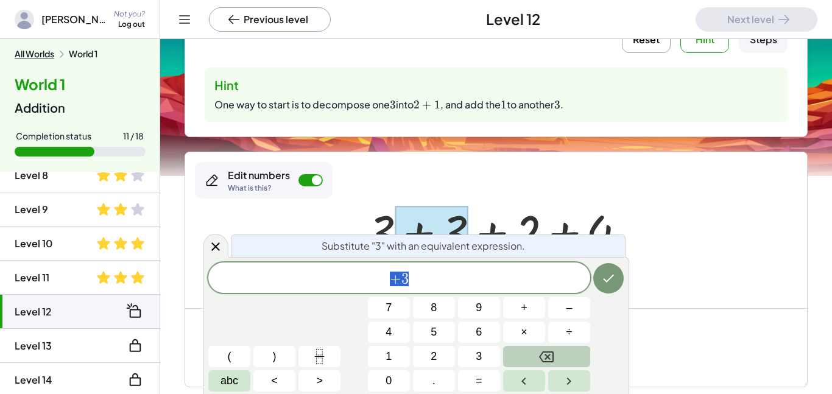
click at [531, 355] on button "Backspace" at bounding box center [546, 356] width 87 height 21
click at [424, 349] on button "2" at bounding box center [434, 356] width 42 height 21
click at [521, 312] on span "+" at bounding box center [524, 308] width 7 height 16
click at [380, 361] on button "1" at bounding box center [389, 356] width 42 height 21
click at [598, 282] on button "Done" at bounding box center [609, 278] width 30 height 30
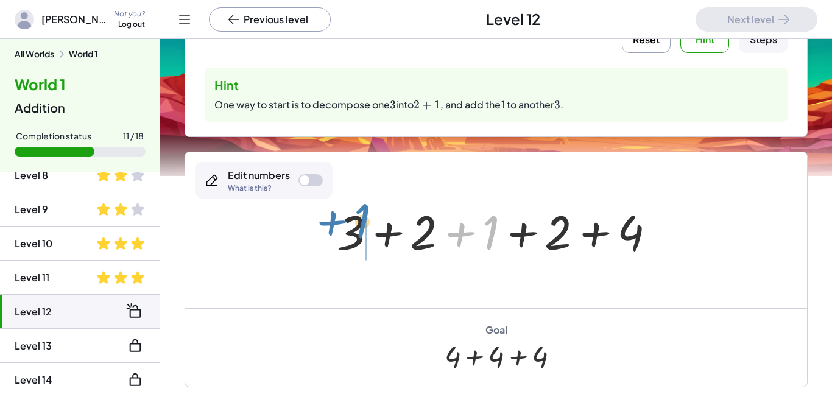
drag, startPoint x: 490, startPoint y: 225, endPoint x: 359, endPoint y: 215, distance: 131.4
click at [359, 215] on div at bounding box center [501, 230] width 341 height 63
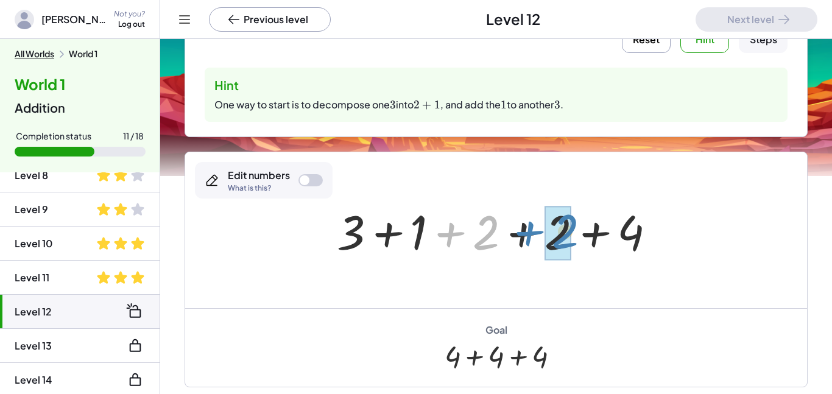
drag, startPoint x: 475, startPoint y: 230, endPoint x: 554, endPoint y: 229, distance: 79.2
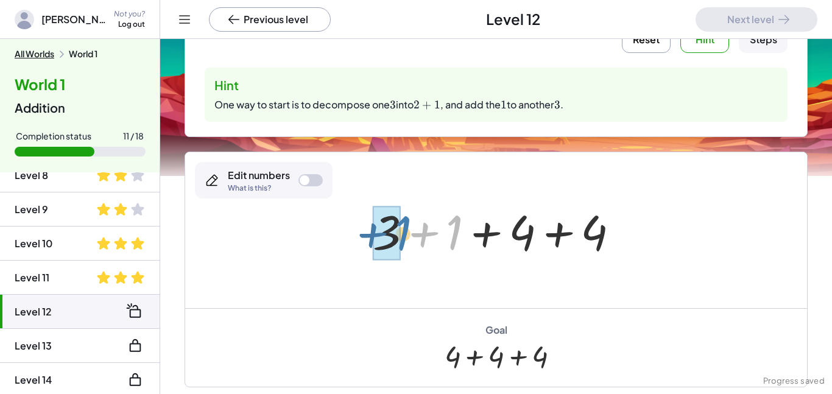
drag, startPoint x: 458, startPoint y: 233, endPoint x: 405, endPoint y: 233, distance: 53.0
click at [405, 233] on div at bounding box center [501, 230] width 269 height 63
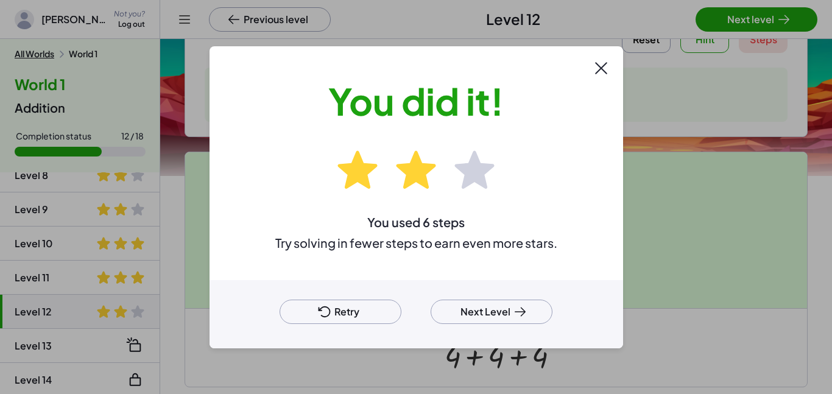
click at [492, 308] on button "Next Level" at bounding box center [492, 312] width 122 height 24
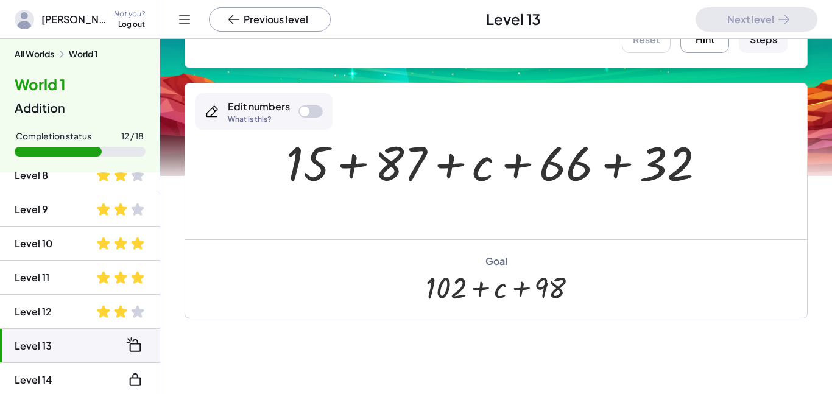
click at [700, 46] on button "Hint" at bounding box center [705, 28] width 49 height 49
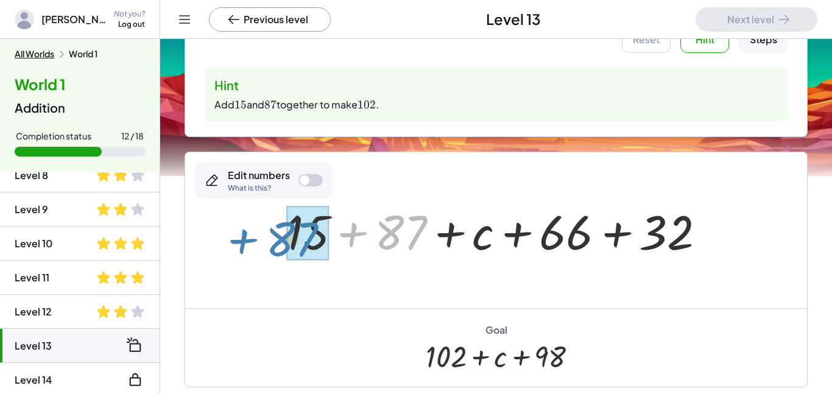
drag, startPoint x: 331, startPoint y: 241, endPoint x: 221, endPoint y: 248, distance: 109.9
click at [221, 248] on div "+ 87 + 15 + 87 + c + 66 + 32" at bounding box center [496, 230] width 622 height 156
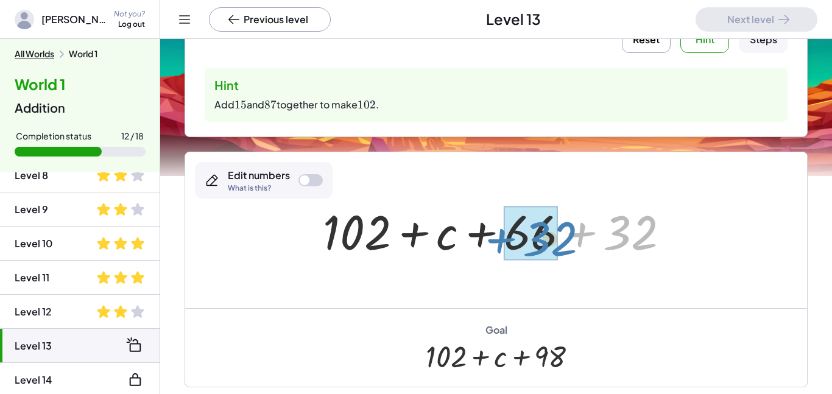
drag, startPoint x: 600, startPoint y: 226, endPoint x: 520, endPoint y: 232, distance: 80.7
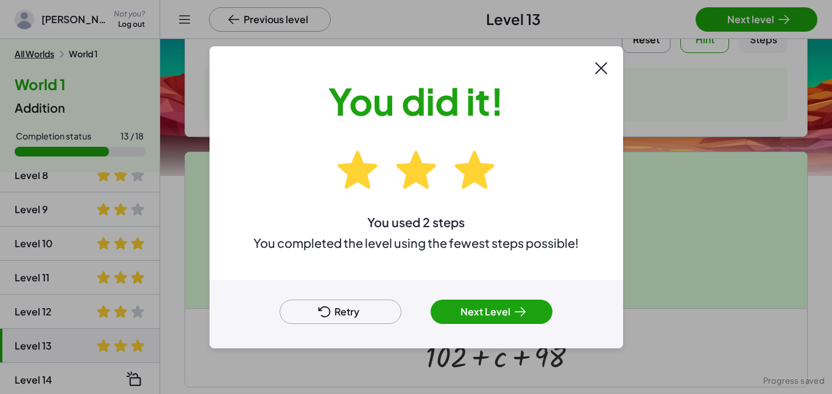
click at [523, 298] on div "Retry Next Level" at bounding box center [417, 314] width 414 height 68
click at [511, 315] on button "Next Level" at bounding box center [492, 312] width 122 height 24
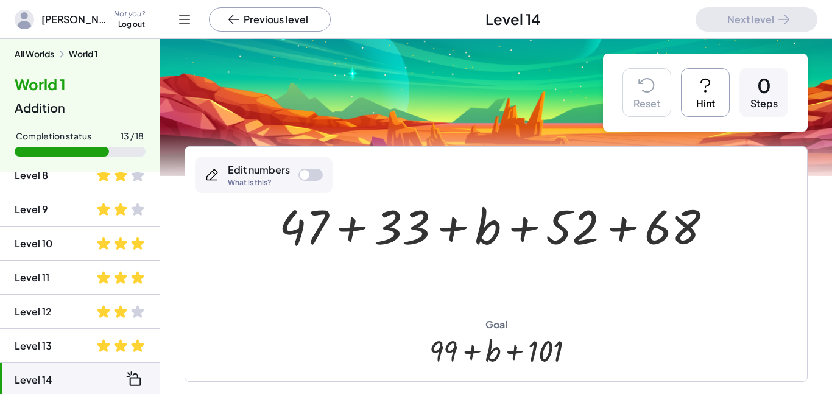
click at [718, 88] on button "Hint" at bounding box center [705, 92] width 49 height 49
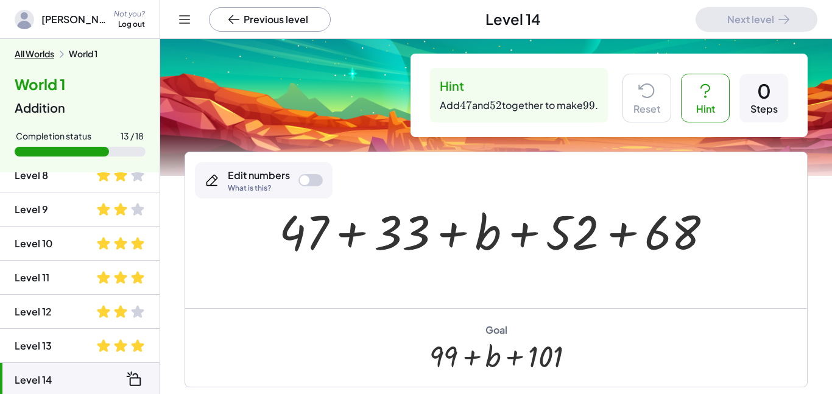
drag, startPoint x: 271, startPoint y: 225, endPoint x: 375, endPoint y: 234, distance: 104.6
click at [375, 234] on div "+ 47 + 33 + b + 52 + 68" at bounding box center [496, 230] width 471 height 69
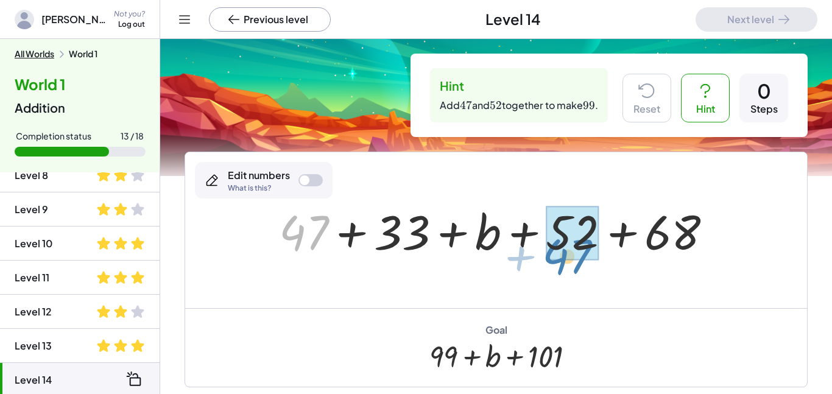
drag, startPoint x: 310, startPoint y: 227, endPoint x: 579, endPoint y: 250, distance: 269.7
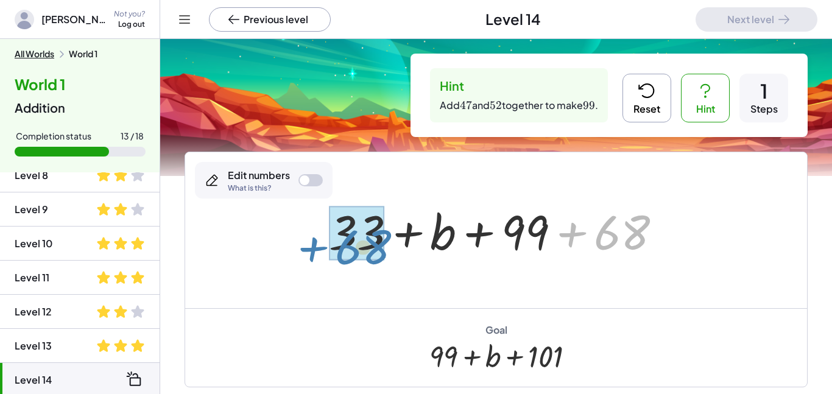
drag, startPoint x: 622, startPoint y: 226, endPoint x: 365, endPoint y: 242, distance: 257.0
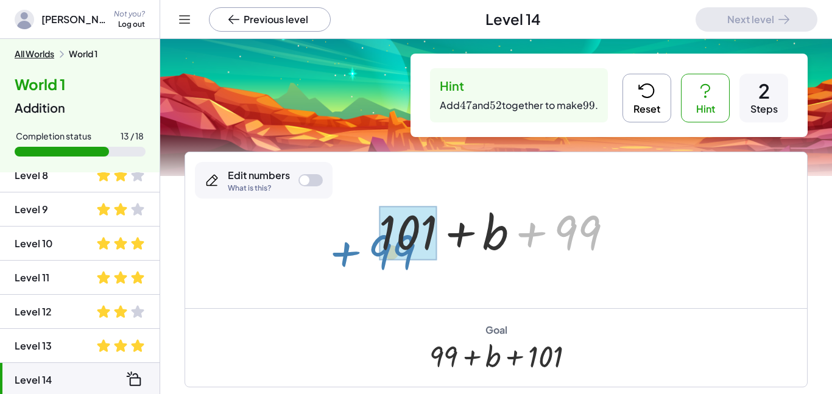
drag, startPoint x: 578, startPoint y: 236, endPoint x: 403, endPoint y: 259, distance: 176.9
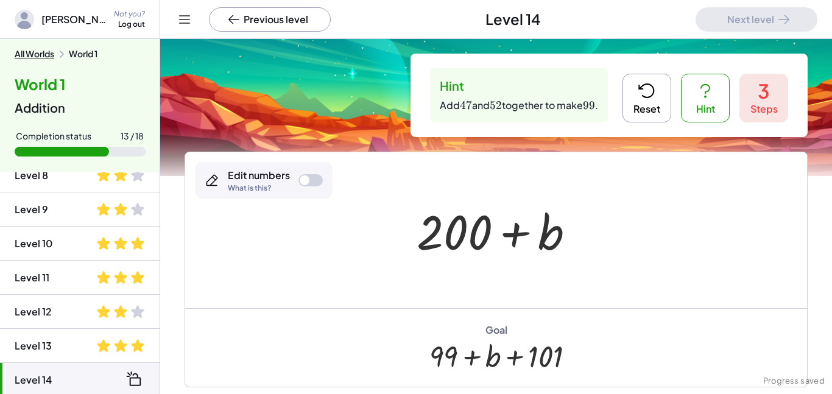
click at [649, 115] on button "Reset" at bounding box center [647, 98] width 49 height 49
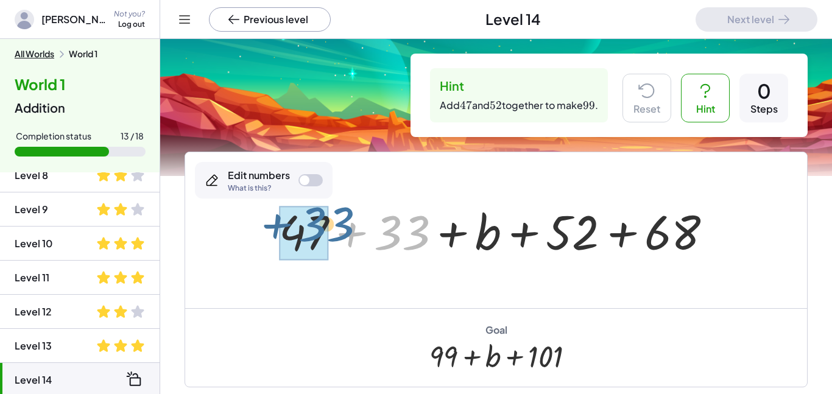
drag, startPoint x: 393, startPoint y: 232, endPoint x: 317, endPoint y: 224, distance: 76.6
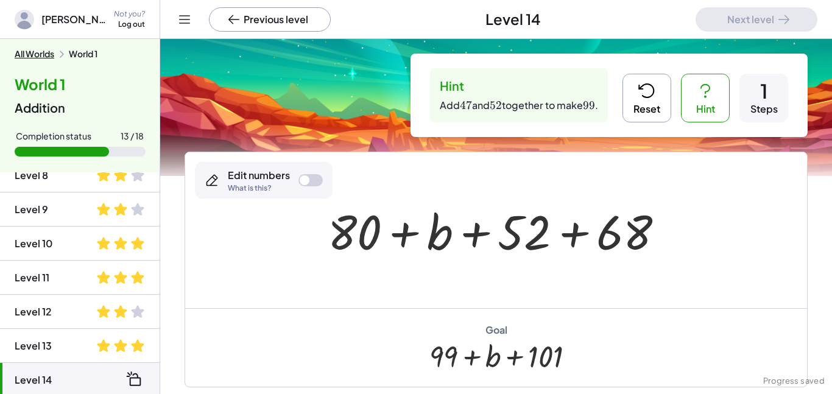
drag, startPoint x: 347, startPoint y: 230, endPoint x: 360, endPoint y: 227, distance: 13.3
click at [360, 227] on div at bounding box center [501, 230] width 359 height 63
click at [658, 99] on button "Reset" at bounding box center [647, 98] width 49 height 49
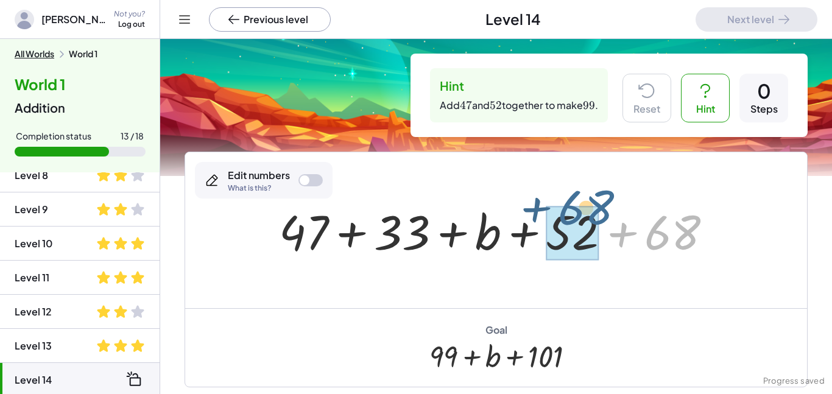
drag, startPoint x: 681, startPoint y: 241, endPoint x: 597, endPoint y: 222, distance: 86.1
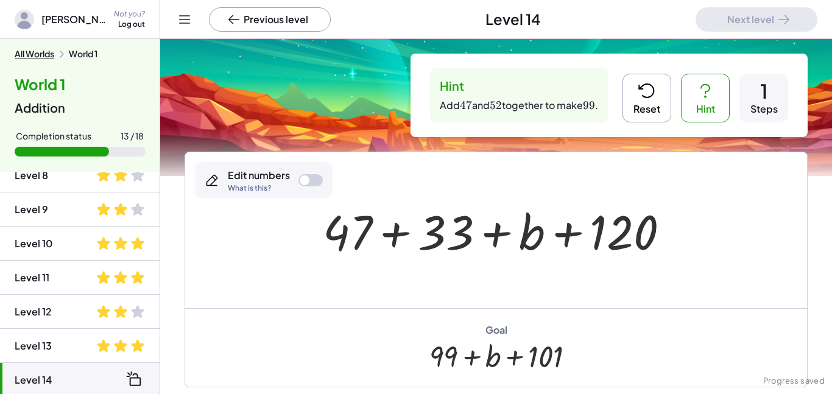
click at [645, 97] on icon at bounding box center [646, 90] width 15 height 13
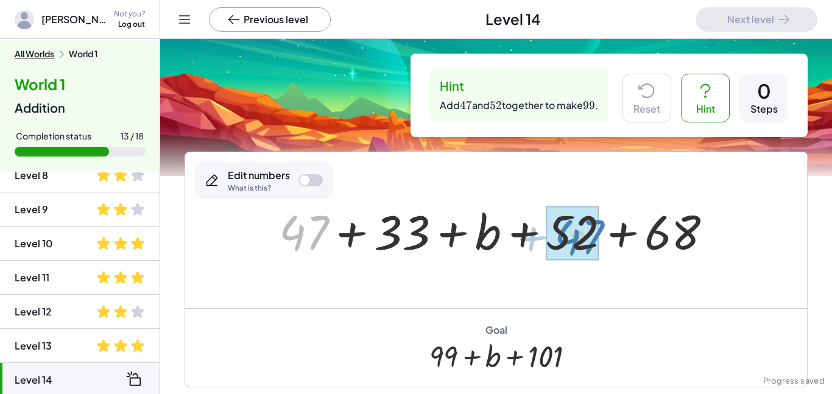
drag, startPoint x: 308, startPoint y: 227, endPoint x: 582, endPoint y: 230, distance: 274.2
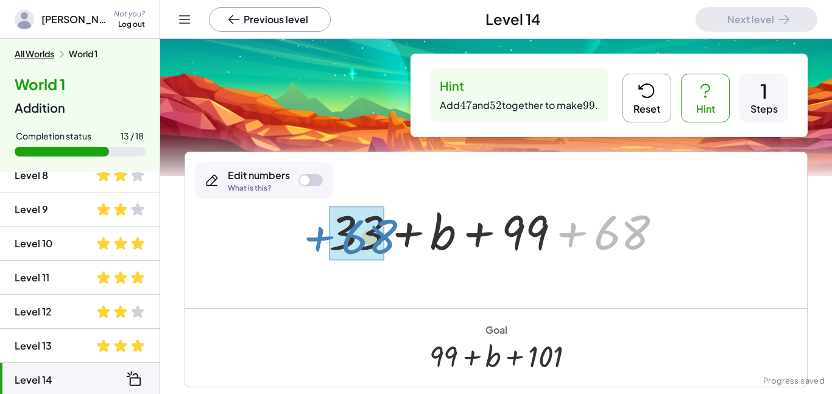
drag, startPoint x: 599, startPoint y: 226, endPoint x: 344, endPoint y: 229, distance: 255.3
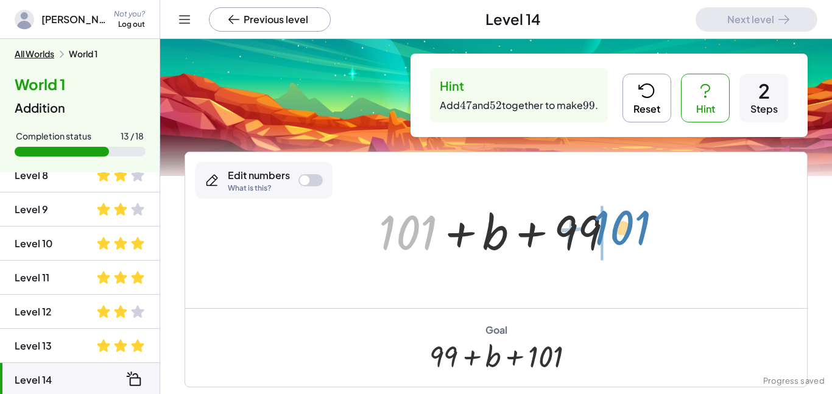
drag, startPoint x: 401, startPoint y: 221, endPoint x: 615, endPoint y: 216, distance: 213.9
click at [615, 216] on div at bounding box center [501, 230] width 256 height 63
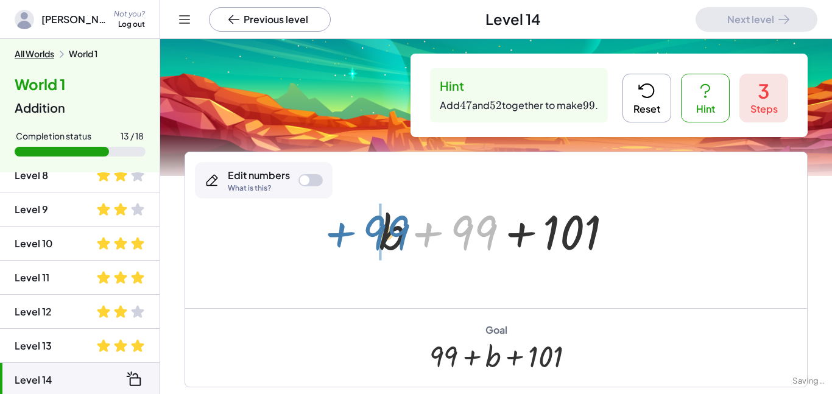
drag, startPoint x: 474, startPoint y: 227, endPoint x: 381, endPoint y: 226, distance: 93.2
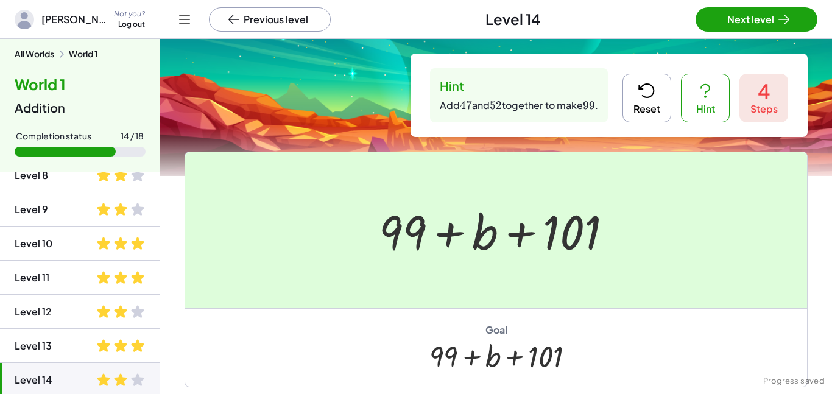
click at [765, 16] on div at bounding box center [416, 197] width 832 height 394
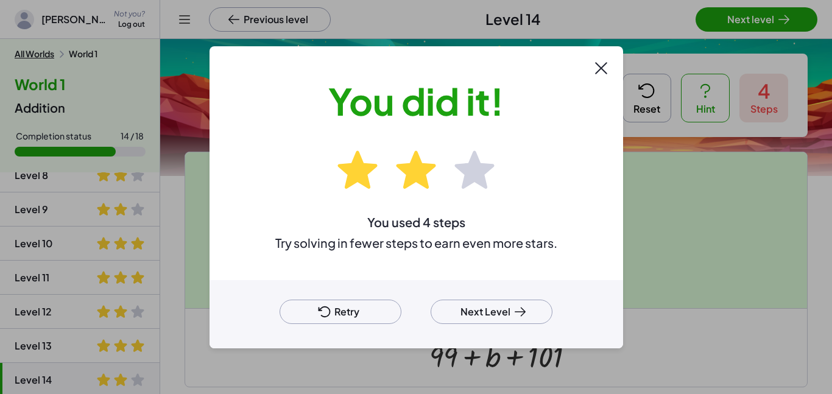
click at [513, 313] on icon at bounding box center [520, 312] width 15 height 15
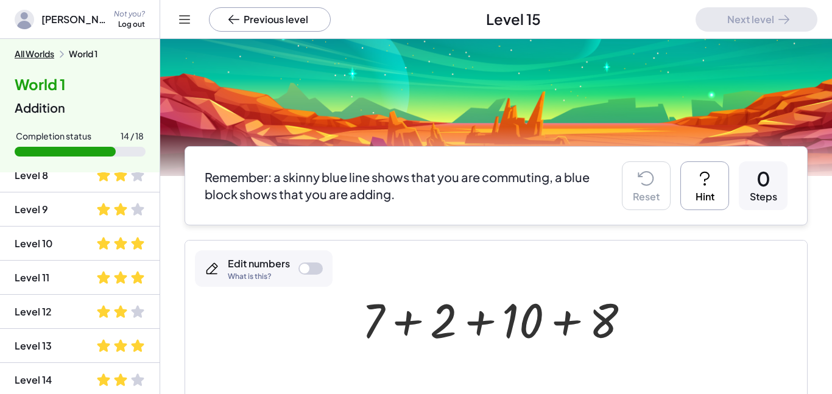
click at [697, 179] on icon at bounding box center [704, 178] width 19 height 19
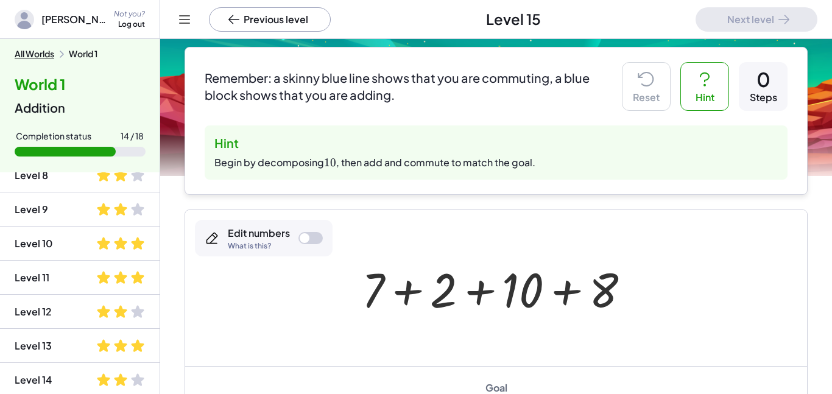
scroll to position [104, 0]
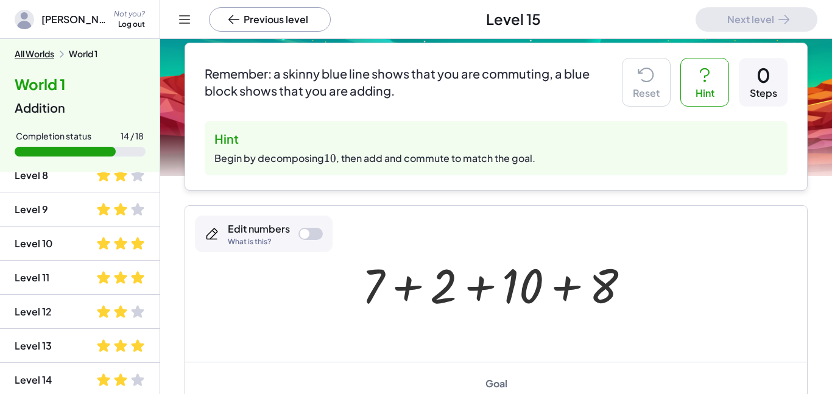
click at [528, 283] on div at bounding box center [501, 284] width 290 height 63
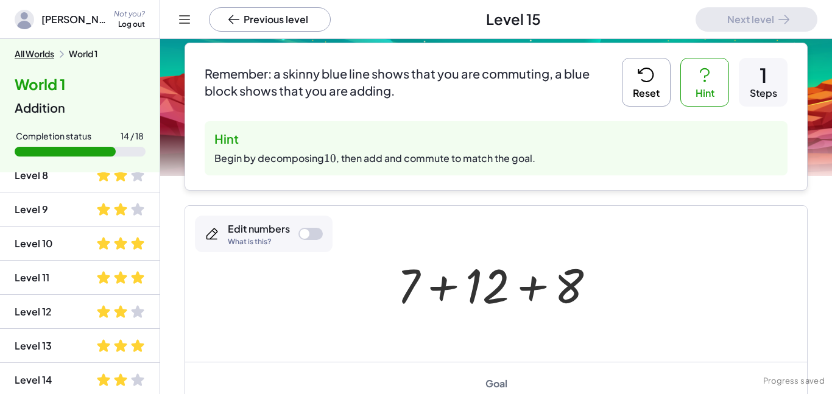
click at [637, 89] on button "Reset" at bounding box center [646, 82] width 49 height 49
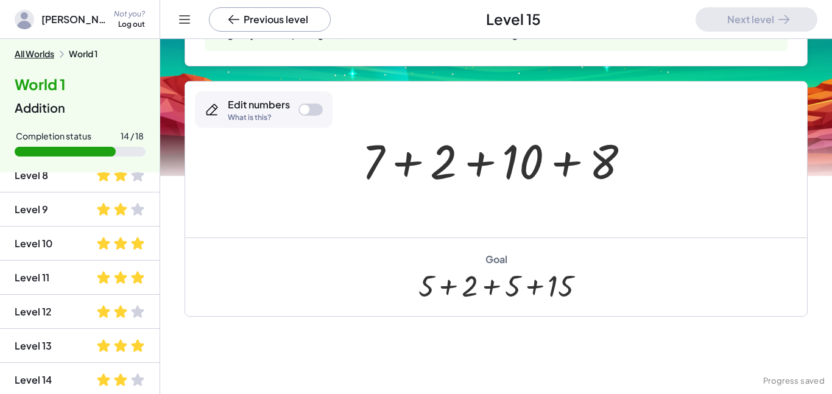
scroll to position [226, 0]
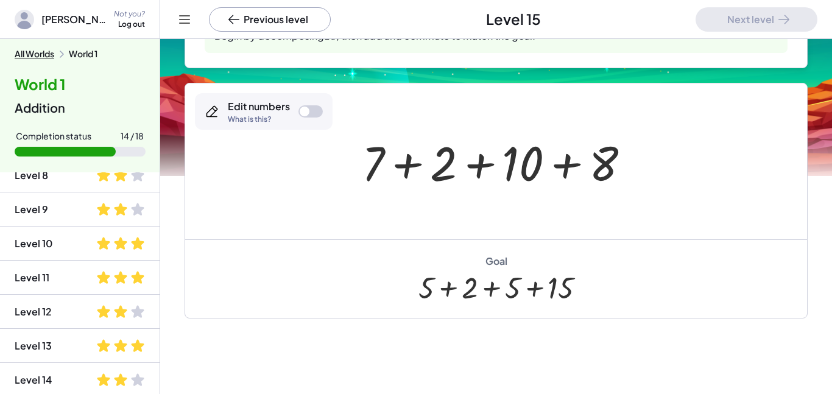
click at [303, 108] on div at bounding box center [305, 112] width 10 height 10
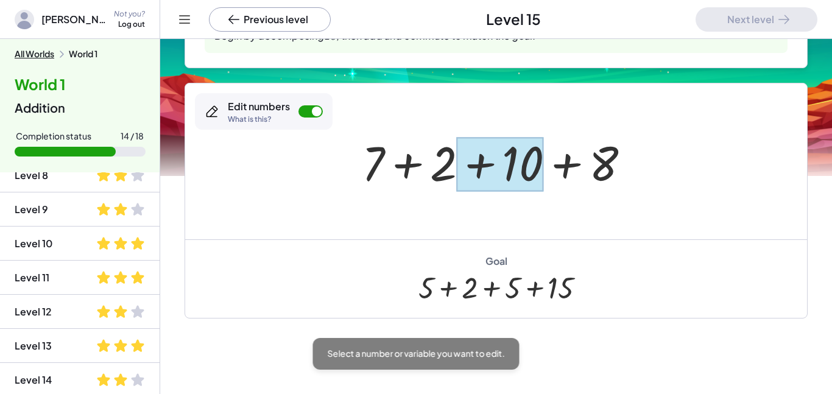
click at [519, 161] on div at bounding box center [499, 164] width 87 height 54
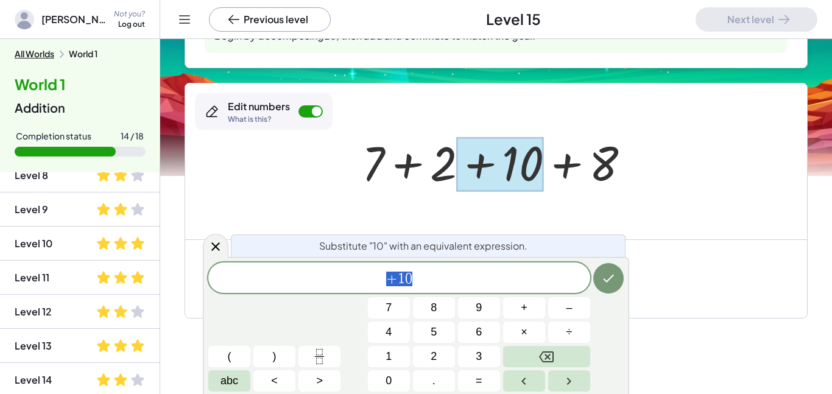
scroll to position [9, 0]
click at [567, 355] on button "Backspace" at bounding box center [546, 356] width 87 height 21
click at [439, 327] on button "5" at bounding box center [434, 332] width 42 height 21
click at [525, 307] on span "+" at bounding box center [524, 308] width 7 height 16
click at [430, 338] on button "5" at bounding box center [434, 332] width 42 height 21
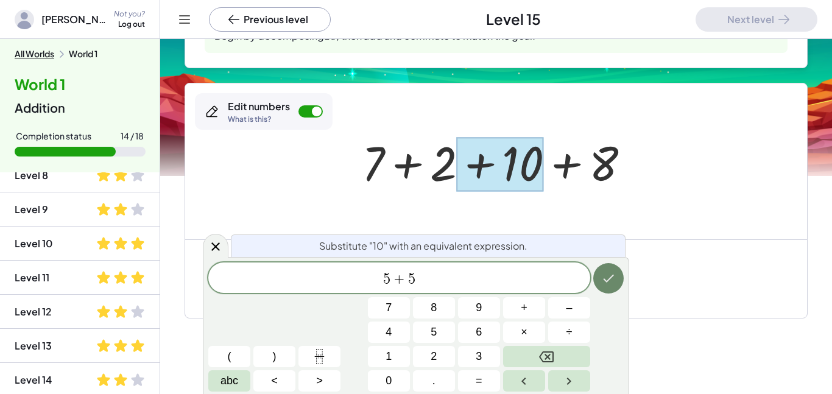
click at [603, 277] on icon "Done" at bounding box center [608, 278] width 15 height 15
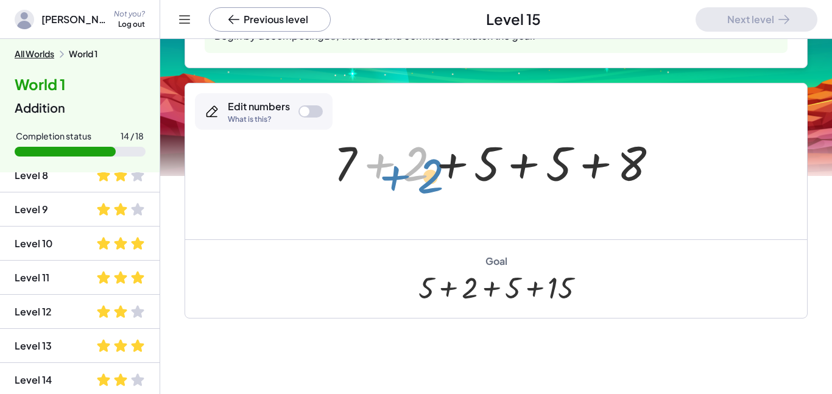
click at [378, 157] on div at bounding box center [501, 161] width 347 height 63
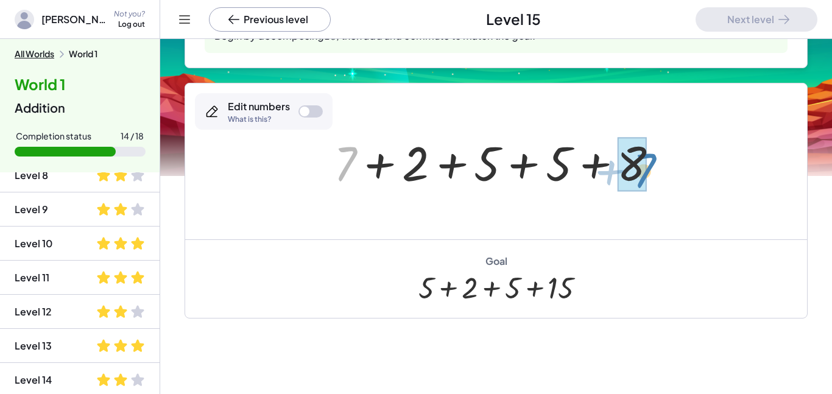
drag, startPoint x: 342, startPoint y: 157, endPoint x: 640, endPoint y: 164, distance: 298.1
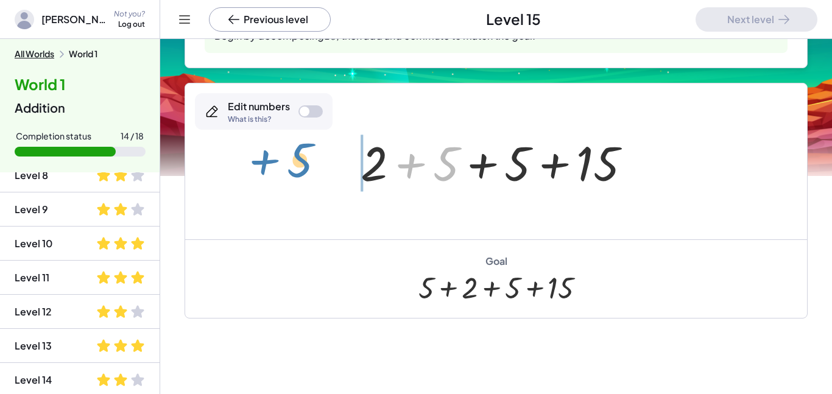
drag, startPoint x: 445, startPoint y: 159, endPoint x: 300, endPoint y: 155, distance: 145.1
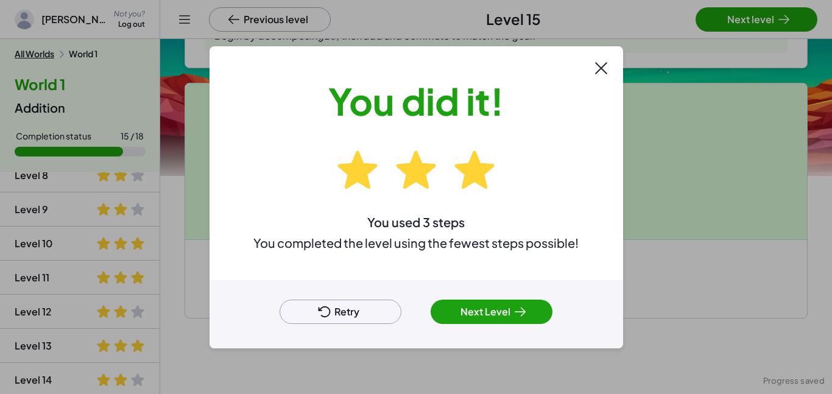
click at [511, 308] on button "Next Level" at bounding box center [492, 312] width 122 height 24
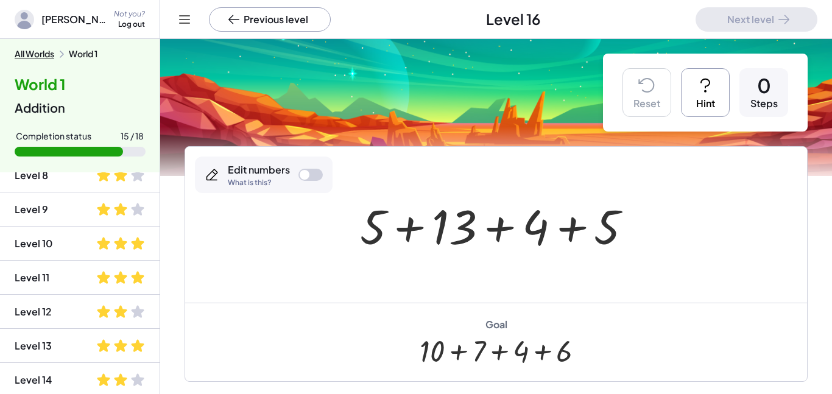
click at [696, 98] on button "Hint" at bounding box center [705, 92] width 49 height 49
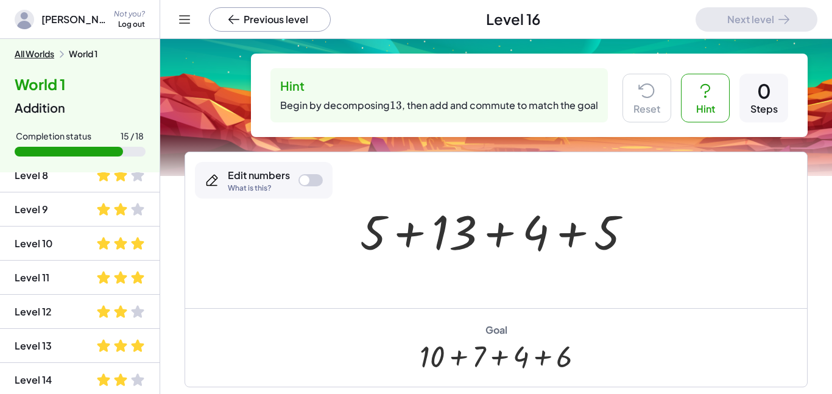
click at [439, 224] on div at bounding box center [501, 230] width 294 height 63
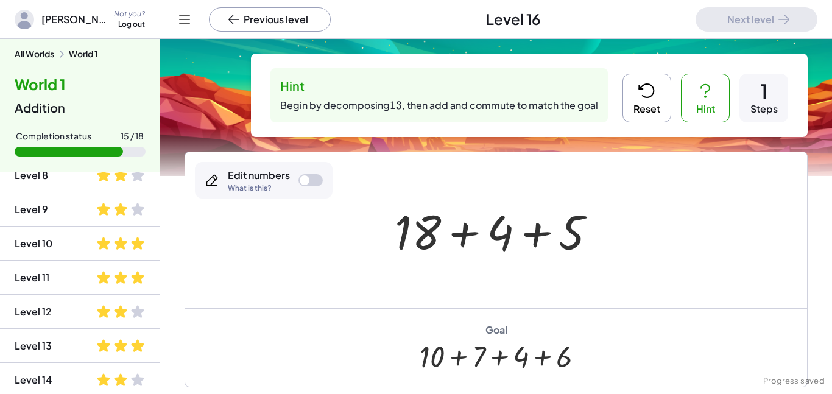
click at [647, 95] on icon at bounding box center [646, 90] width 19 height 19
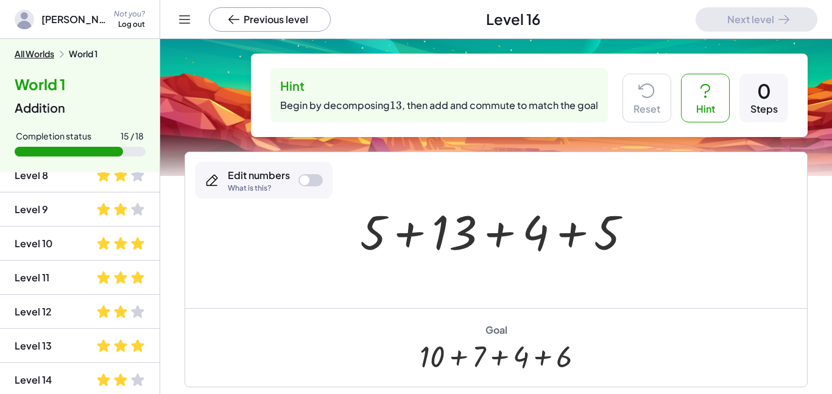
click at [304, 174] on div at bounding box center [311, 180] width 24 height 12
